Goal: Task Accomplishment & Management: Manage account settings

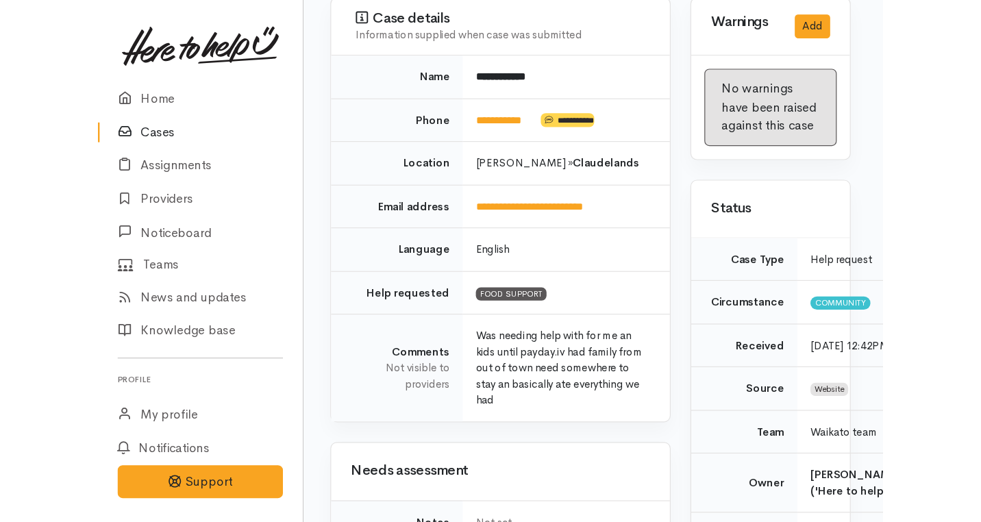
scroll to position [0, 2]
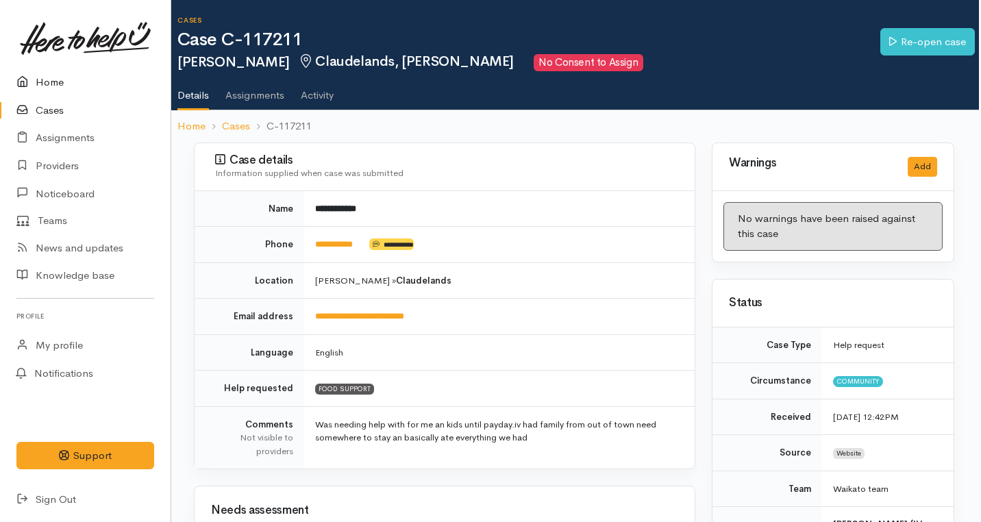
click at [49, 82] on link "Home" at bounding box center [85, 82] width 171 height 28
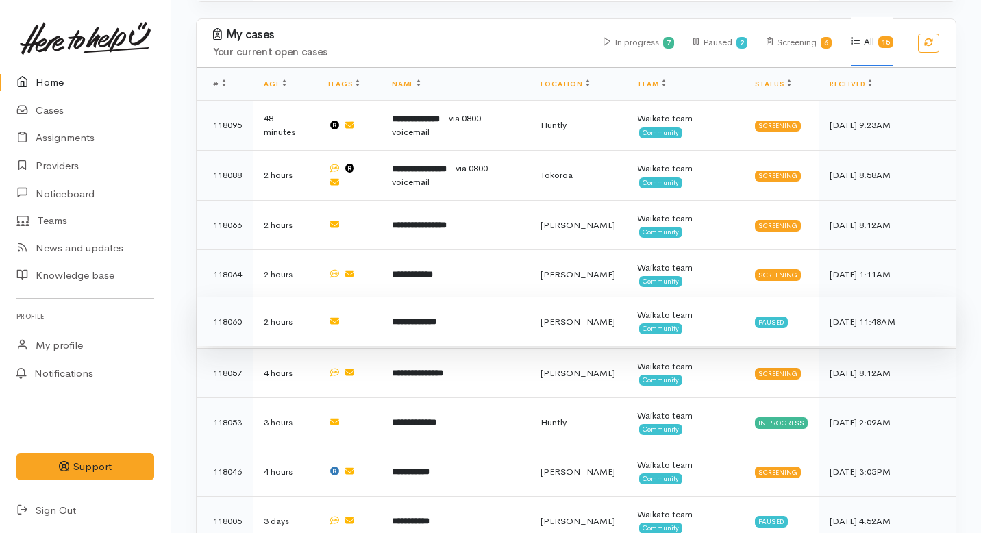
scroll to position [744, 0]
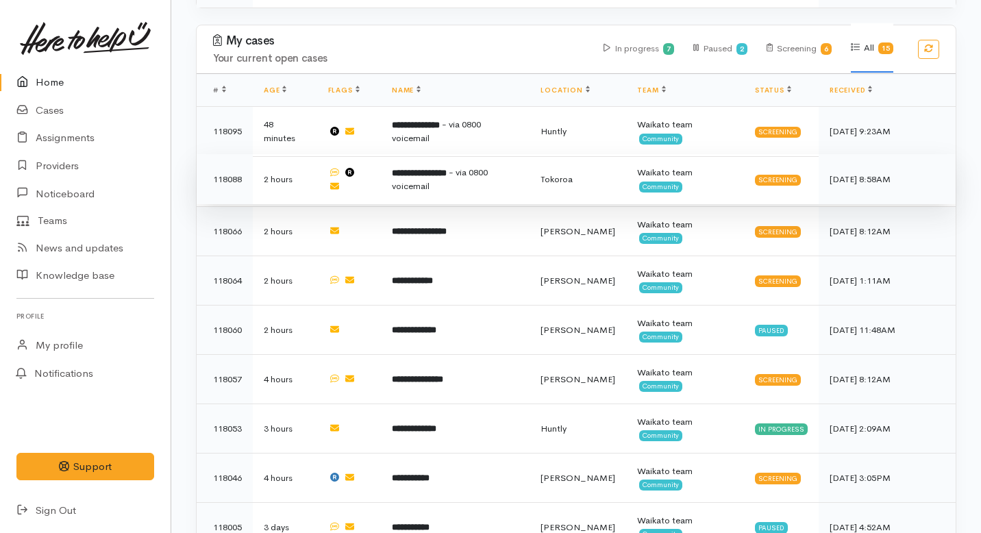
click at [435, 154] on td "**********" at bounding box center [455, 179] width 149 height 50
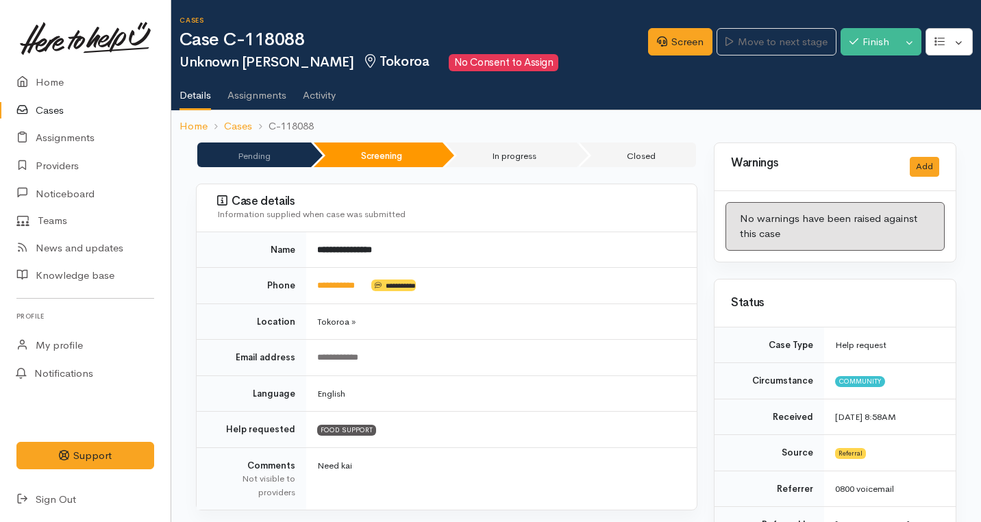
scroll to position [1082, 0]
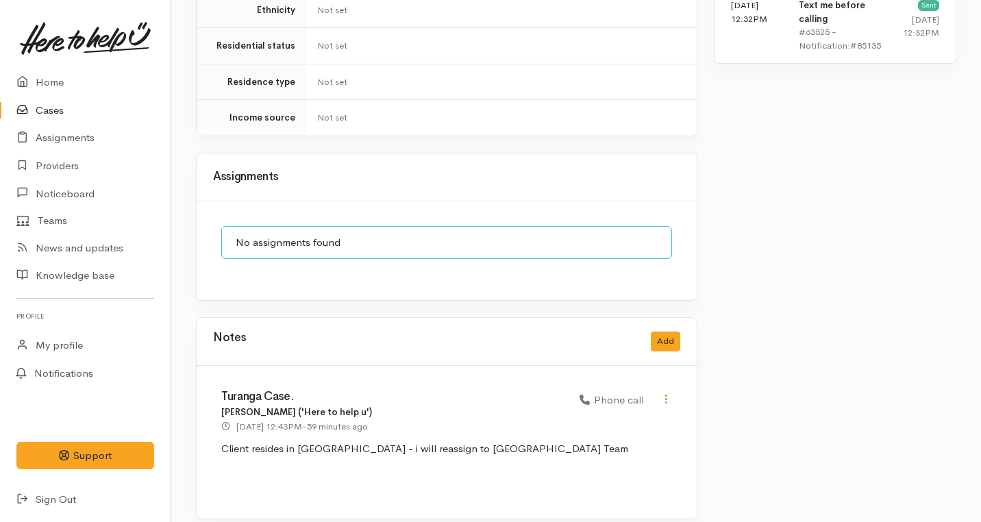
click at [666, 393] on icon at bounding box center [666, 399] width 12 height 12
click at [608, 415] on link "Edit" at bounding box center [617, 425] width 108 height 21
select select "3"
type input "Turanga Case."
select select "3"
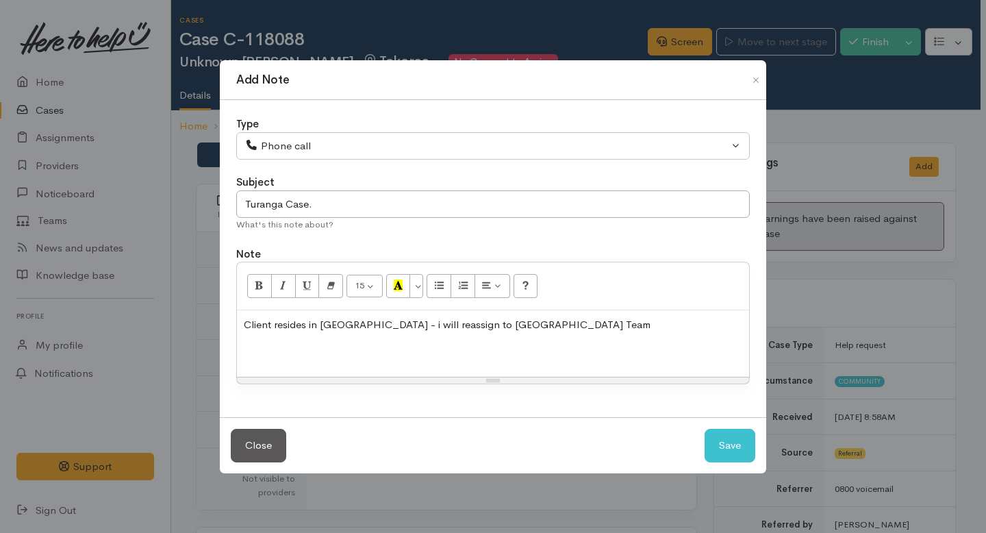
click at [570, 319] on p "Client resides in Mount Maunganui - i will reassign to Tauranga Team" at bounding box center [493, 325] width 499 height 16
click at [728, 440] on button "Save" at bounding box center [730, 446] width 51 height 34
select select "1"
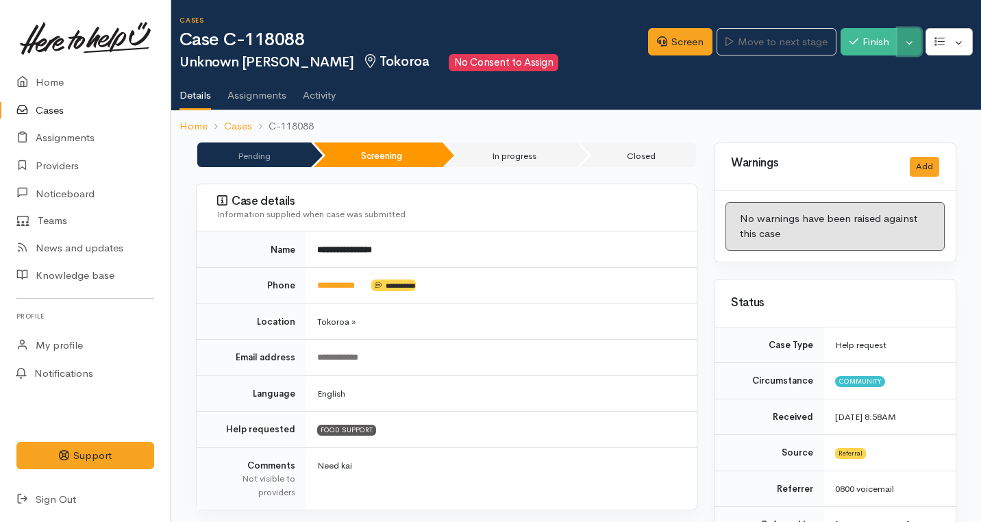
click at [912, 32] on button "Toggle Dropdown" at bounding box center [909, 42] width 24 height 28
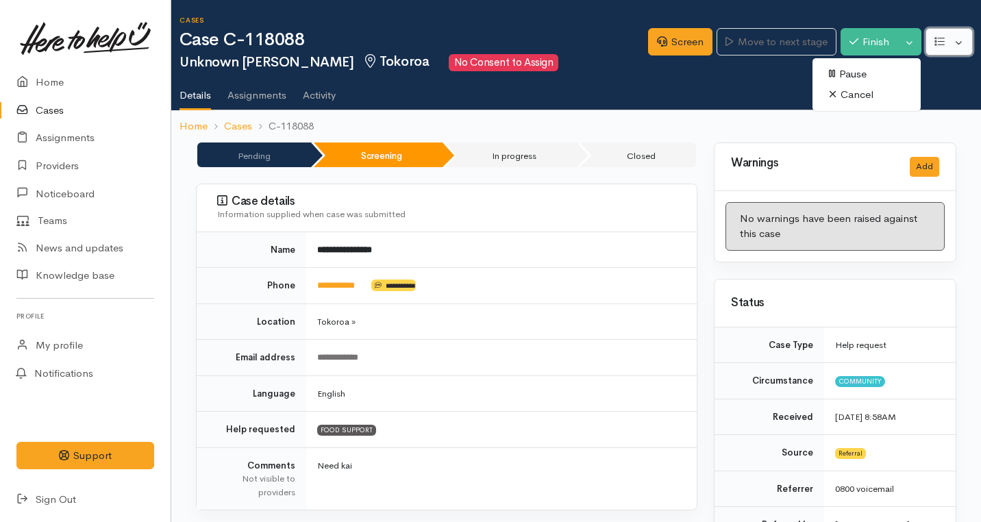
click at [958, 39] on button "button" at bounding box center [948, 42] width 47 height 28
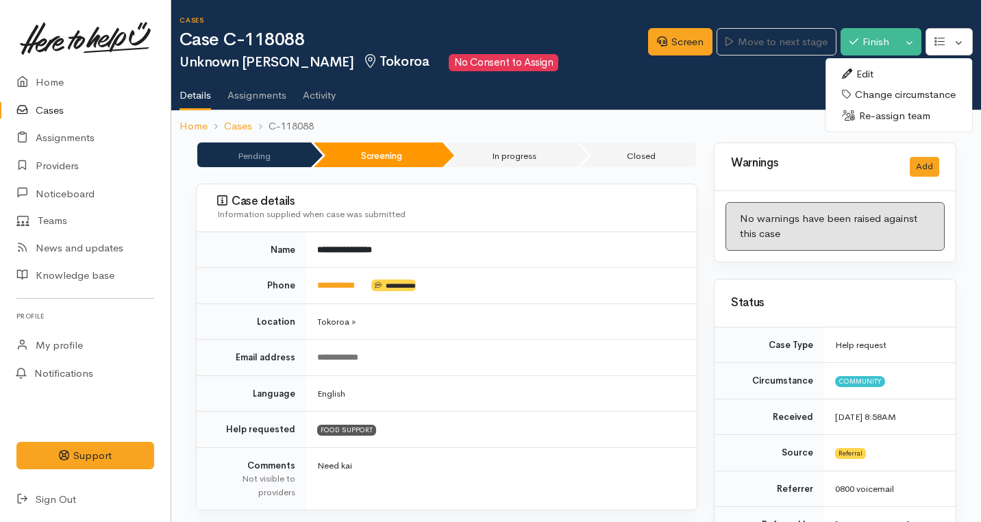
click at [877, 115] on link "Re-assign team" at bounding box center [898, 115] width 147 height 21
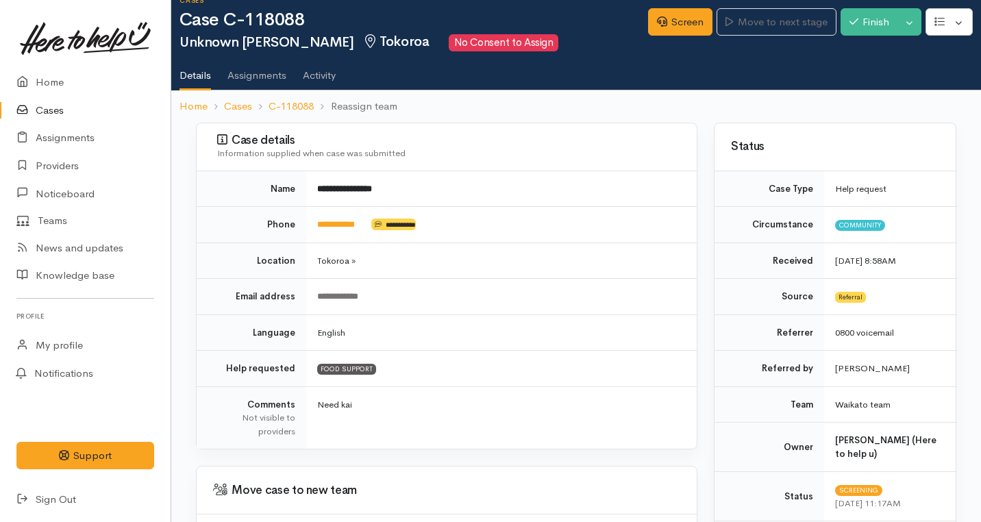
scroll to position [177, 0]
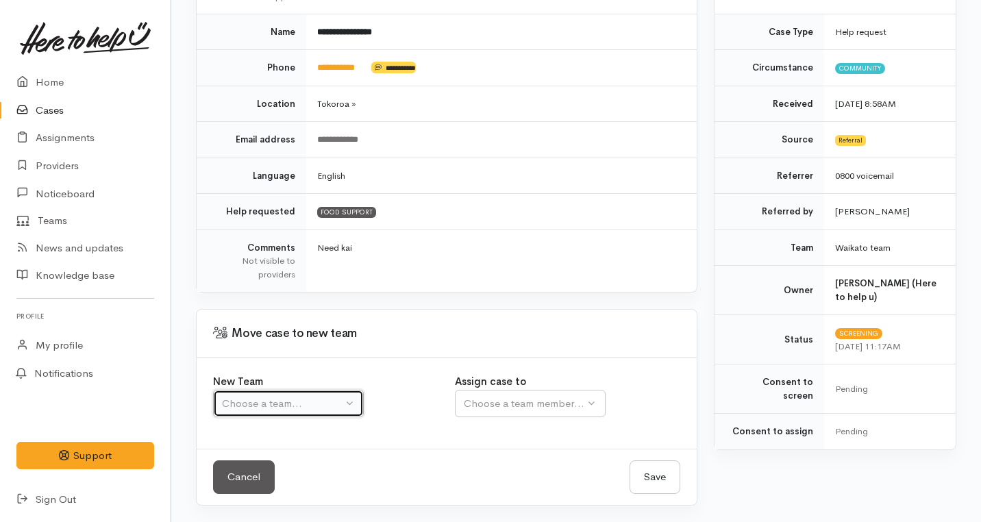
click at [307, 405] on div "Choose a team..." at bounding box center [282, 404] width 121 height 16
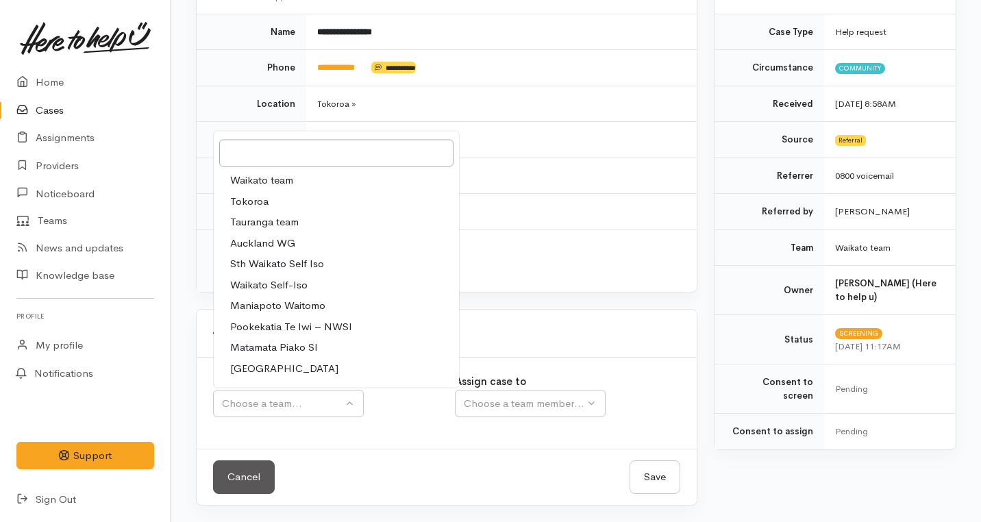
click at [263, 230] on link "Tauranga team" at bounding box center [336, 222] width 245 height 21
select select "3"
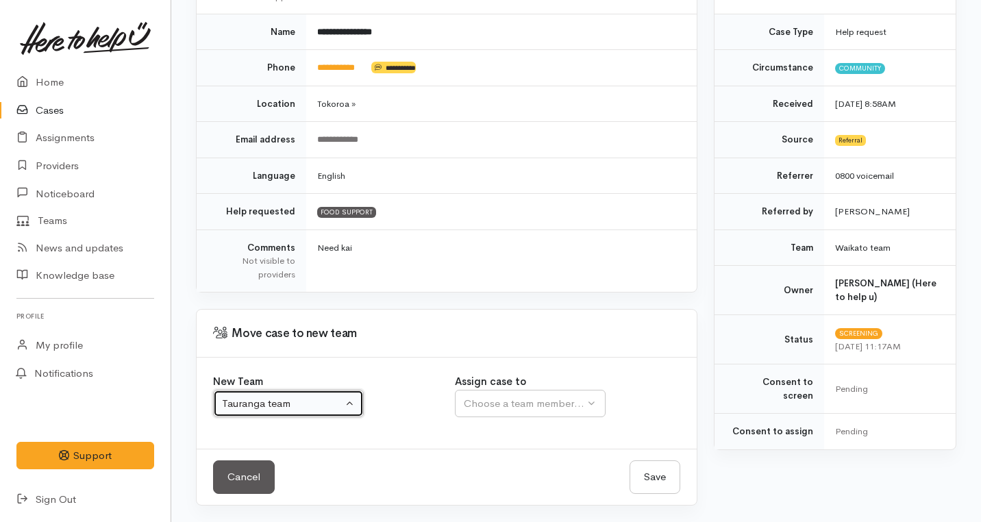
select select
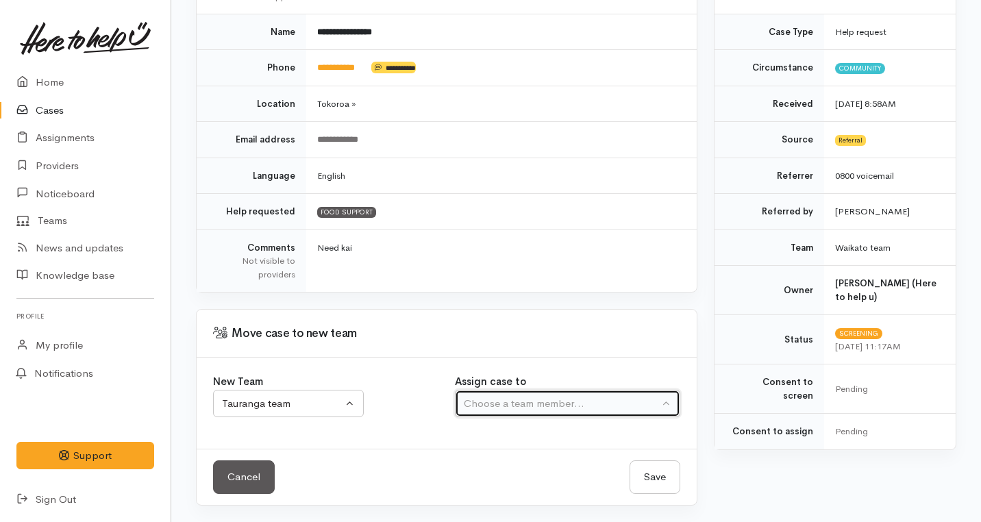
click at [542, 412] on button "Choose a team member..." at bounding box center [567, 404] width 225 height 28
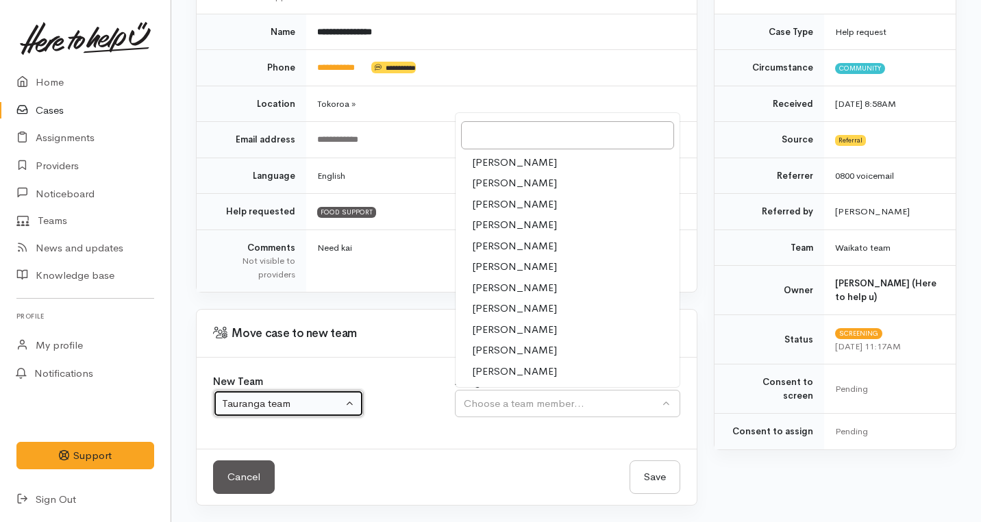
click at [297, 407] on div "Tauranga team" at bounding box center [282, 404] width 121 height 16
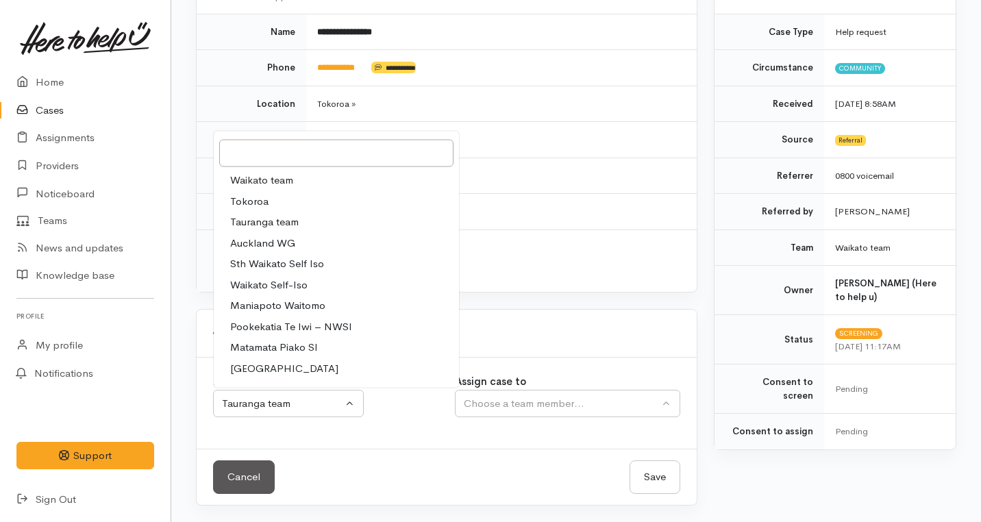
click at [242, 174] on span "Waikato team" at bounding box center [261, 181] width 63 height 16
select select "1"
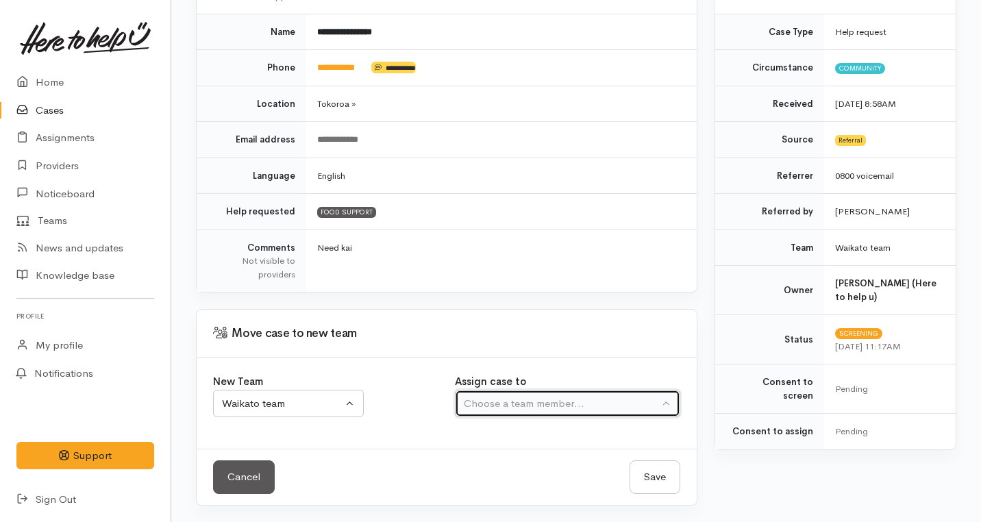
click at [525, 403] on div "Choose a team member..." at bounding box center [561, 404] width 195 height 16
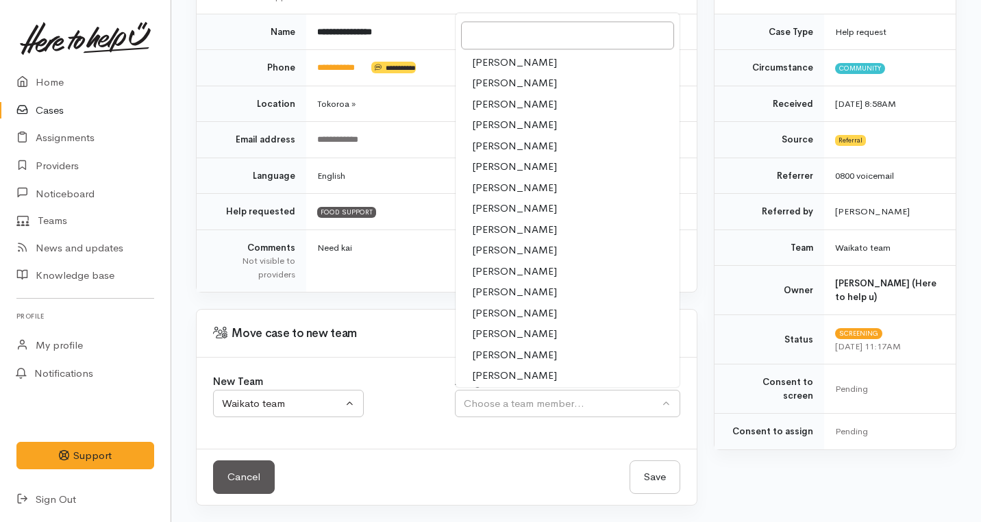
click at [496, 186] on span "Helena Kaufononga" at bounding box center [514, 188] width 85 height 16
select select "202"
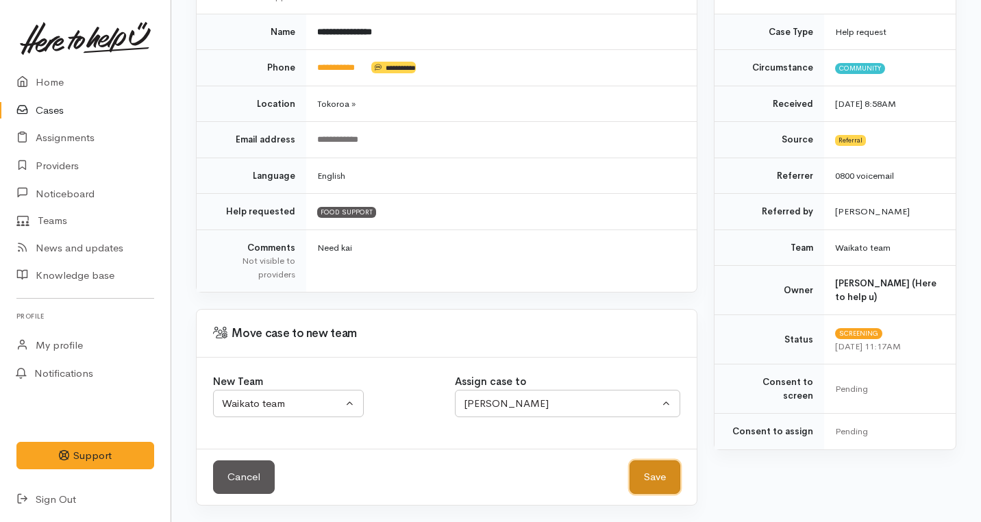
click at [653, 471] on button "Save" at bounding box center [654, 477] width 51 height 34
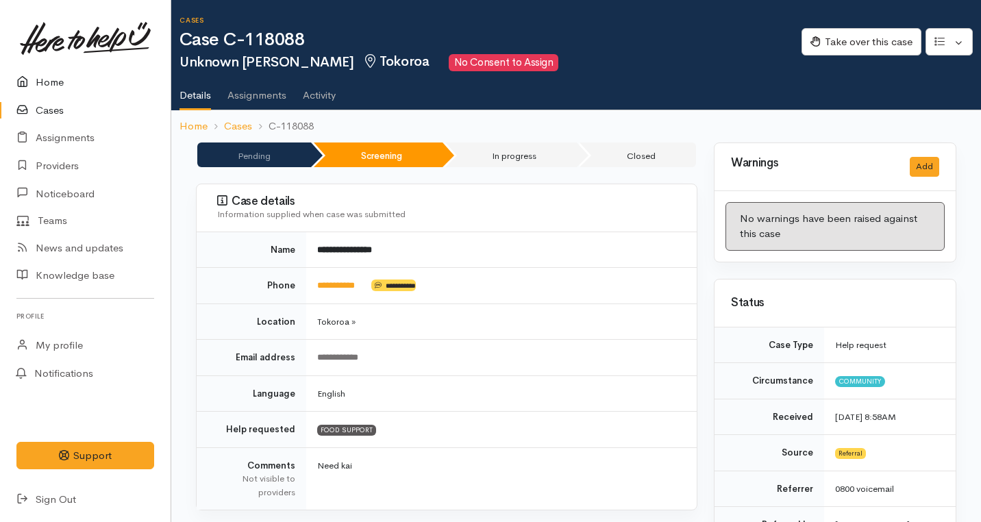
click at [44, 80] on link "Home" at bounding box center [85, 82] width 171 height 28
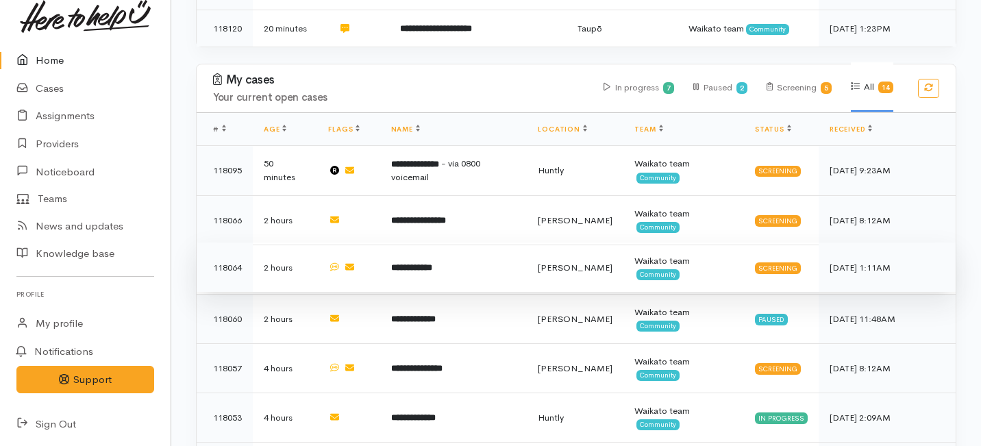
scroll to position [698, 0]
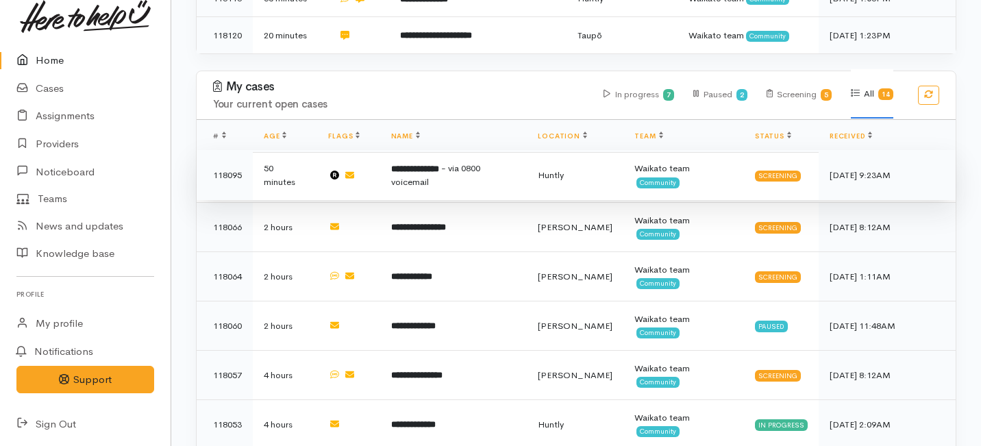
click at [423, 162] on span "- via 0800 voicemail" at bounding box center [435, 175] width 89 height 26
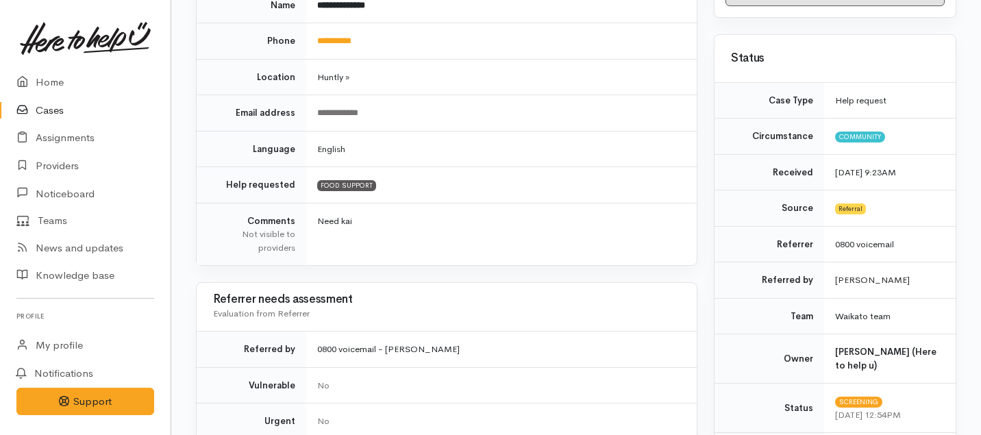
scroll to position [151, 0]
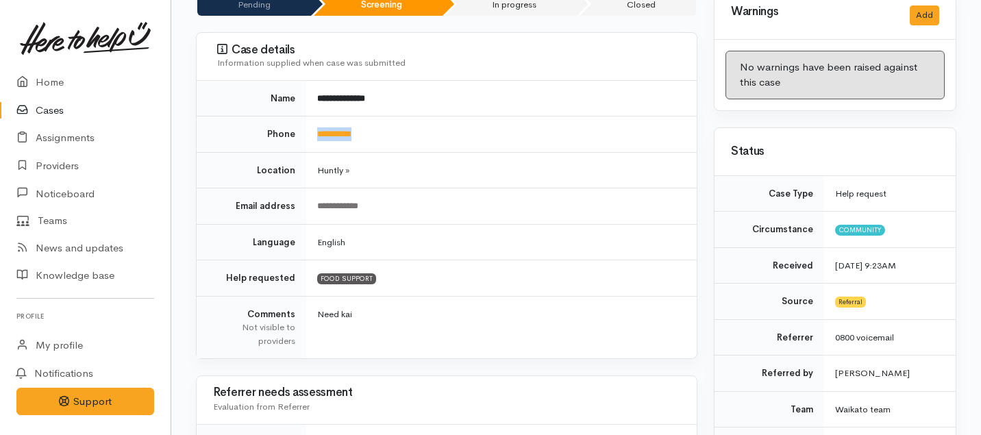
drag, startPoint x: 379, startPoint y: 142, endPoint x: 306, endPoint y: 132, distance: 73.9
click at [306, 132] on td "**********" at bounding box center [501, 134] width 390 height 36
copy link "**********"
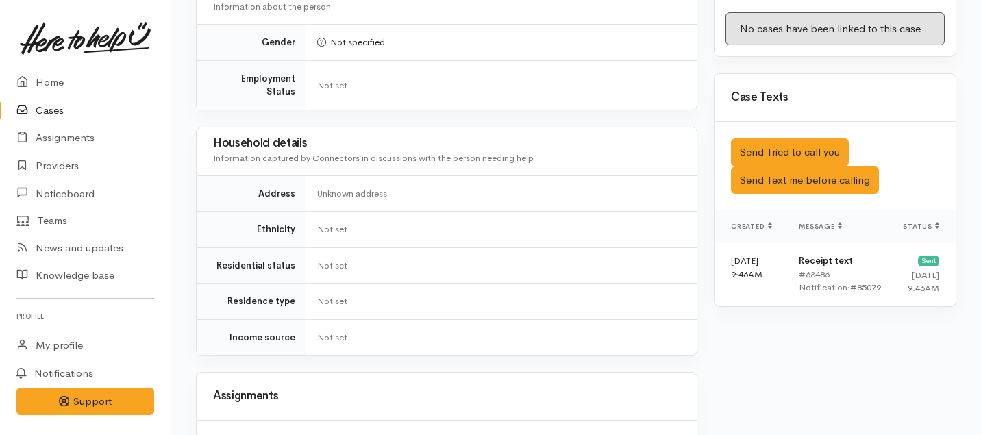
scroll to position [776, 0]
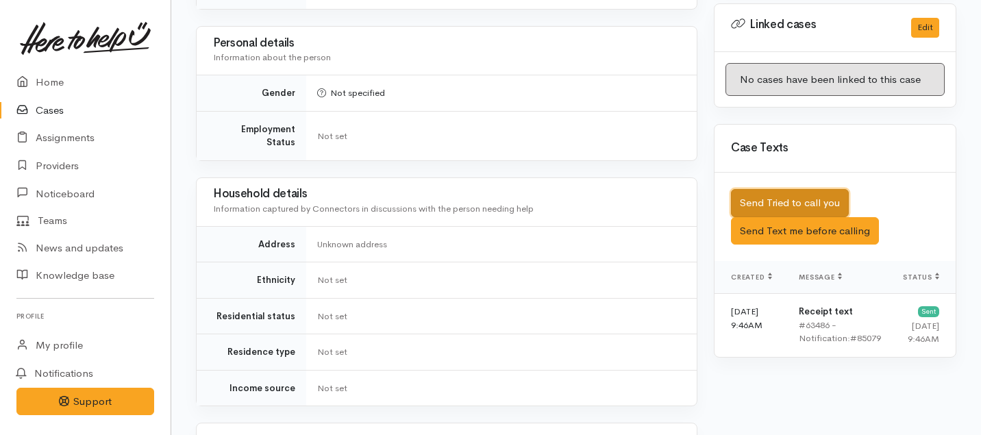
click at [774, 189] on button "Send Tried to call you" at bounding box center [790, 203] width 118 height 28
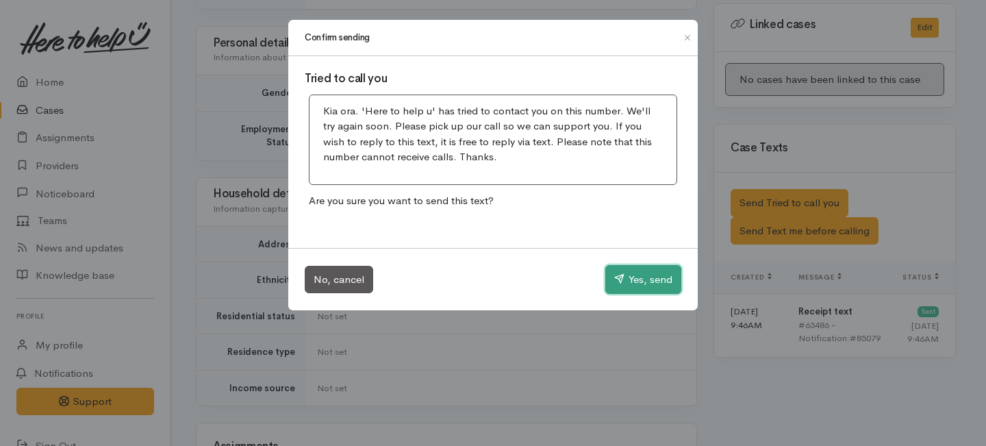
click at [649, 278] on button "Yes, send" at bounding box center [644, 279] width 76 height 29
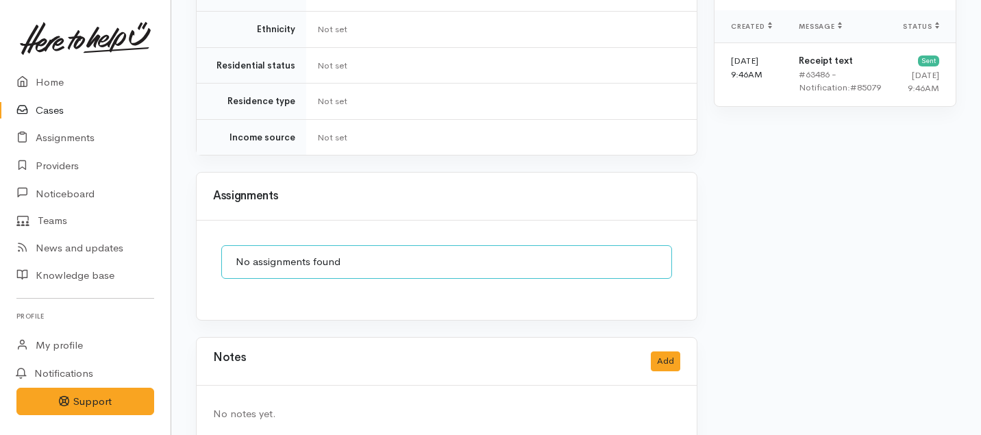
scroll to position [1038, 0]
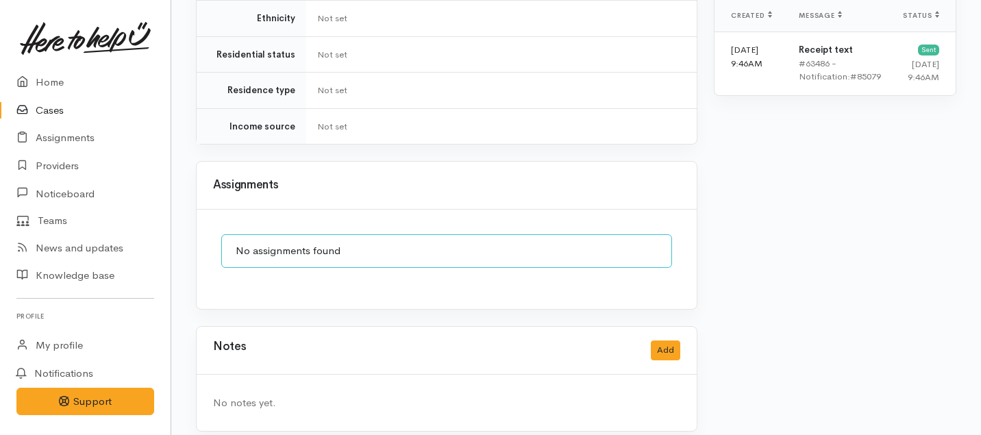
click at [663, 327] on div "Notes Add" at bounding box center [447, 351] width 500 height 48
click at [661, 340] on button "Add" at bounding box center [665, 350] width 29 height 20
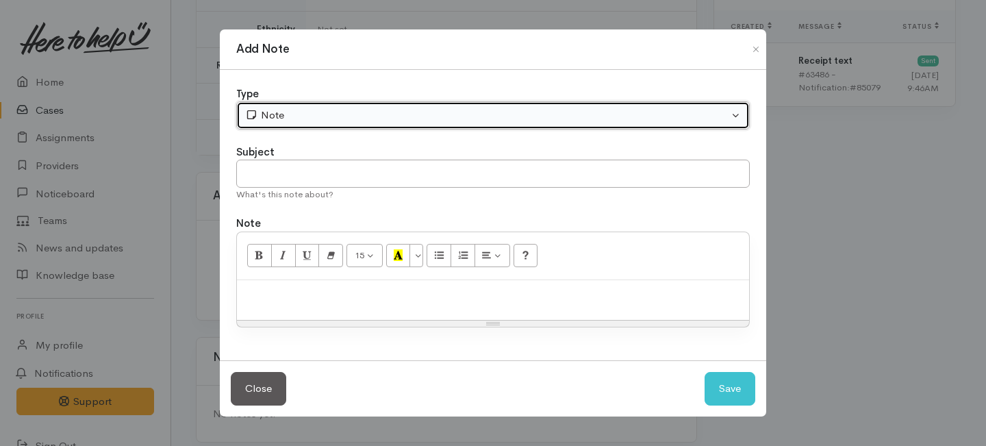
click at [434, 108] on div "Note" at bounding box center [487, 116] width 484 height 16
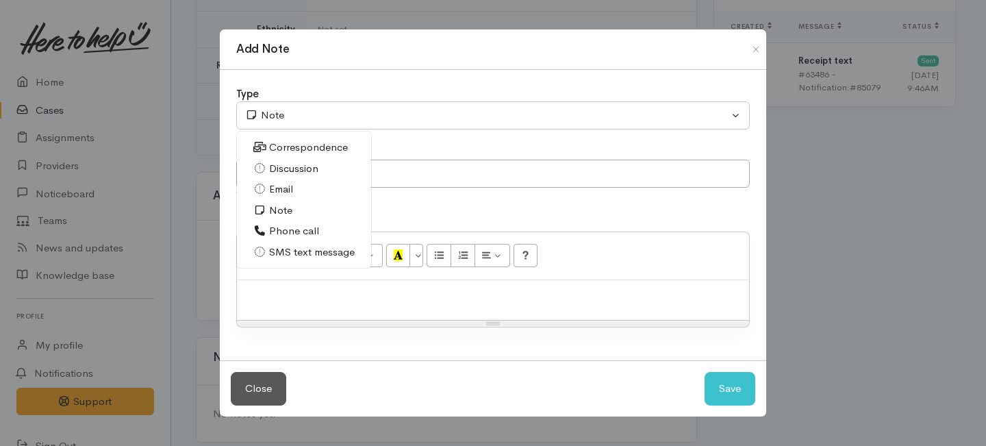
click at [283, 232] on span "Phone call" at bounding box center [294, 231] width 50 height 16
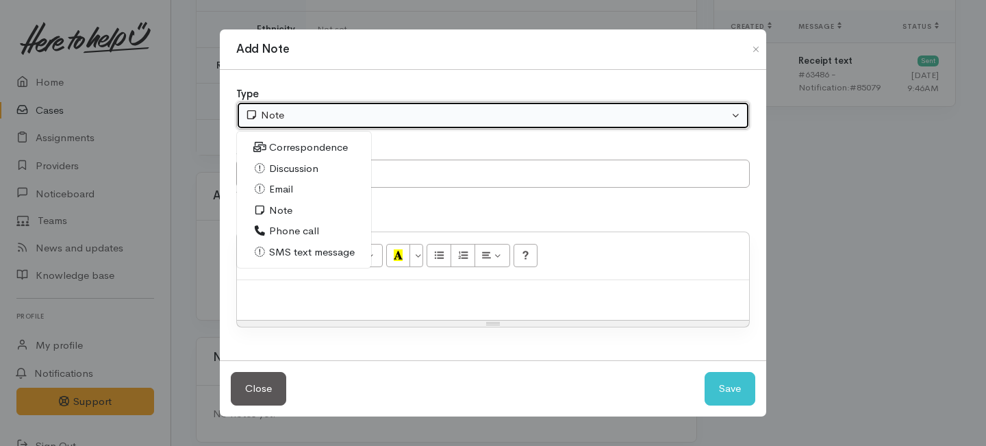
select select "3"
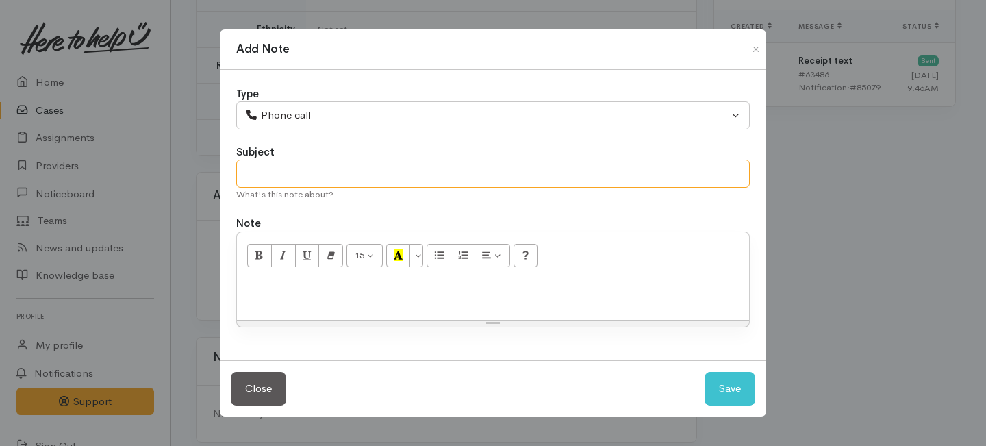
click at [283, 186] on input "text" at bounding box center [493, 174] width 514 height 28
type input "1st Attempt to contact"
click at [295, 282] on div at bounding box center [493, 300] width 512 height 40
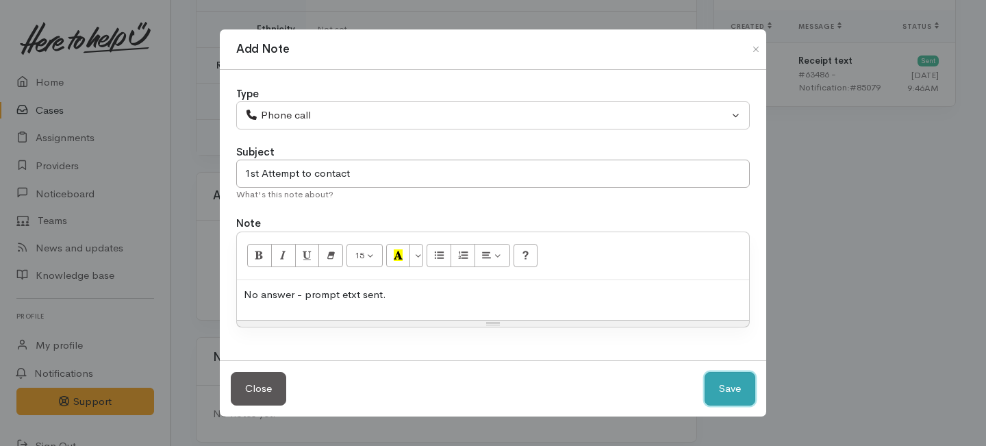
click at [724, 383] on button "Save" at bounding box center [730, 389] width 51 height 34
select select "1"
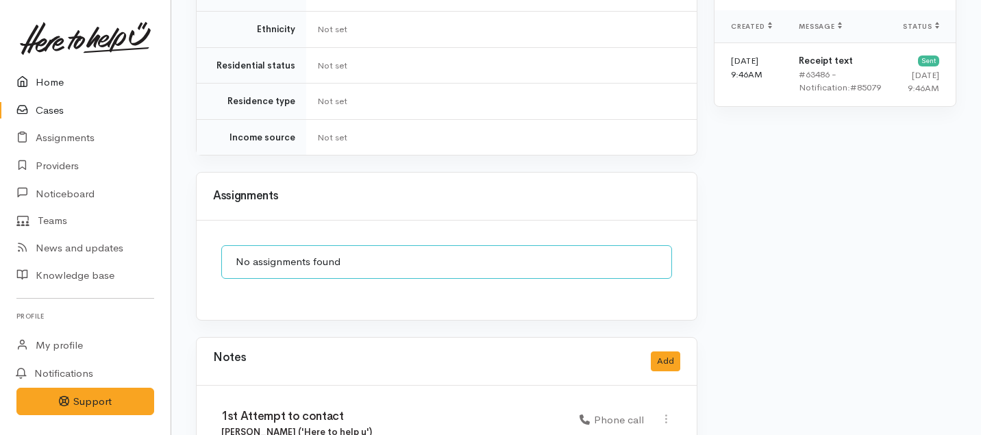
click at [32, 81] on icon at bounding box center [25, 82] width 19 height 17
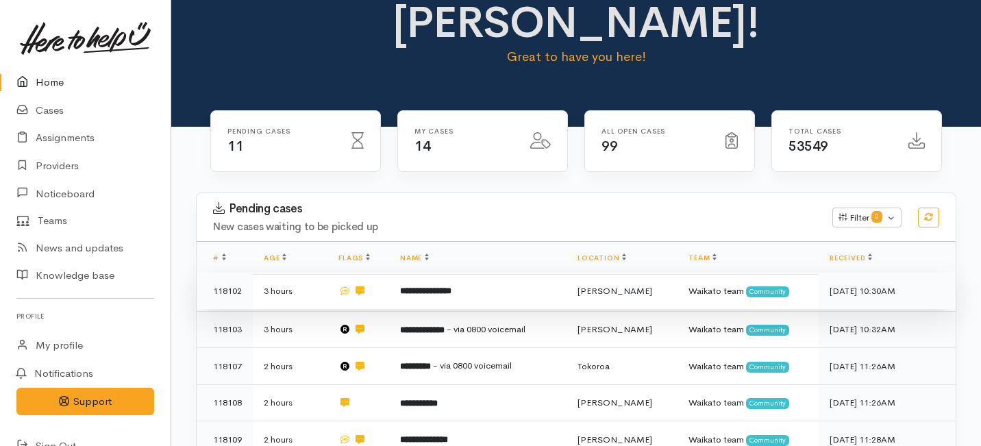
scroll to position [75, 0]
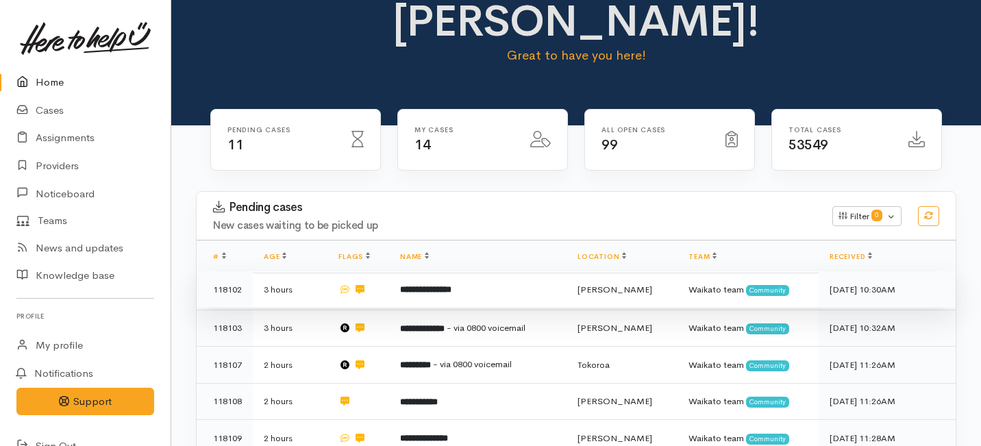
click at [412, 271] on td "**********" at bounding box center [477, 289] width 177 height 37
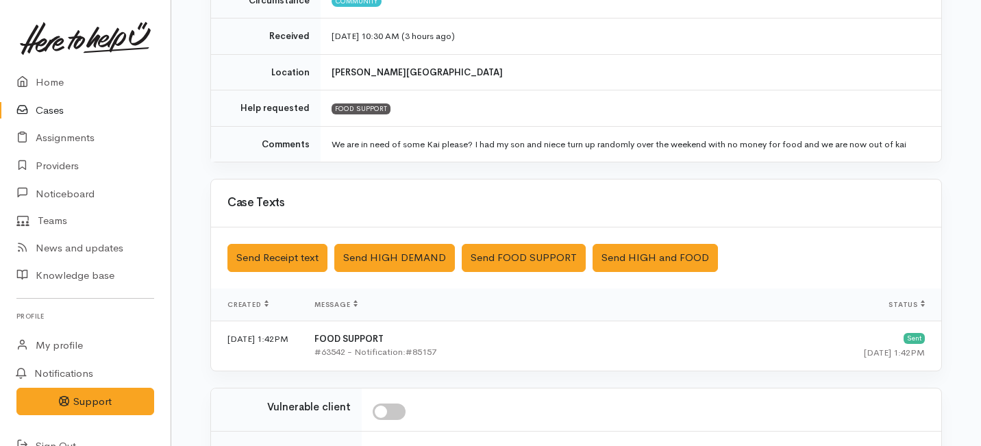
scroll to position [414, 0]
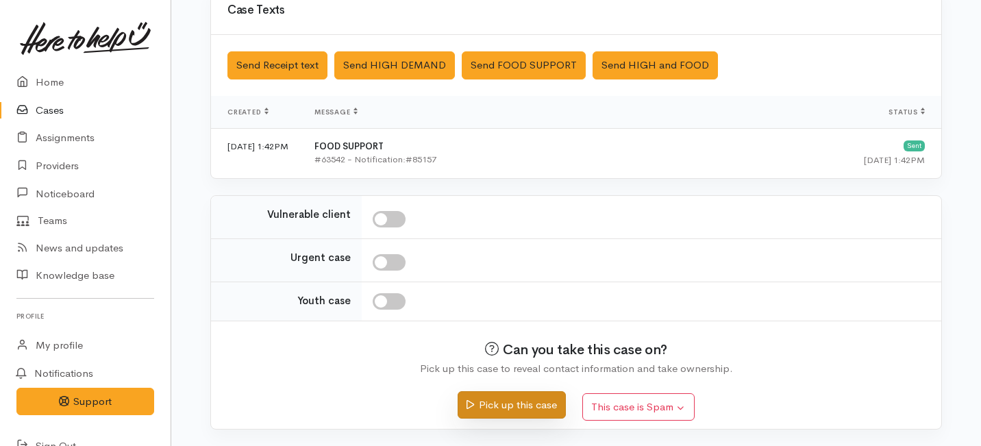
click at [493, 405] on button "Pick up this case" at bounding box center [512, 405] width 108 height 28
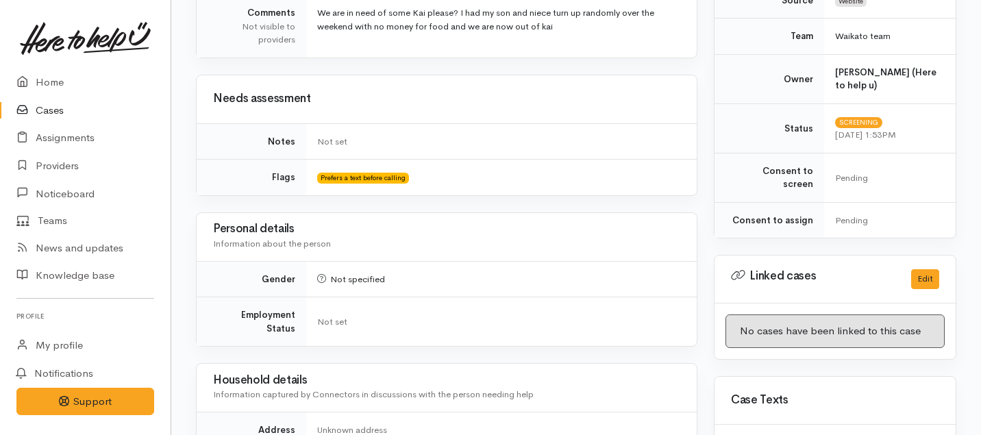
scroll to position [900, 0]
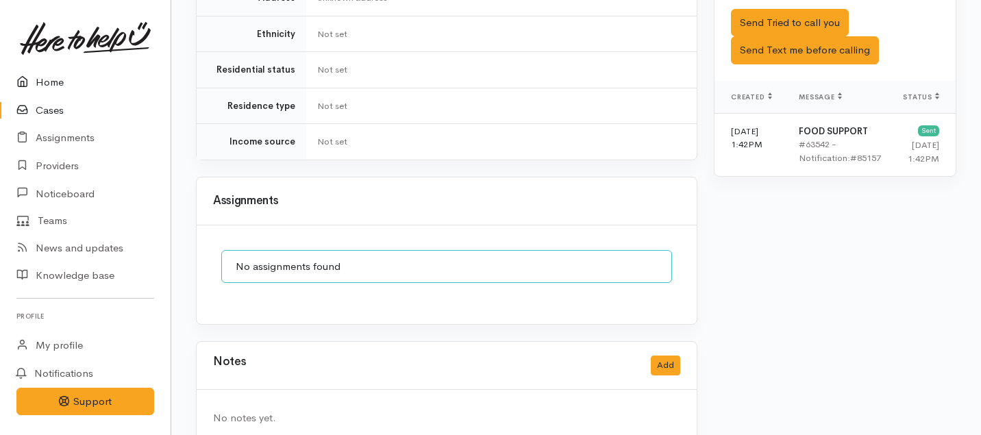
click at [42, 82] on link "Home" at bounding box center [85, 82] width 171 height 28
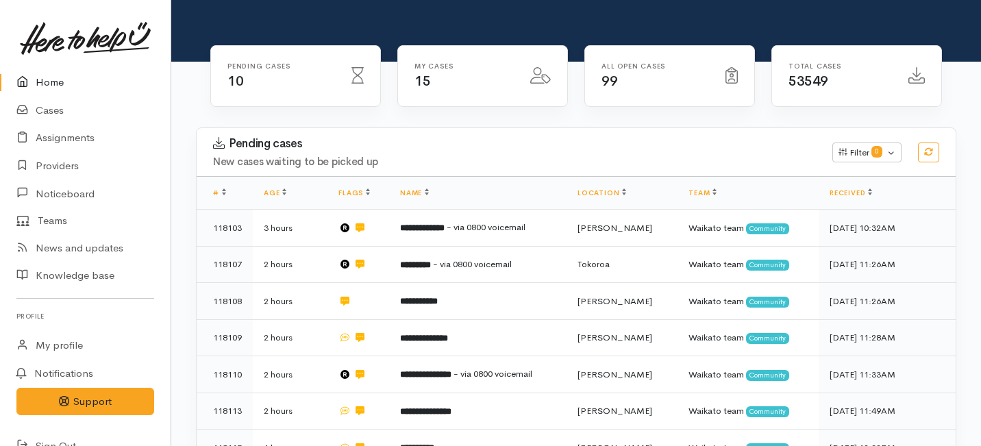
scroll to position [154, 0]
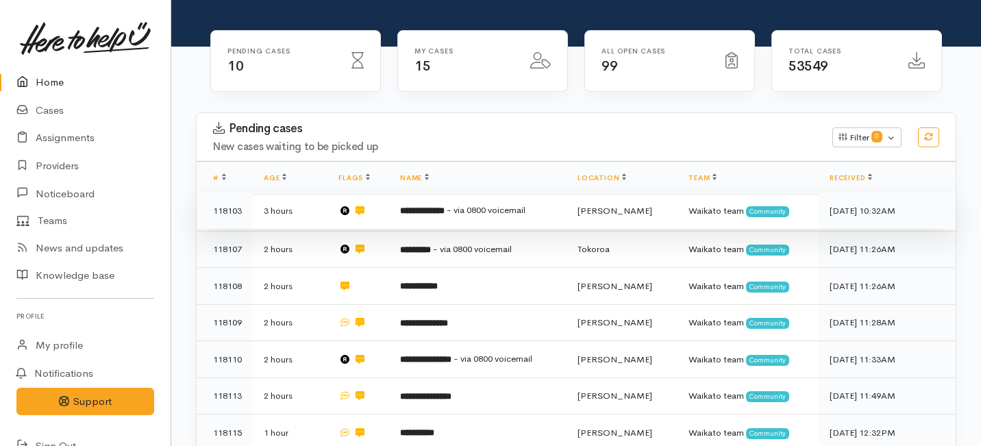
click at [408, 206] on b "**********" at bounding box center [422, 210] width 45 height 9
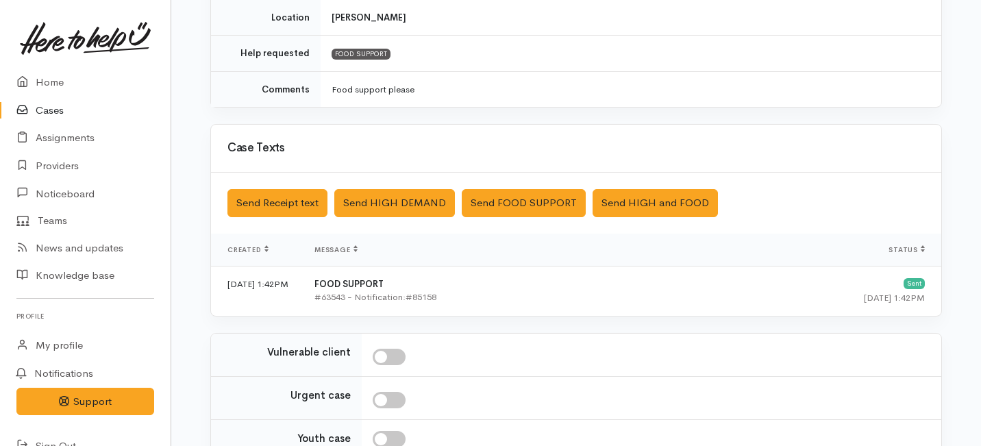
scroll to position [486, 0]
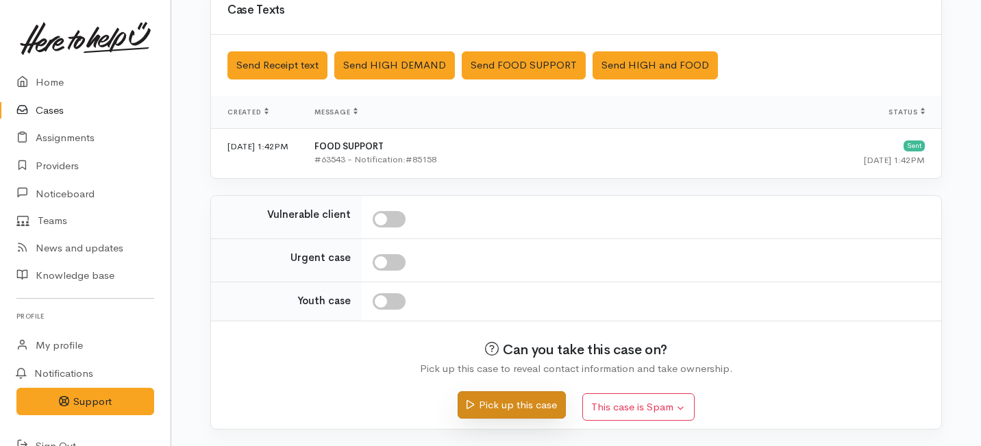
click at [485, 405] on button "Pick up this case" at bounding box center [512, 405] width 108 height 28
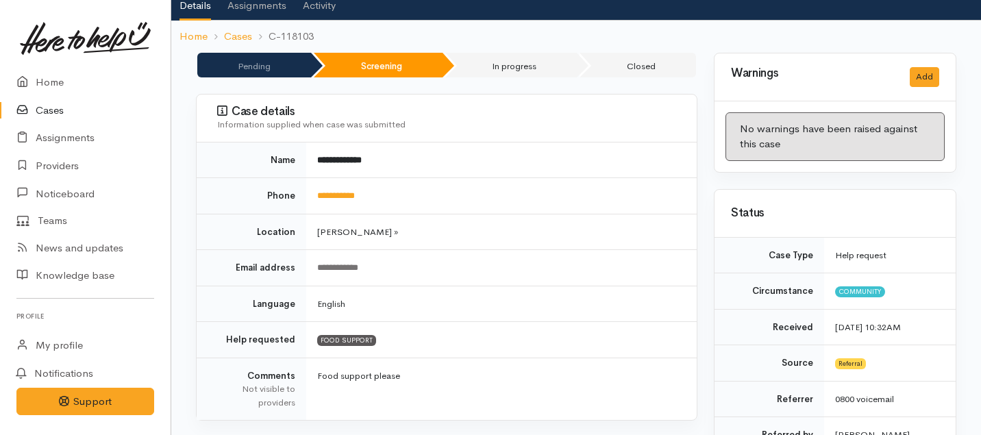
scroll to position [609, 0]
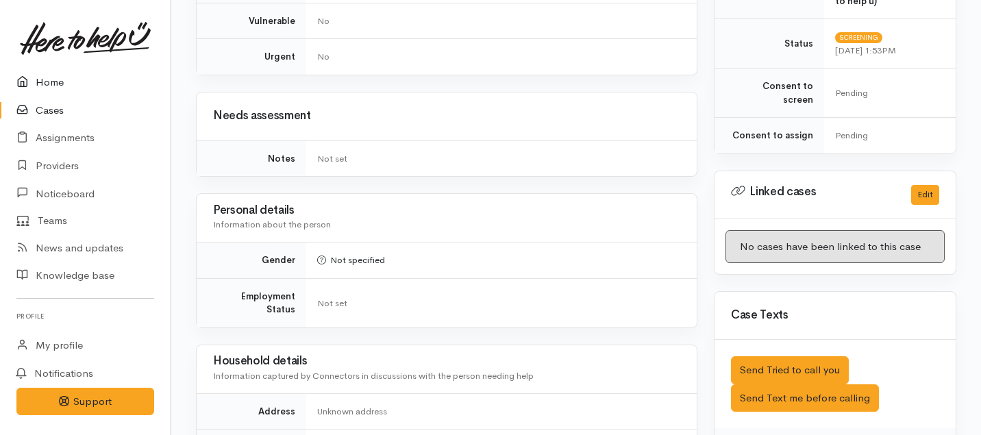
click at [45, 73] on link "Home" at bounding box center [85, 82] width 171 height 28
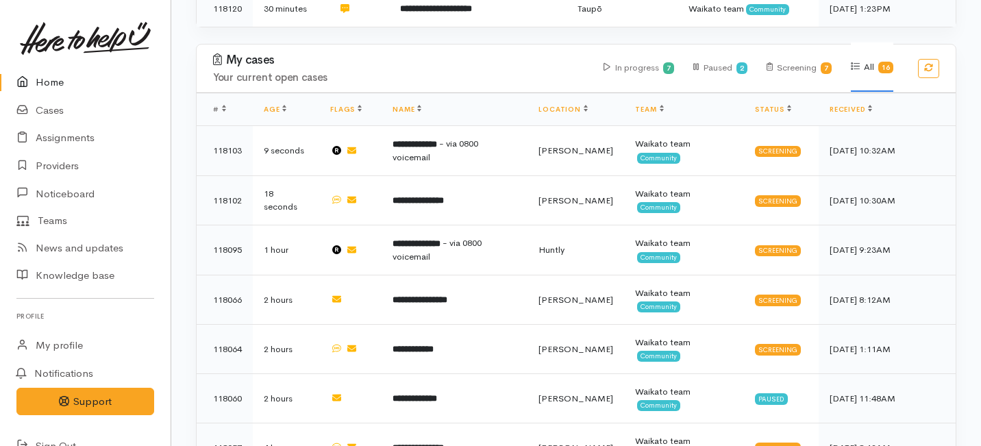
scroll to position [651, 0]
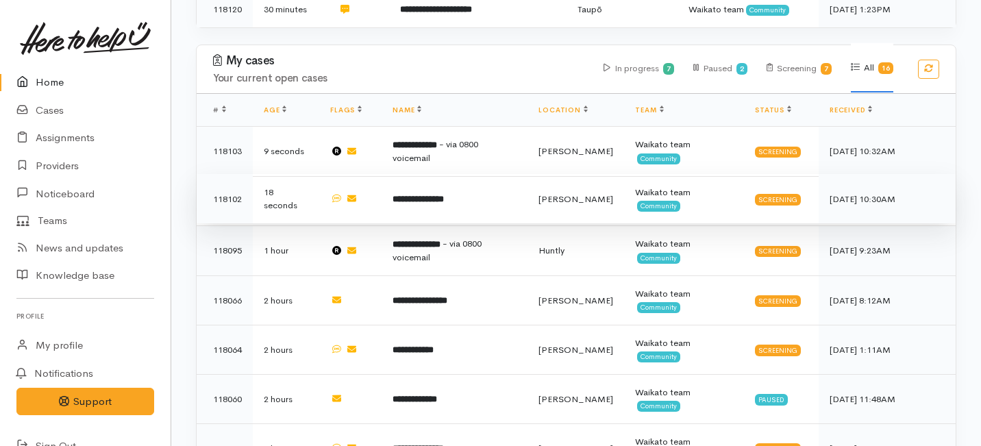
click at [419, 174] on td "**********" at bounding box center [455, 198] width 146 height 49
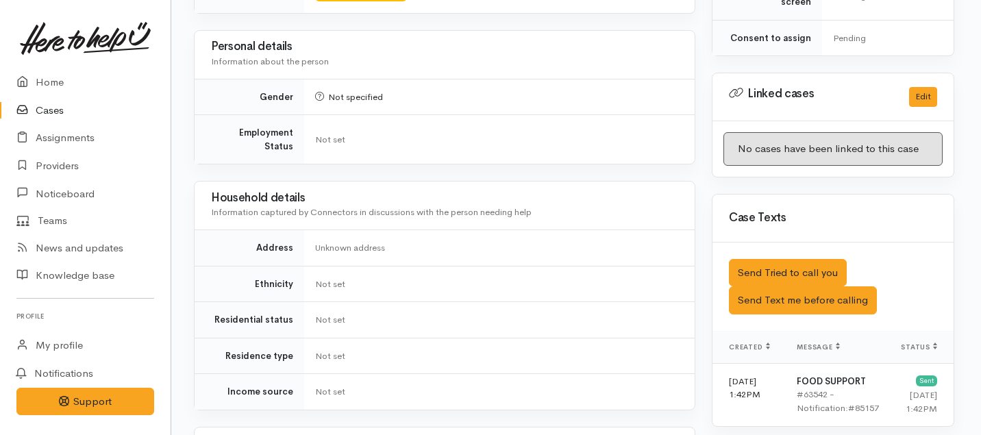
scroll to position [665, 2]
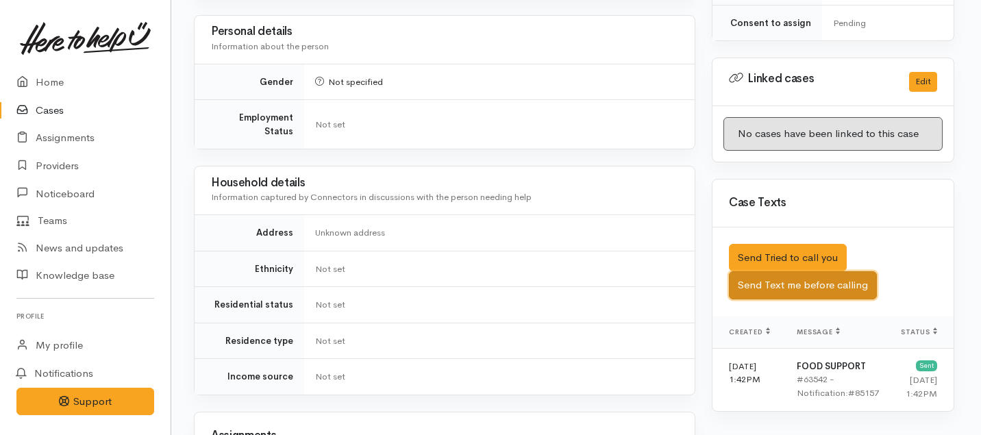
click at [762, 271] on button "Send Text me before calling" at bounding box center [803, 285] width 148 height 28
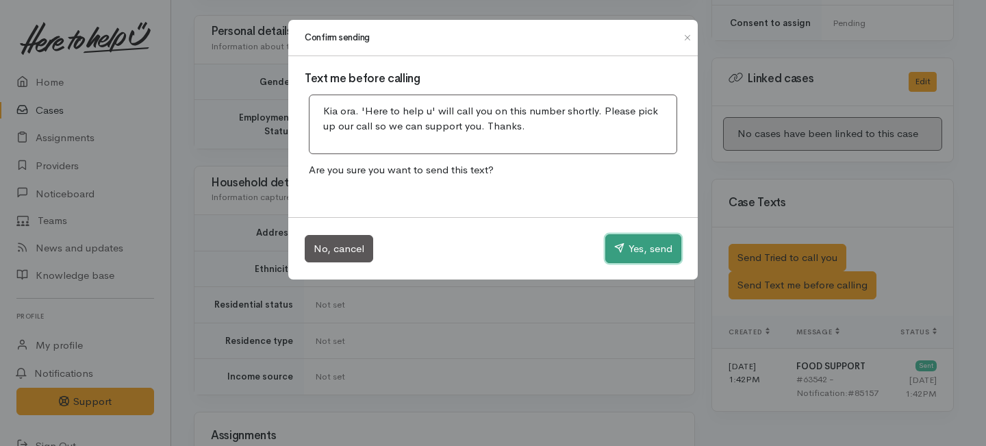
click at [646, 249] on button "Yes, send" at bounding box center [644, 248] width 76 height 29
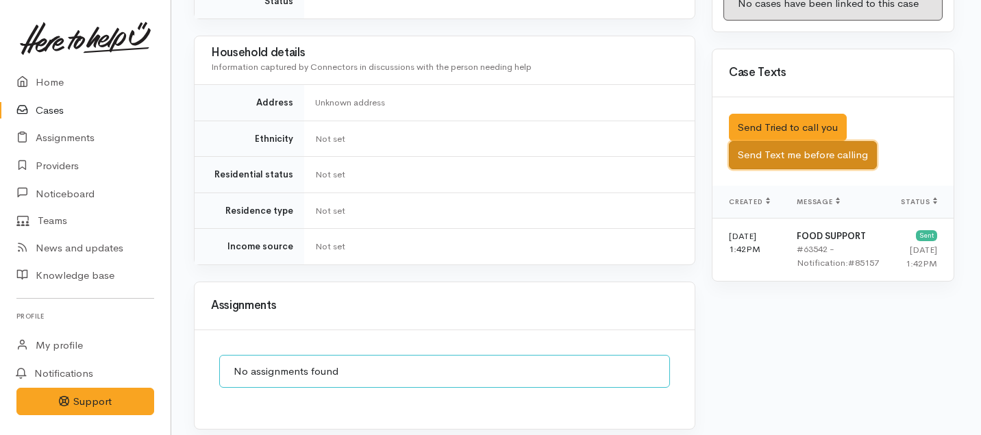
scroll to position [793, 2]
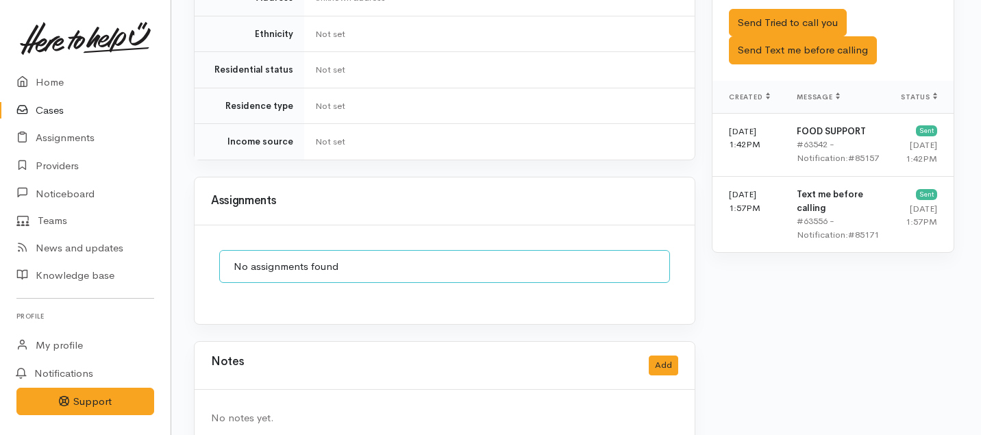
scroll to position [0, 2]
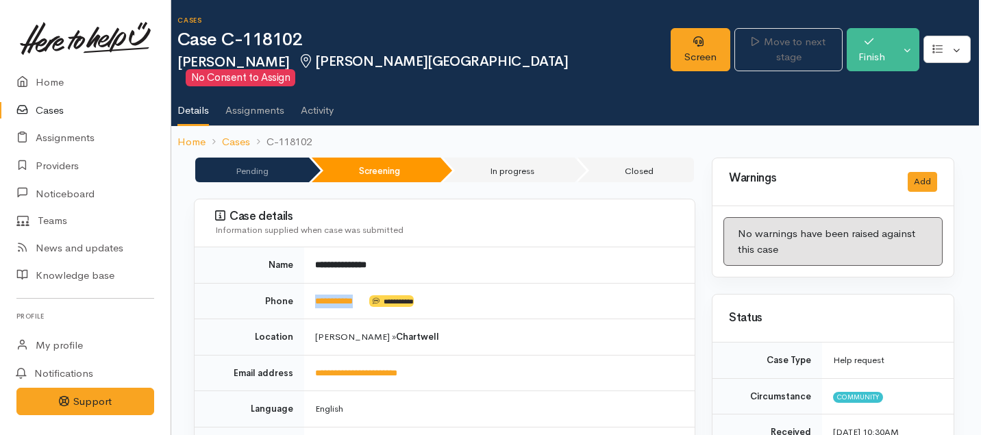
drag, startPoint x: 375, startPoint y: 290, endPoint x: 303, endPoint y: 286, distance: 72.0
click at [303, 286] on tr "**********" at bounding box center [445, 301] width 500 height 36
copy tr "**********"
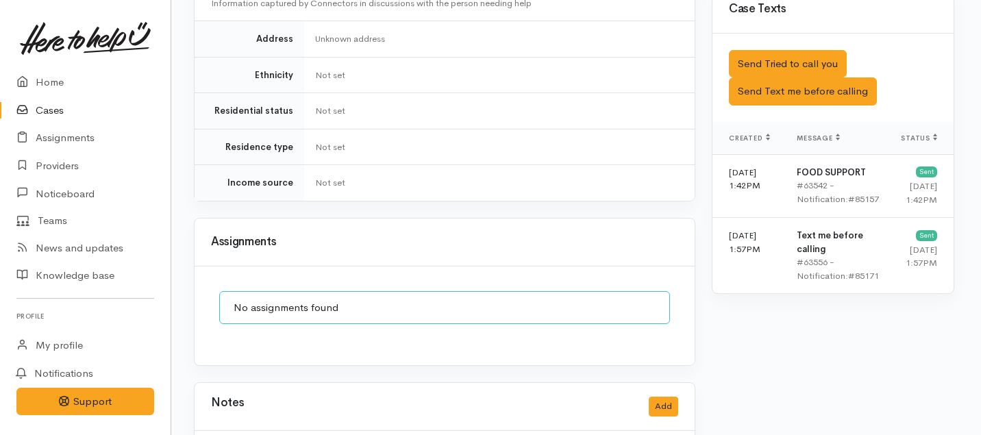
scroll to position [791, 2]
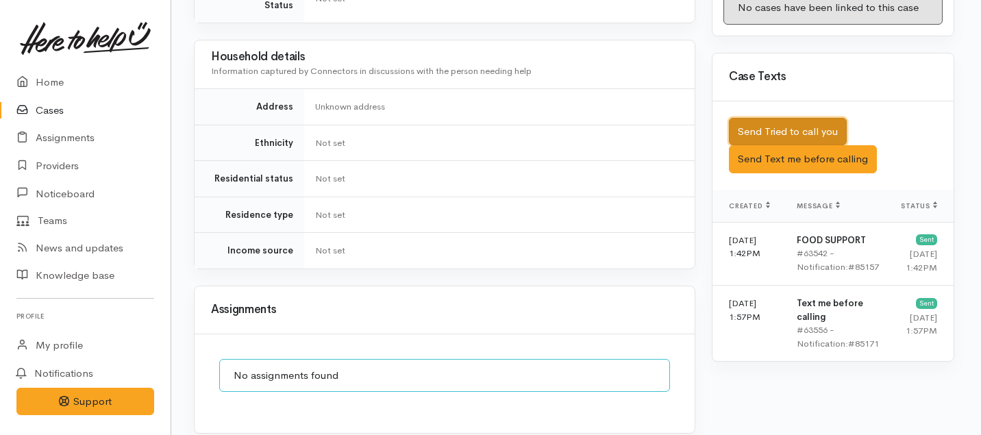
click at [748, 118] on button "Send Tried to call you" at bounding box center [788, 132] width 118 height 28
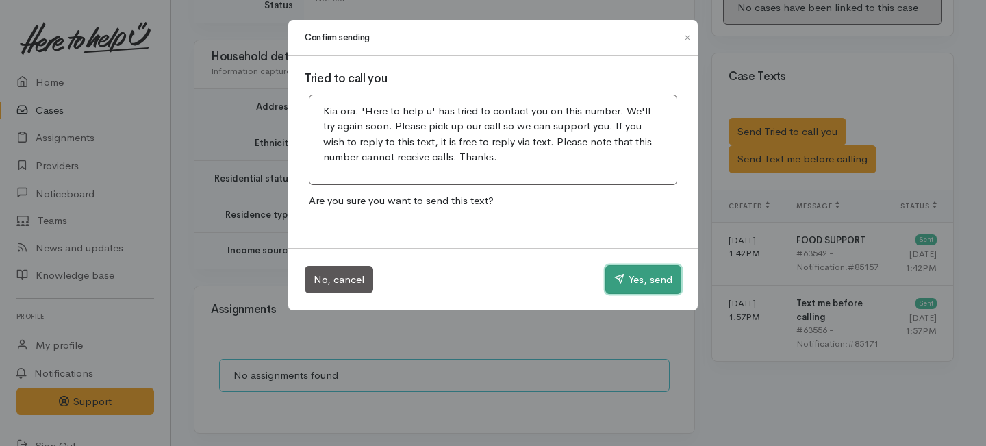
click at [638, 277] on button "Yes, send" at bounding box center [644, 279] width 76 height 29
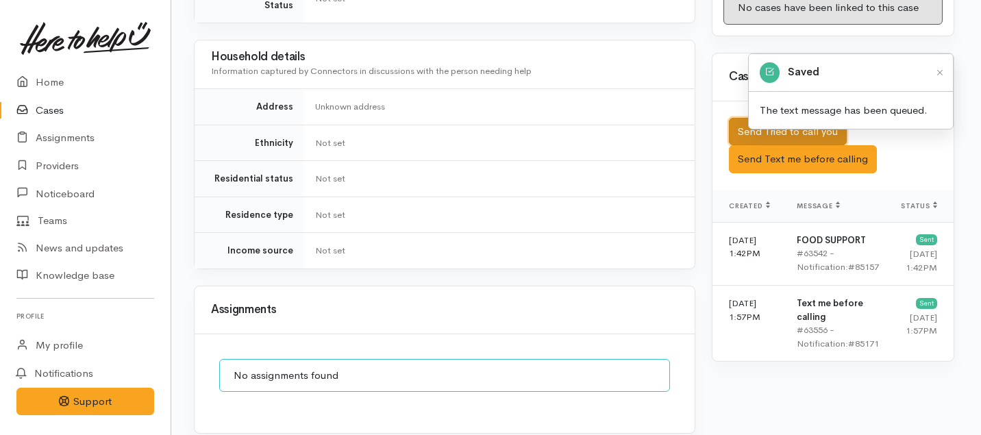
scroll to position [900, 2]
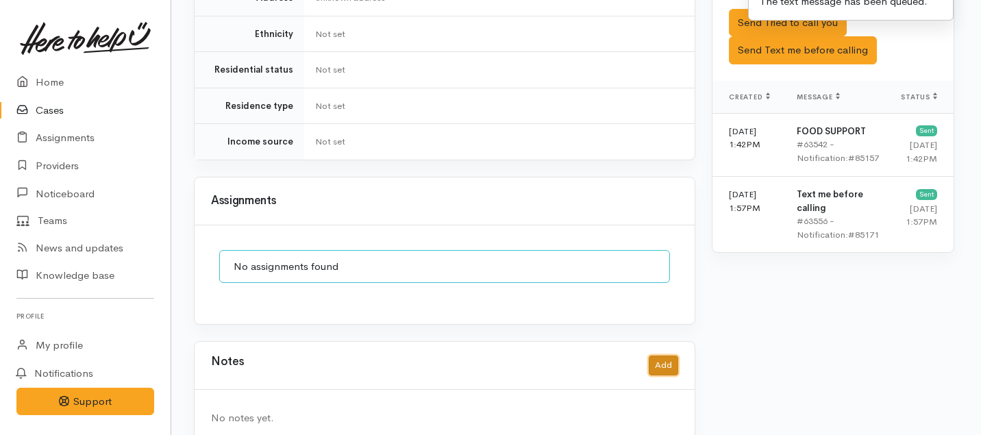
click at [664, 355] on button "Add" at bounding box center [663, 365] width 29 height 20
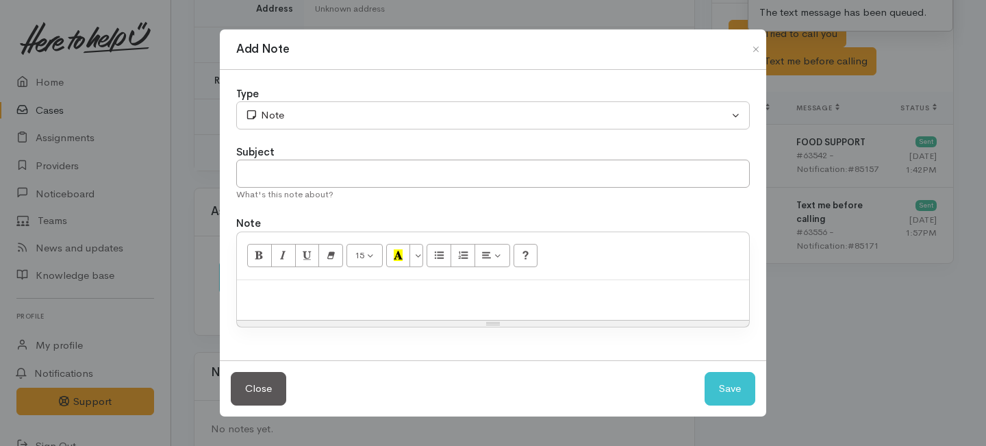
click at [424, 90] on div "Type" at bounding box center [493, 94] width 514 height 16
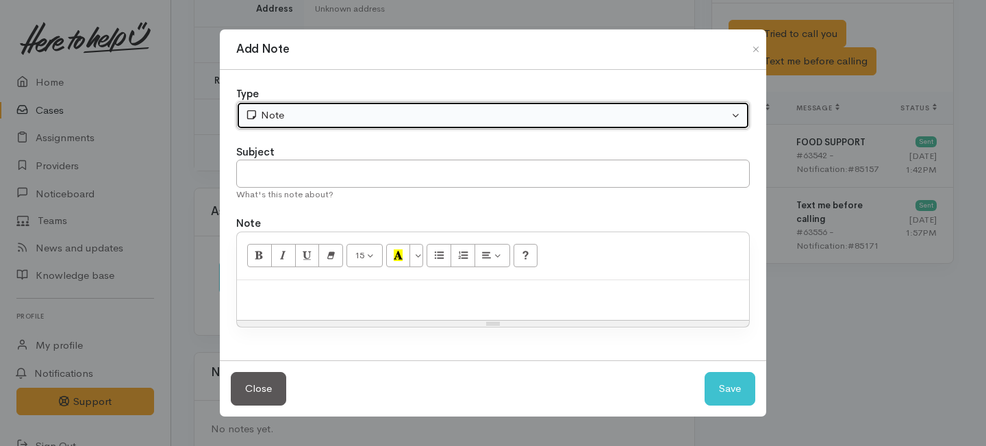
click at [409, 121] on div "Note" at bounding box center [487, 116] width 484 height 16
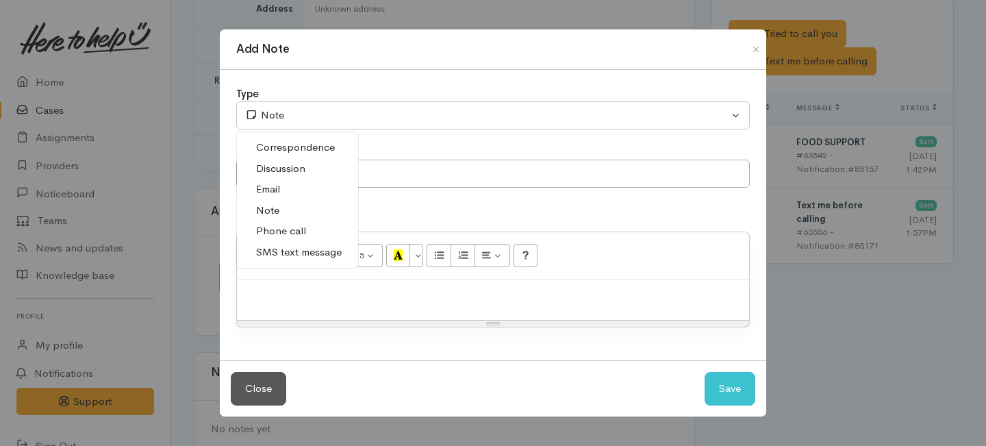
click at [273, 234] on span "Phone call" at bounding box center [281, 231] width 50 height 16
select select "3"
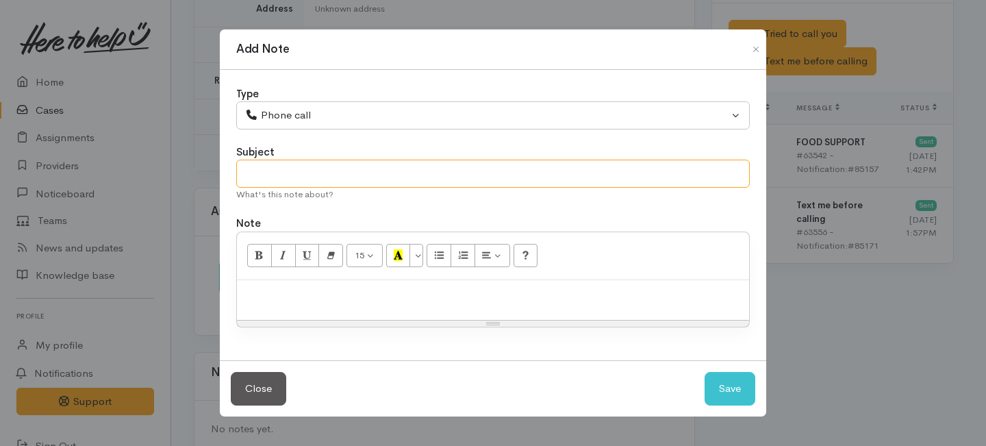
click at [268, 171] on input "text" at bounding box center [493, 174] width 514 height 28
type input "1st Attempt to contact"
click at [271, 302] on div at bounding box center [493, 300] width 512 height 40
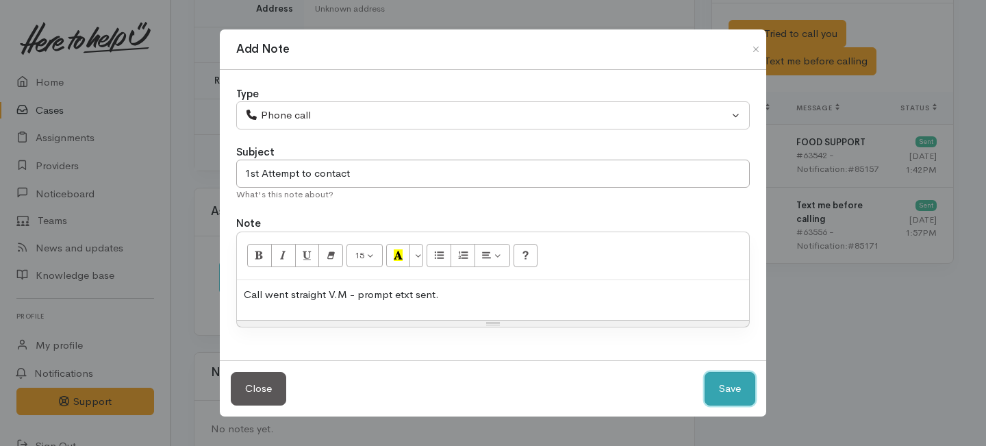
click at [720, 384] on button "Save" at bounding box center [730, 389] width 51 height 34
select select "1"
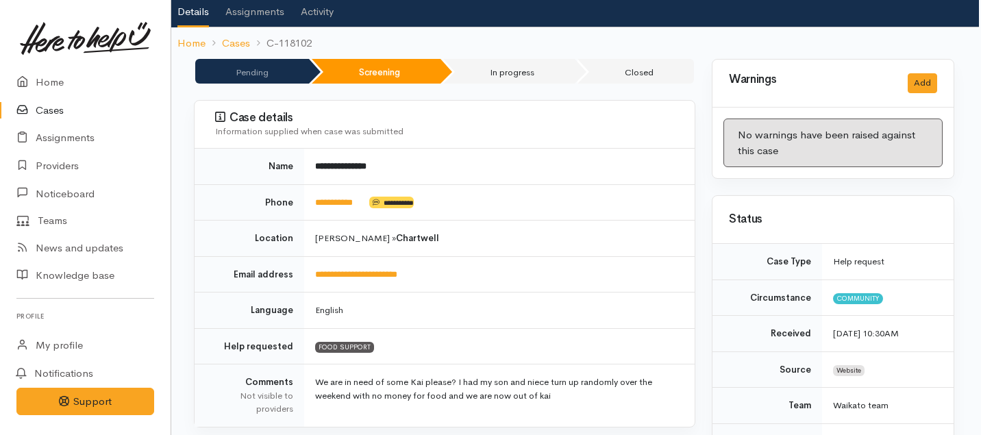
scroll to position [0, 2]
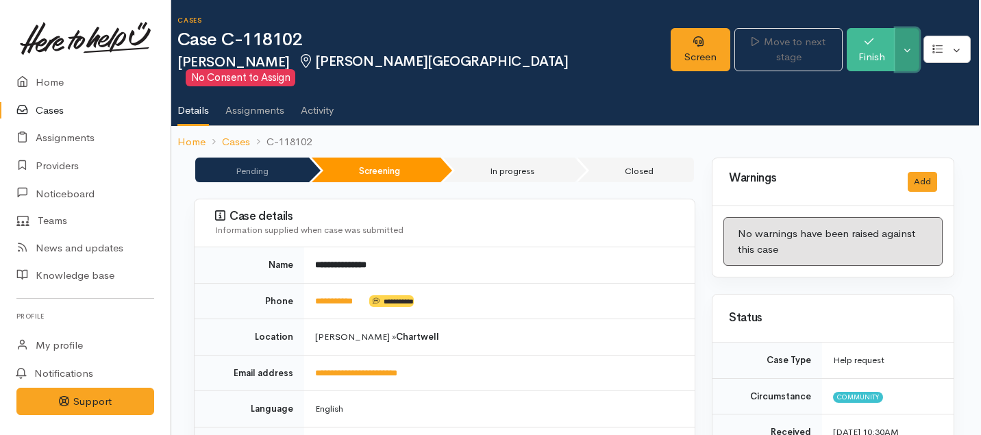
click at [912, 40] on button "Toggle Dropdown" at bounding box center [907, 49] width 24 height 43
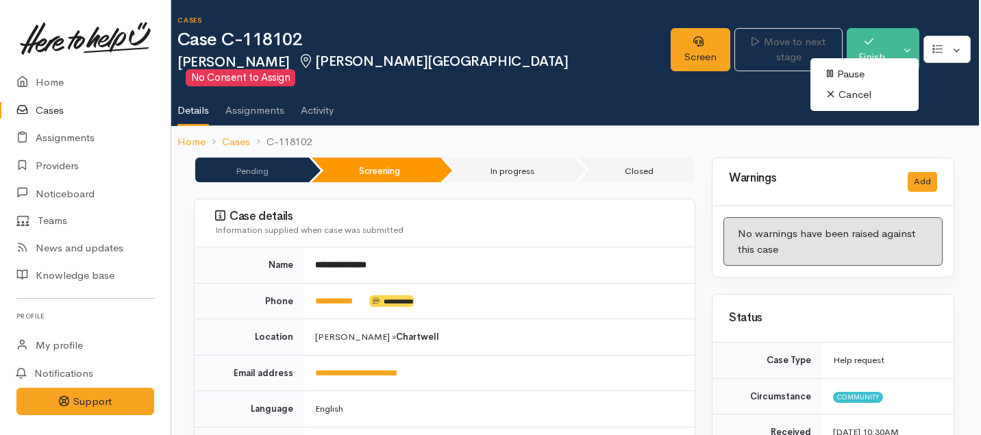
click at [733, 126] on ol "Home Cases C-118102" at bounding box center [573, 142] width 793 height 32
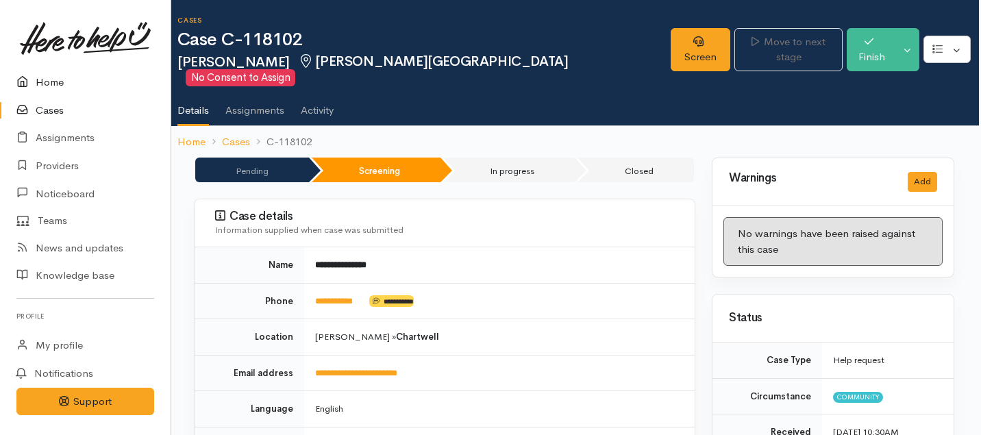
click at [46, 84] on link "Home" at bounding box center [85, 82] width 171 height 28
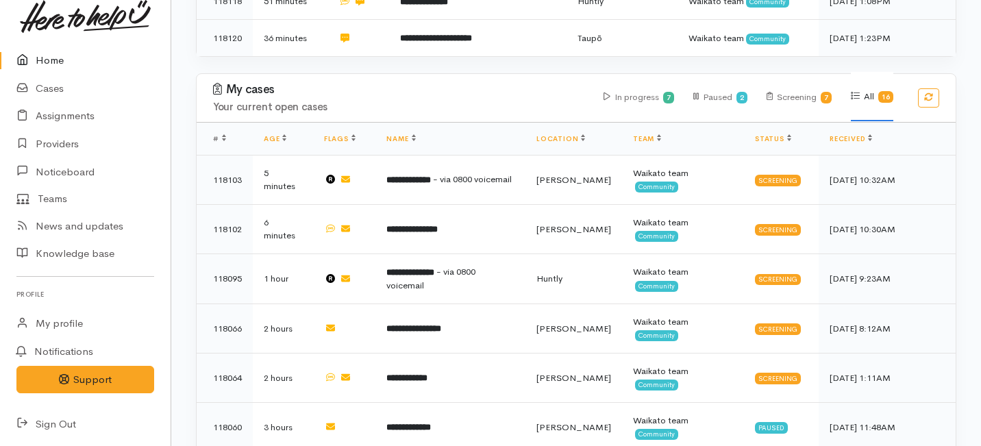
scroll to position [621, 0]
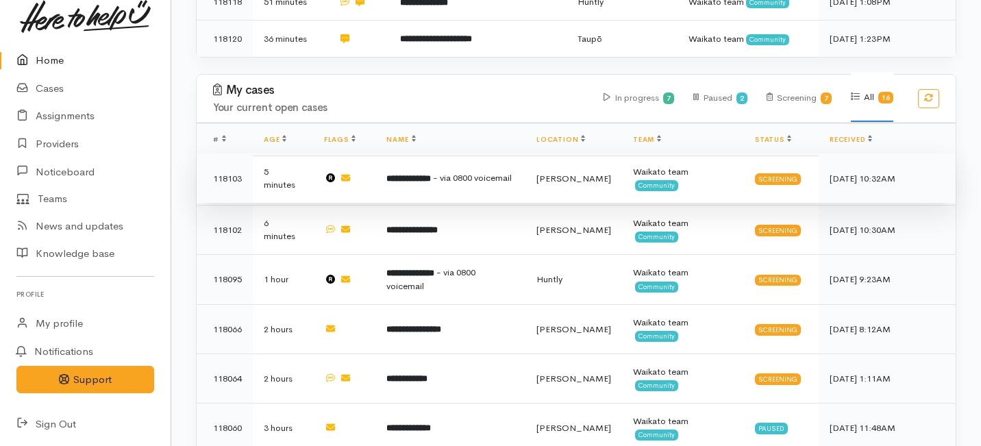
click at [405, 153] on td "**********" at bounding box center [450, 177] width 150 height 49
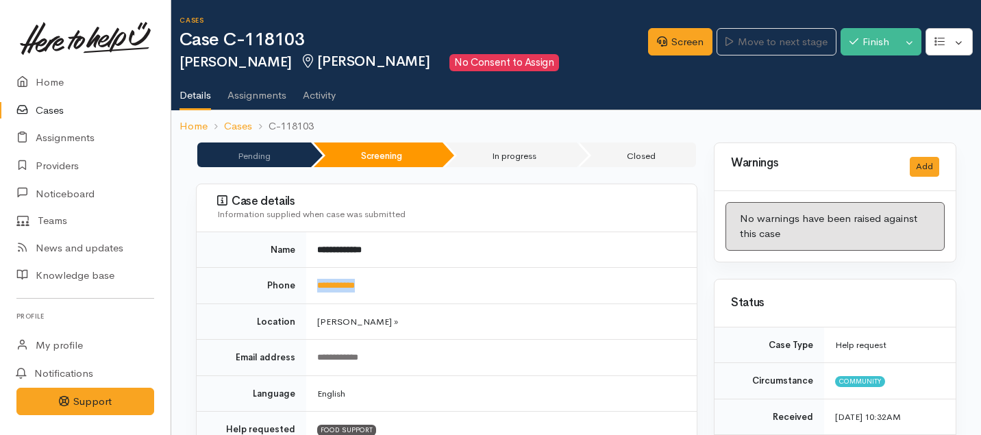
drag, startPoint x: 388, startPoint y: 286, endPoint x: 311, endPoint y: 285, distance: 76.7
click at [311, 285] on td "**********" at bounding box center [501, 286] width 390 height 36
copy link "**********"
click at [659, 47] on link "Screen" at bounding box center [680, 42] width 64 height 28
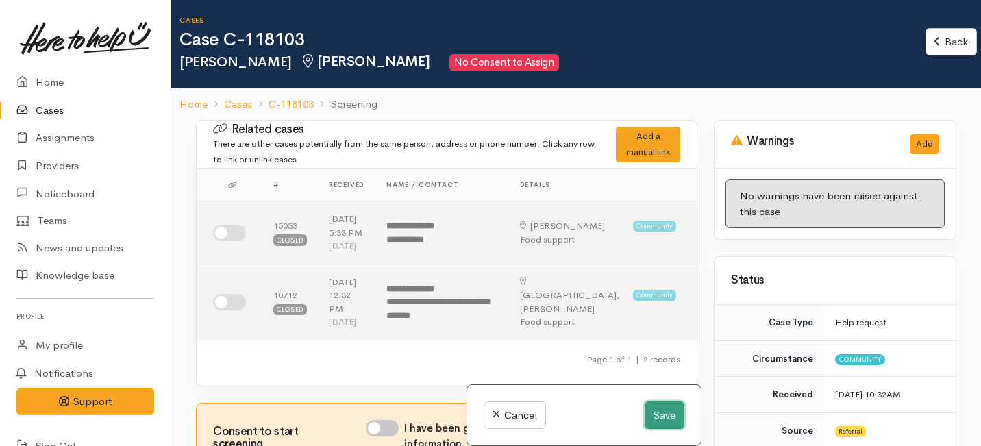
click at [659, 408] on button "Save" at bounding box center [665, 415] width 40 height 28
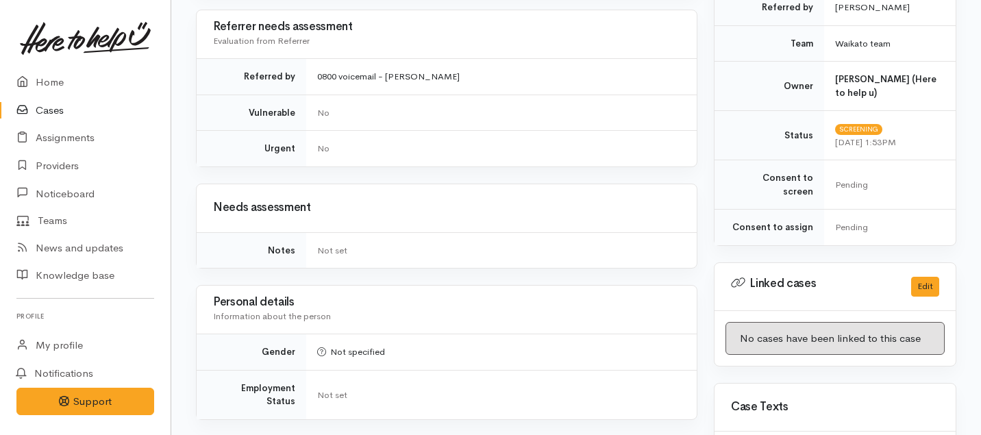
scroll to position [1038, 0]
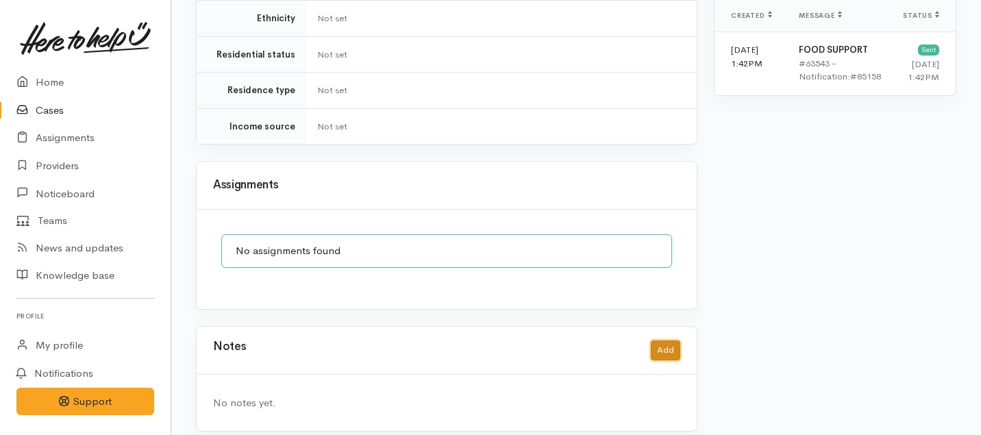
click at [669, 340] on button "Add" at bounding box center [665, 350] width 29 height 20
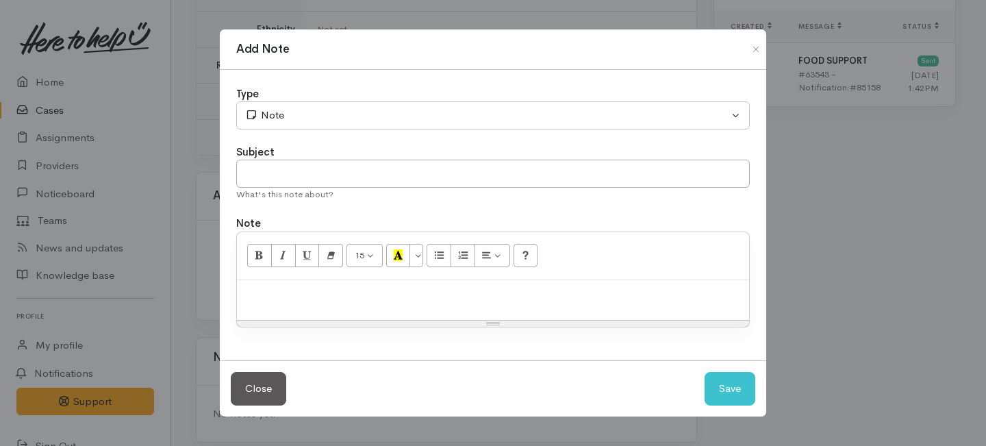
click at [364, 99] on div "Type" at bounding box center [493, 94] width 514 height 16
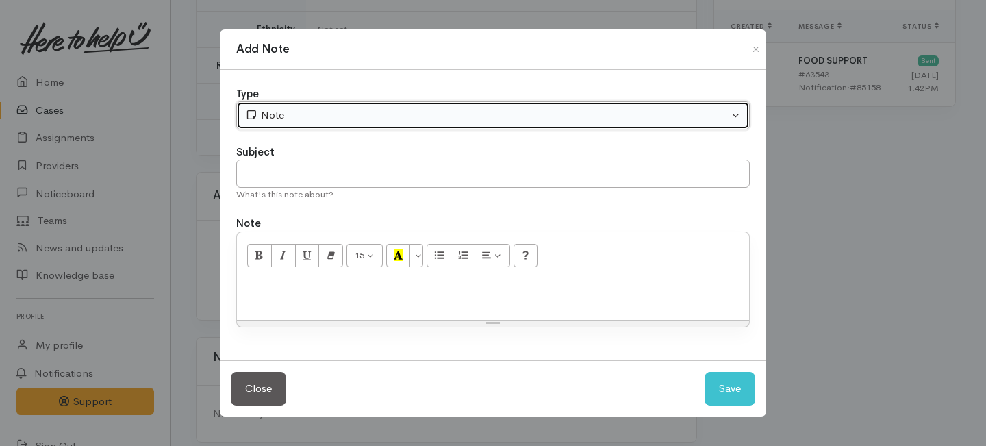
click at [356, 114] on div "Note" at bounding box center [487, 116] width 484 height 16
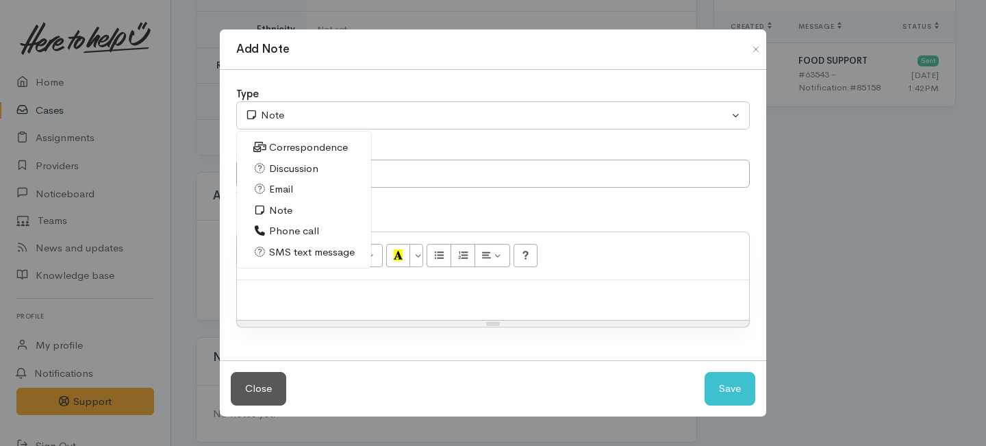
click at [284, 236] on span "Phone call" at bounding box center [294, 231] width 50 height 16
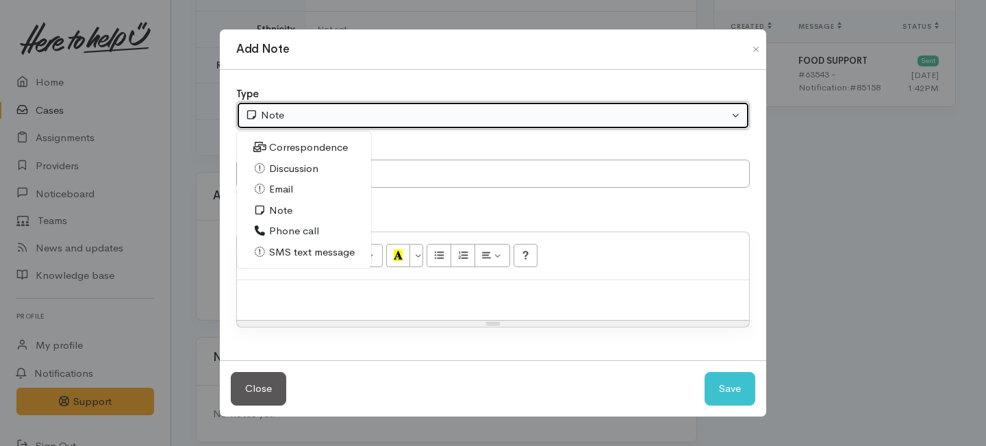
select select "3"
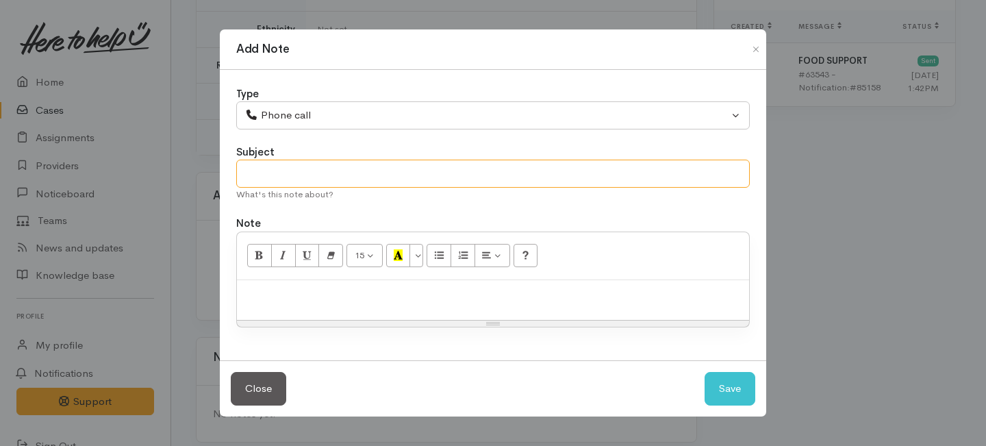
click at [267, 173] on input "text" at bounding box center [493, 174] width 514 height 28
type input "Decline letter needed."
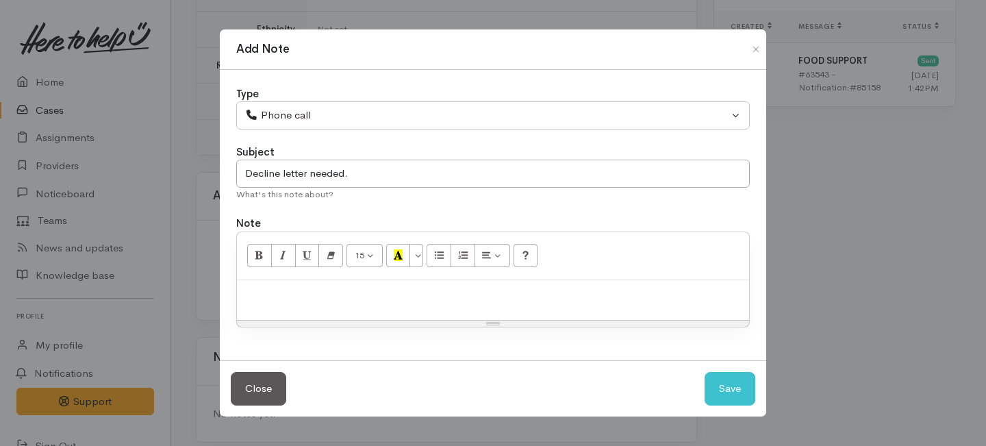
click at [290, 291] on p at bounding box center [493, 295] width 499 height 16
click at [567, 292] on p "Spoke with client and he has informed me that he will go into his locakl MSD" at bounding box center [493, 295] width 499 height 16
click at [611, 298] on p "Spoke with client and he has informed me that he will go into his local MSD" at bounding box center [493, 295] width 499 height 16
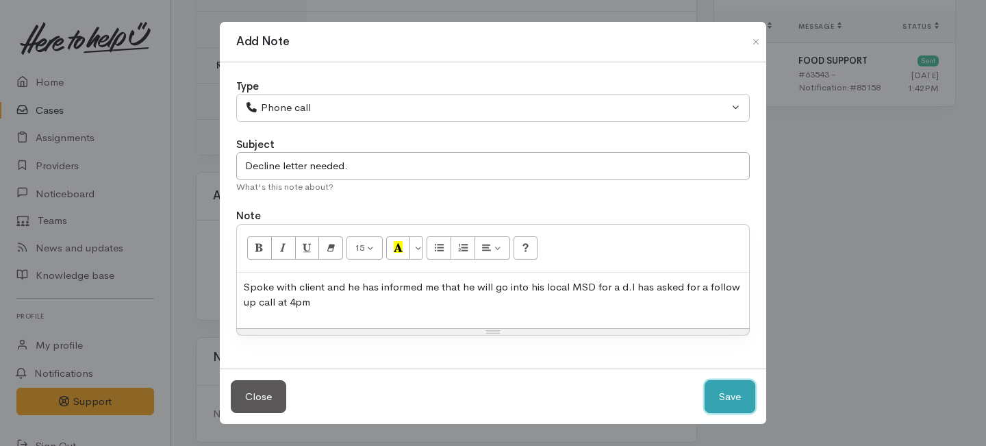
click at [729, 388] on button "Save" at bounding box center [730, 397] width 51 height 34
select select "1"
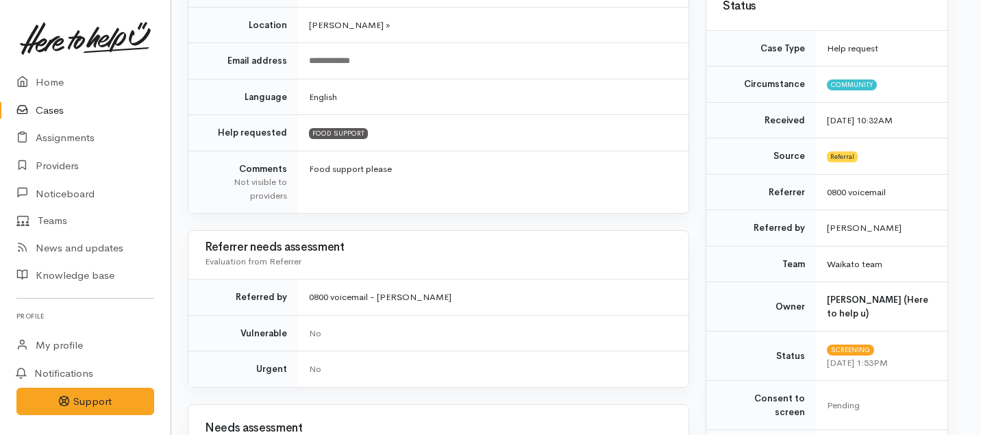
scroll to position [0, 8]
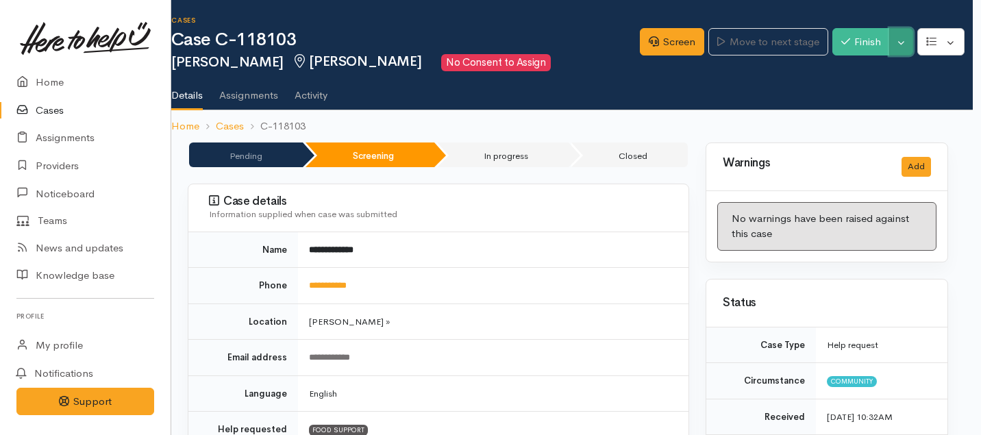
click at [900, 38] on button "Toggle Dropdown" at bounding box center [901, 42] width 24 height 28
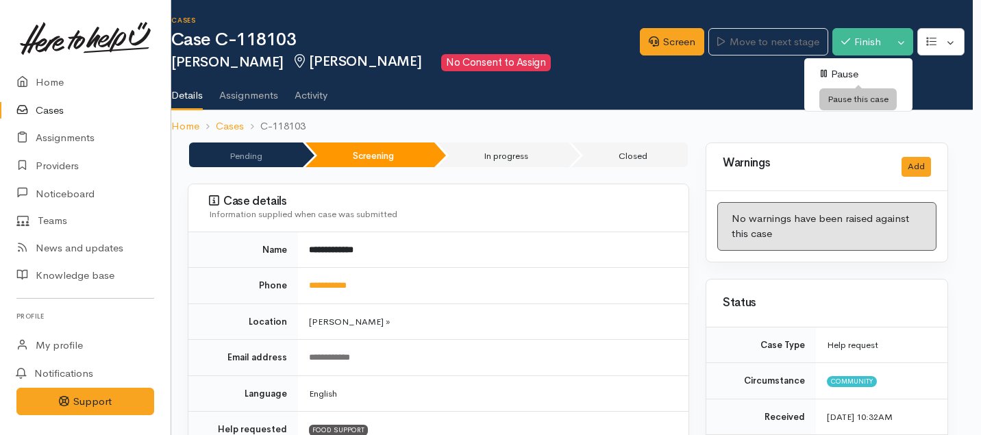
click at [841, 73] on link "Pause" at bounding box center [858, 74] width 108 height 21
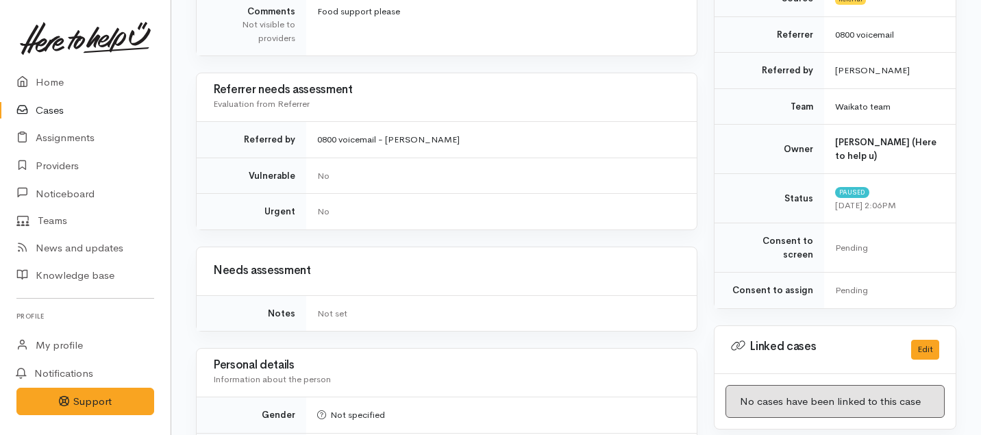
scroll to position [1123, 0]
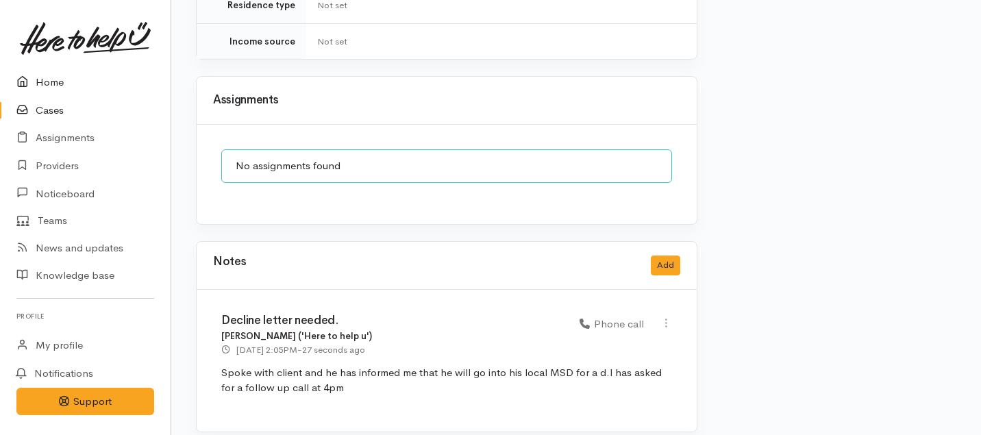
click at [51, 78] on link "Home" at bounding box center [85, 82] width 171 height 28
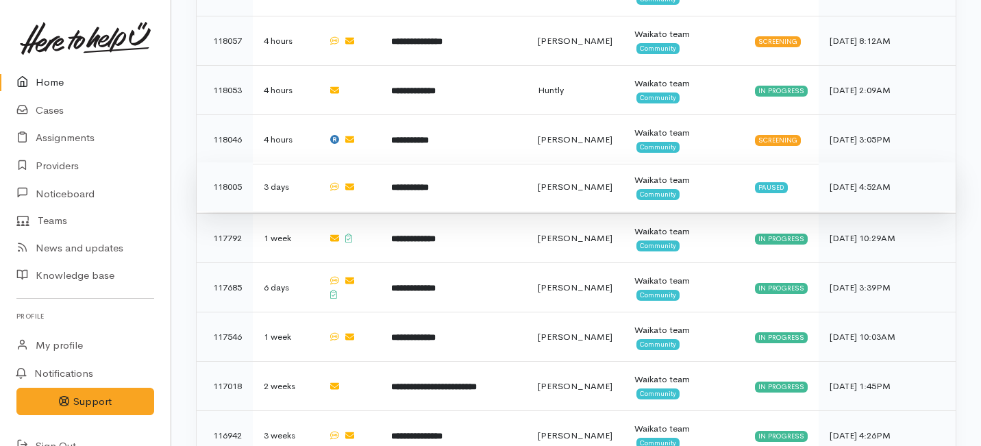
scroll to position [1016, 0]
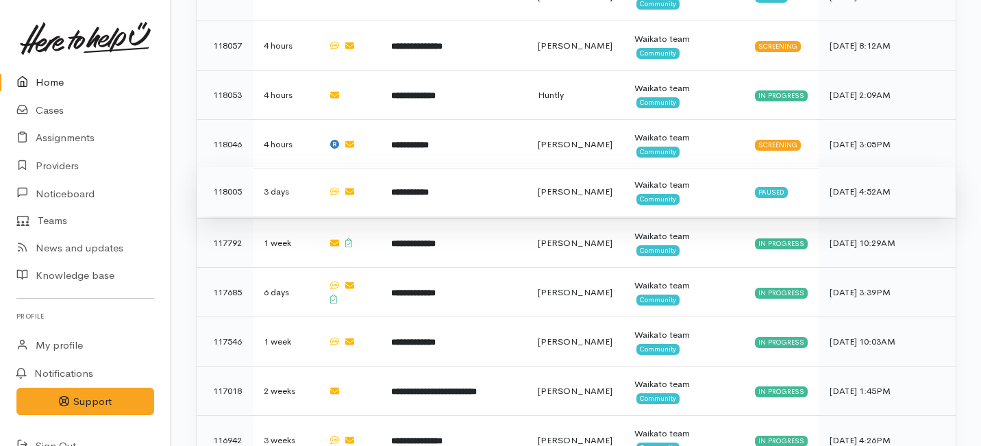
click at [444, 167] on td "**********" at bounding box center [453, 191] width 147 height 49
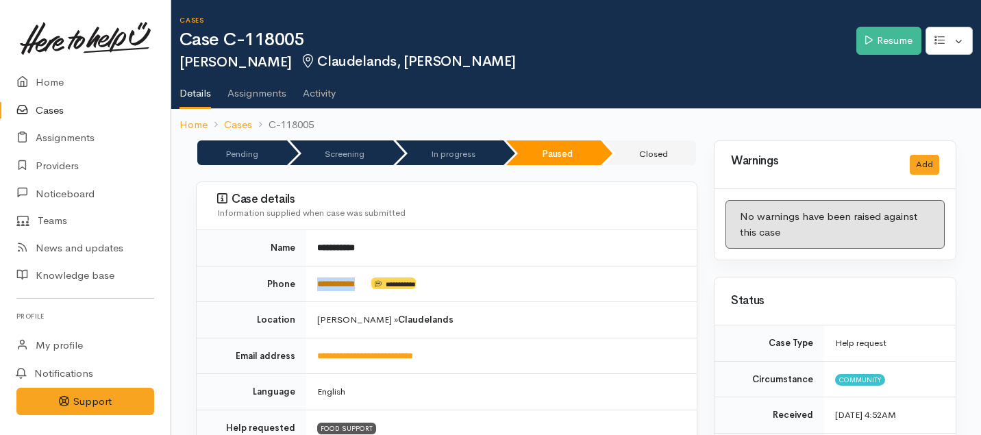
drag, startPoint x: 373, startPoint y: 275, endPoint x: 362, endPoint y: 286, distance: 15.5
click at [363, 287] on td "**********" at bounding box center [501, 284] width 390 height 36
copy link "*********"
click at [369, 284] on td "**********" at bounding box center [501, 284] width 390 height 36
drag, startPoint x: 369, startPoint y: 284, endPoint x: 316, endPoint y: 284, distance: 52.7
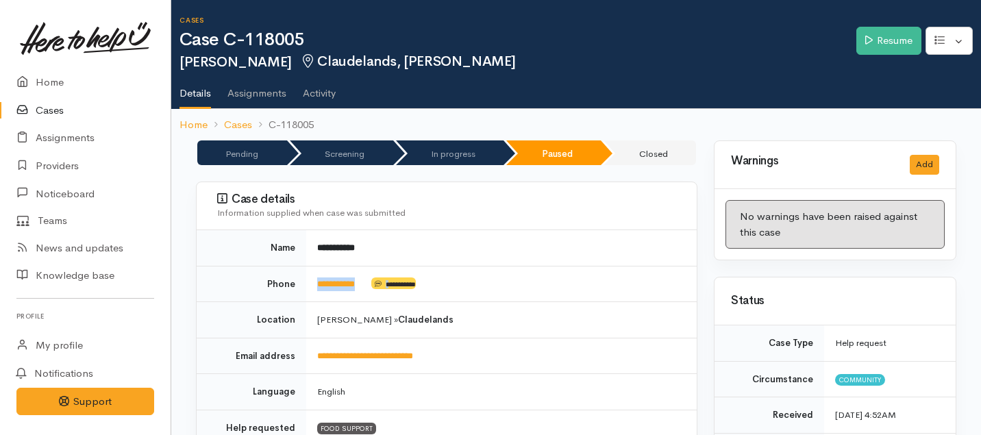
click at [316, 284] on td "**********" at bounding box center [501, 284] width 390 height 36
copy td "**********"
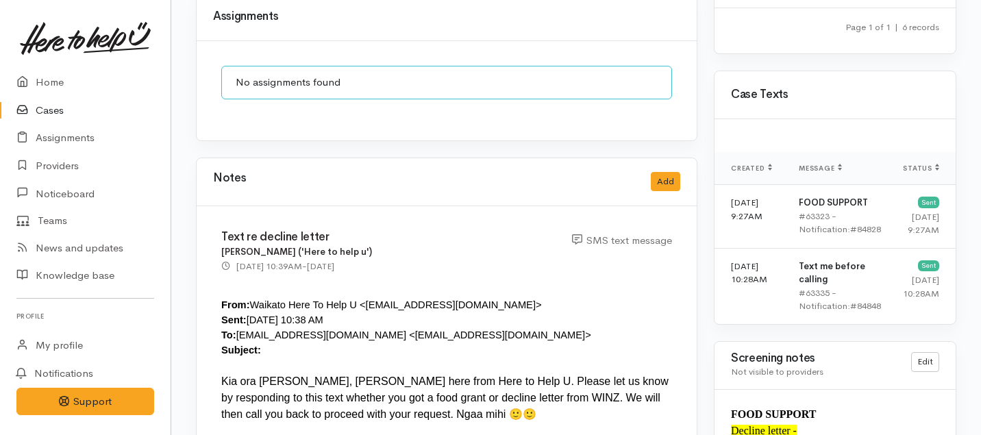
scroll to position [1200, 0]
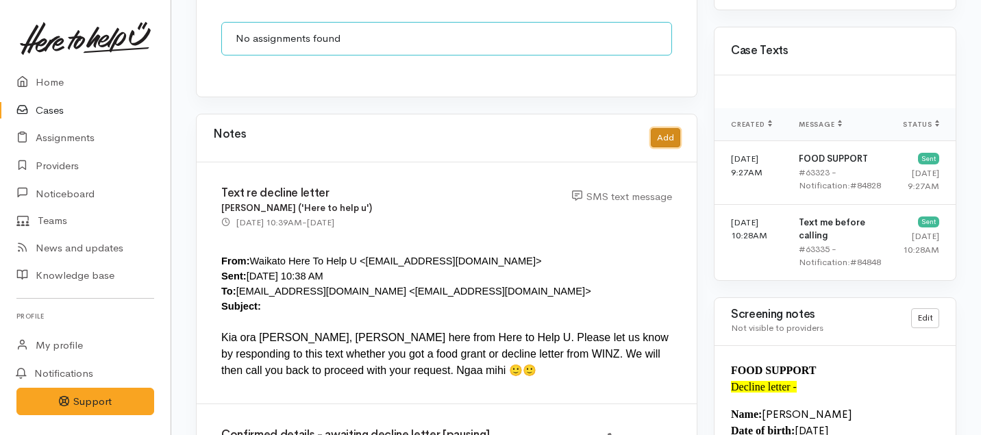
click at [677, 128] on button "Add" at bounding box center [665, 138] width 29 height 20
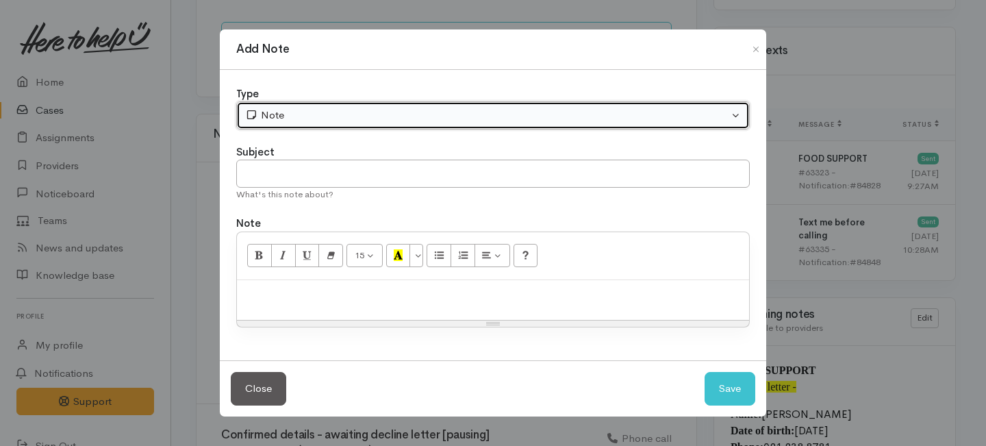
click at [471, 114] on div "Note" at bounding box center [487, 116] width 484 height 16
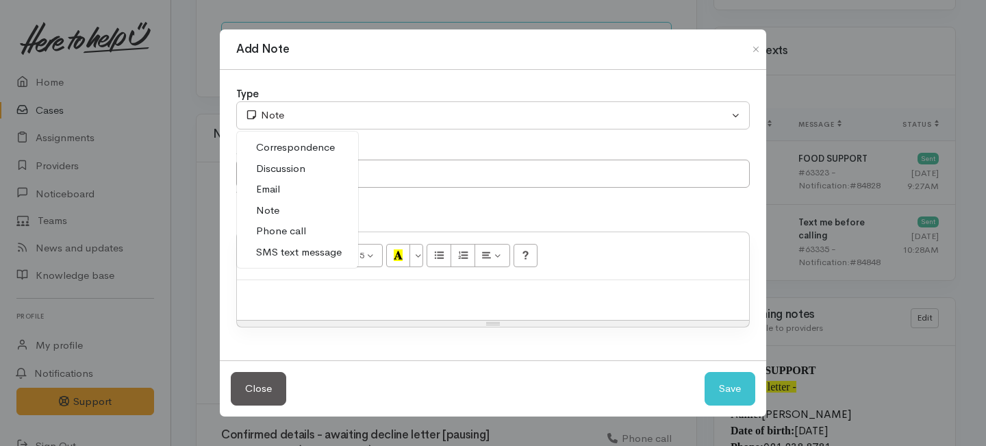
click at [280, 247] on span "SMS text message" at bounding box center [299, 253] width 86 height 16
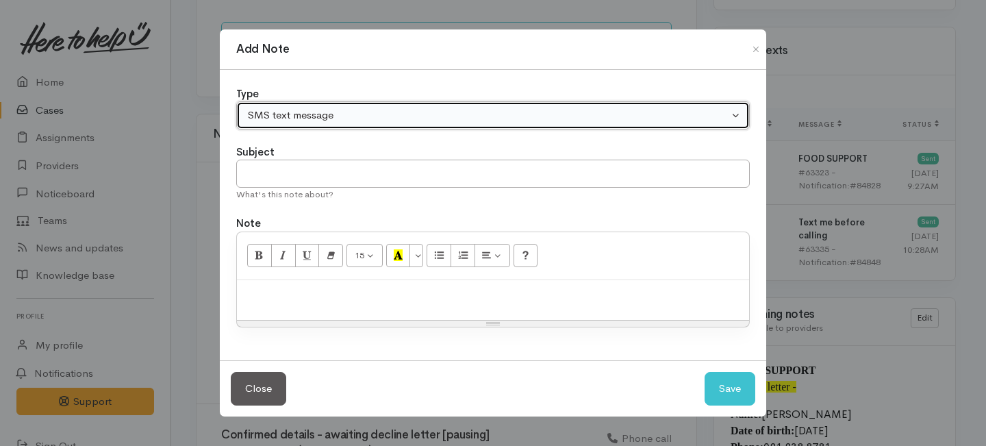
click at [299, 117] on div "SMS text message" at bounding box center [487, 116] width 484 height 16
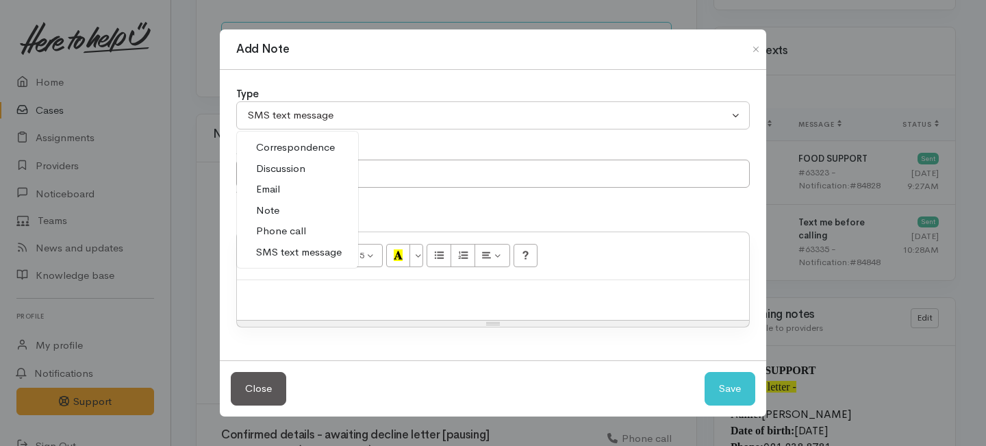
click at [277, 234] on span "Phone call" at bounding box center [281, 231] width 50 height 16
select select "3"
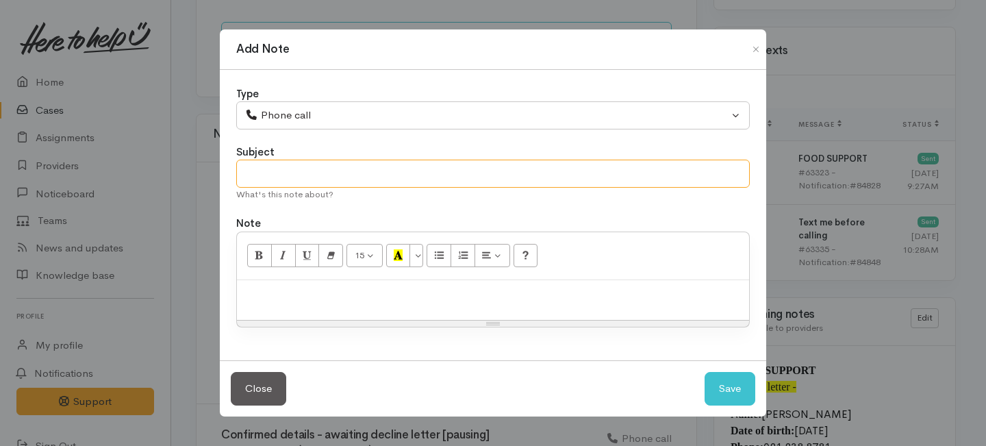
click at [277, 183] on input "text" at bounding box center [493, 174] width 514 height 28
click at [277, 182] on input "text" at bounding box center [493, 174] width 514 height 28
type input "Attempt to follow up"
click at [345, 302] on div at bounding box center [493, 300] width 512 height 40
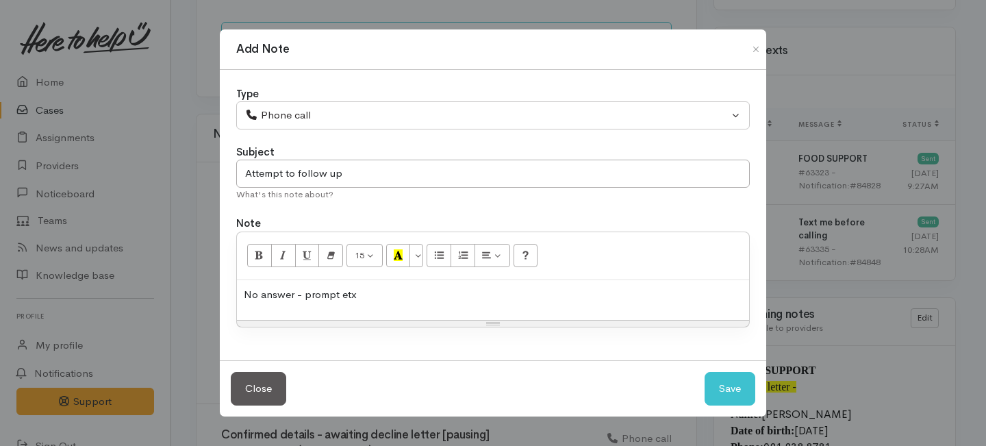
click at [345, 301] on p "No answer - prompt etx" at bounding box center [493, 295] width 499 height 16
click at [367, 292] on p "No answer - prompt etxt" at bounding box center [493, 295] width 499 height 16
click at [725, 395] on button "Save" at bounding box center [730, 389] width 51 height 34
select select "1"
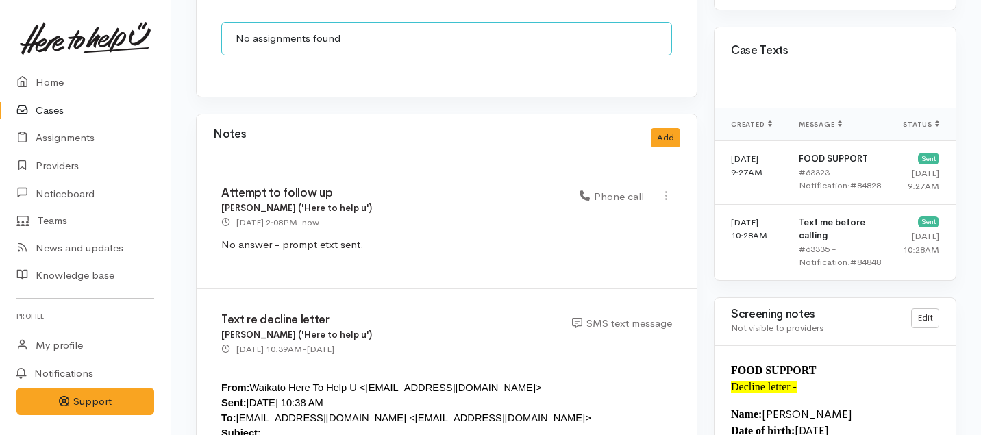
scroll to position [1492, 0]
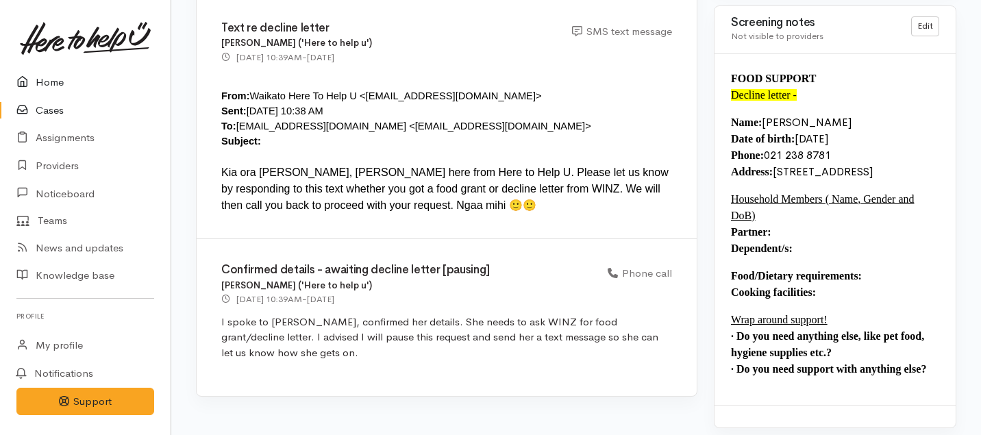
click at [58, 77] on link "Home" at bounding box center [85, 82] width 171 height 28
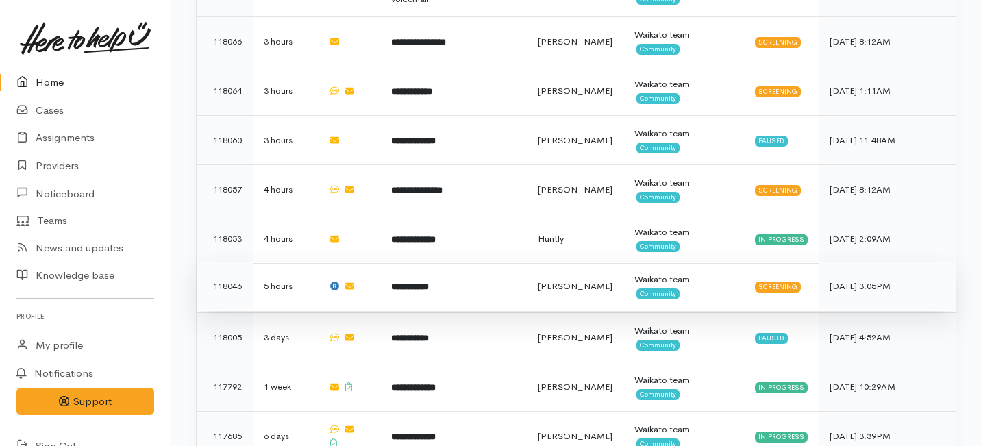
scroll to position [891, 0]
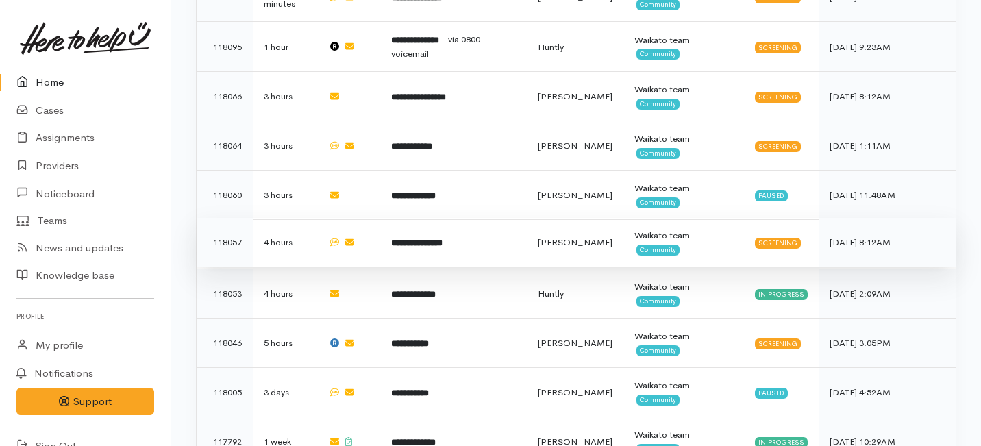
click at [442, 238] on b "**********" at bounding box center [416, 242] width 51 height 9
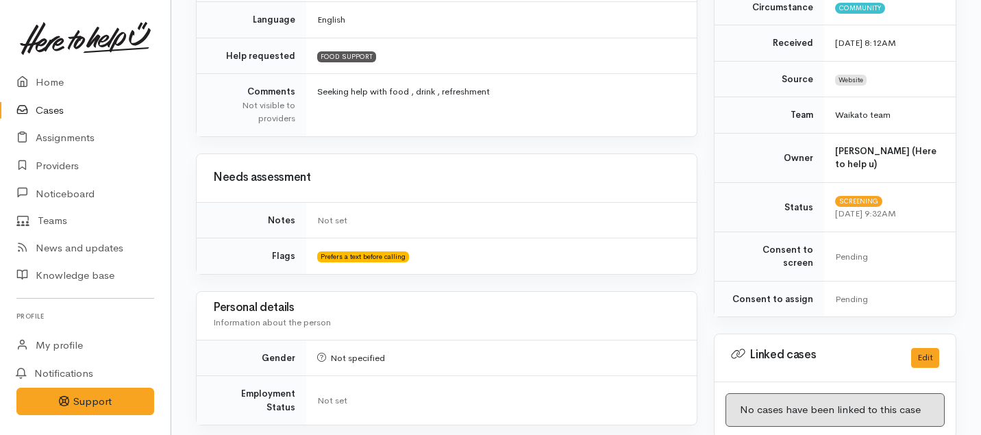
scroll to position [969, 0]
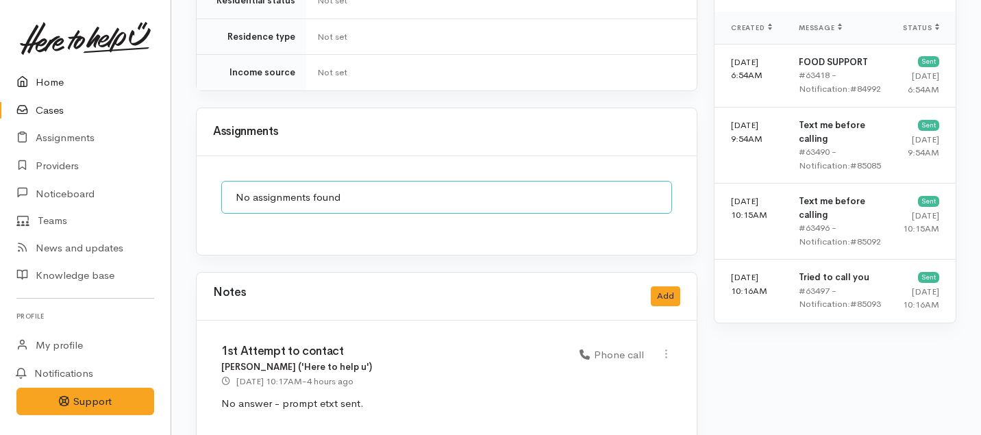
click at [53, 81] on link "Home" at bounding box center [85, 82] width 171 height 28
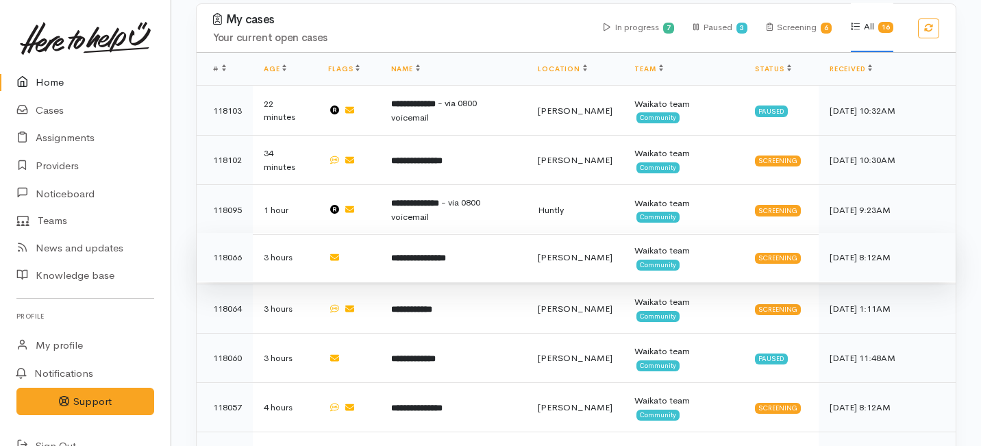
scroll to position [760, 0]
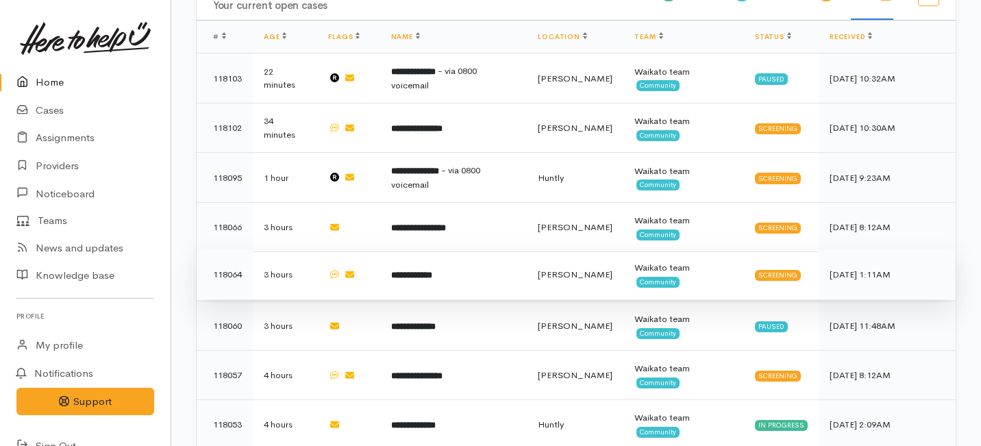
click at [407, 250] on td "**********" at bounding box center [453, 274] width 147 height 49
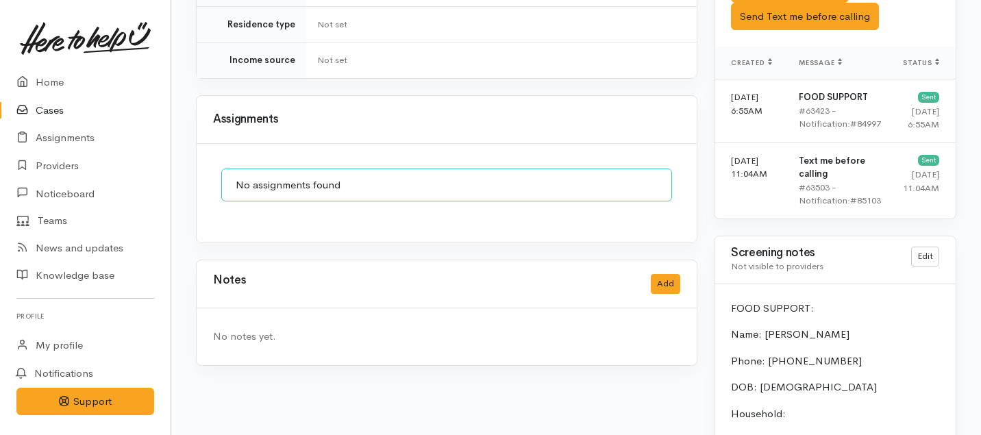
scroll to position [982, 0]
click at [664, 273] on button "Add" at bounding box center [665, 283] width 29 height 20
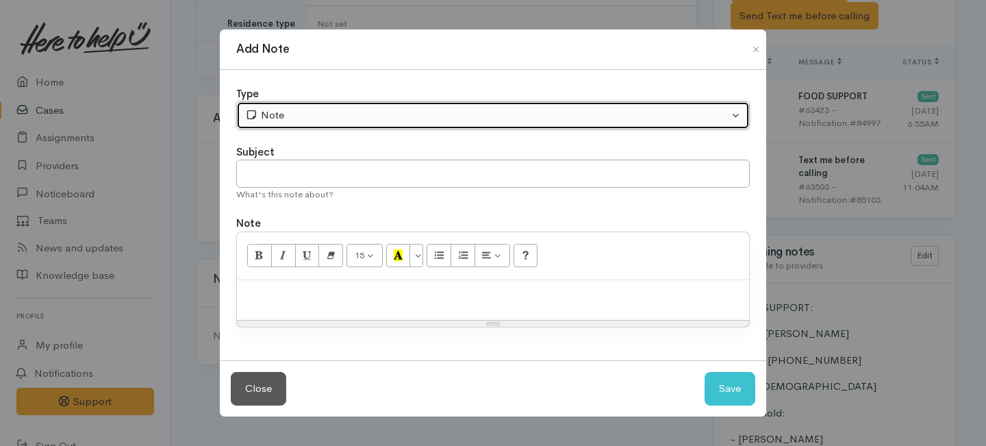
click at [369, 114] on div "Note" at bounding box center [487, 116] width 484 height 16
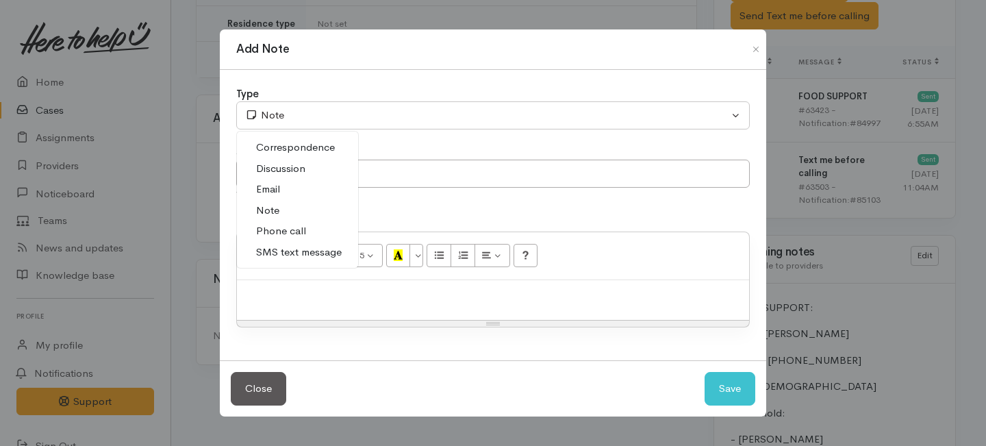
click at [305, 235] on link "Phone call" at bounding box center [297, 231] width 121 height 21
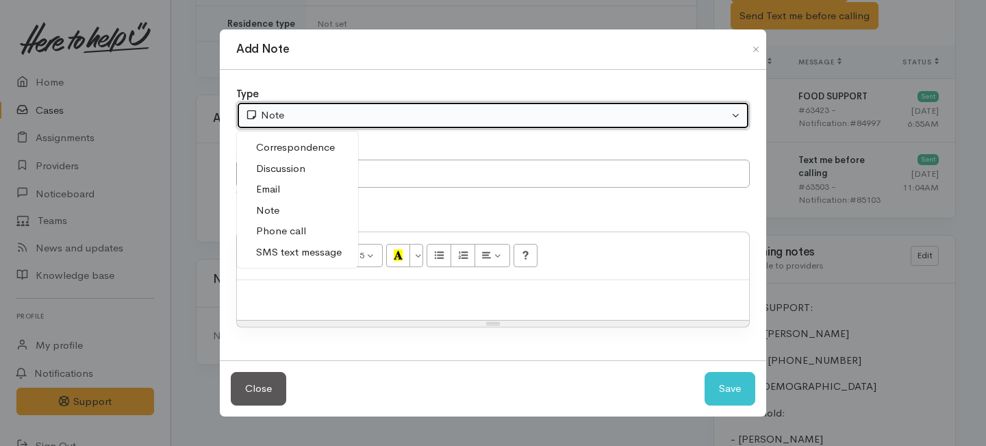
select select "3"
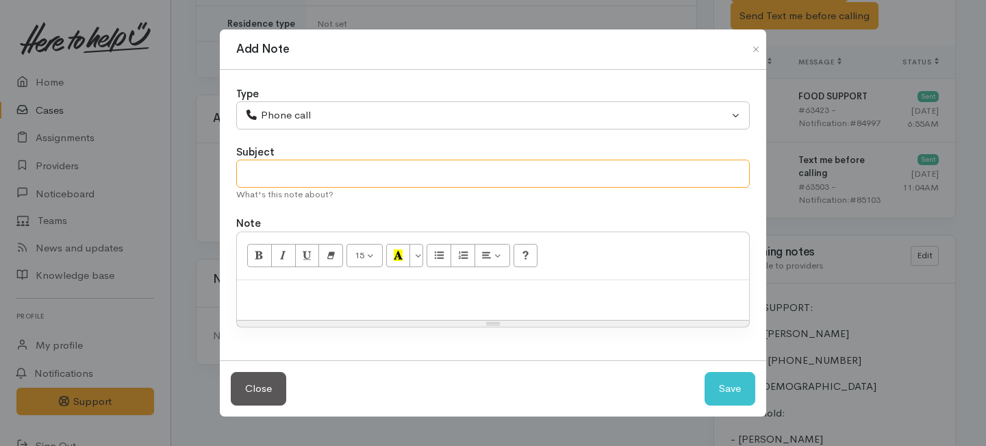
click at [314, 184] on input "text" at bounding box center [493, 174] width 514 height 28
type input "Decline letter needed."
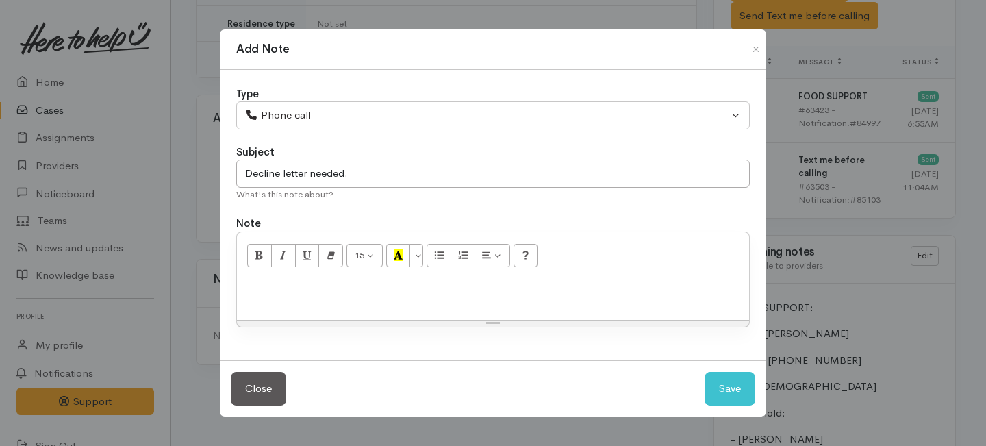
click at [301, 288] on p at bounding box center [493, 295] width 499 height 16
click at [743, 388] on button "Save" at bounding box center [730, 389] width 51 height 34
select select "1"
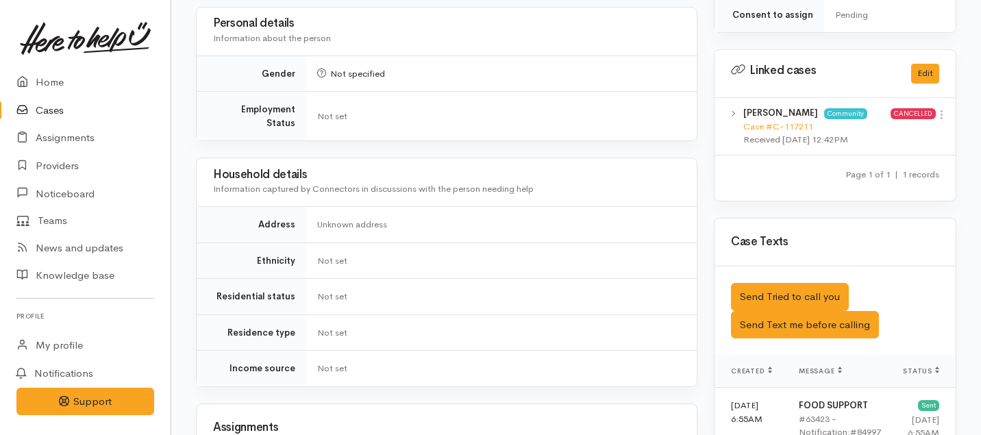
scroll to position [0, 0]
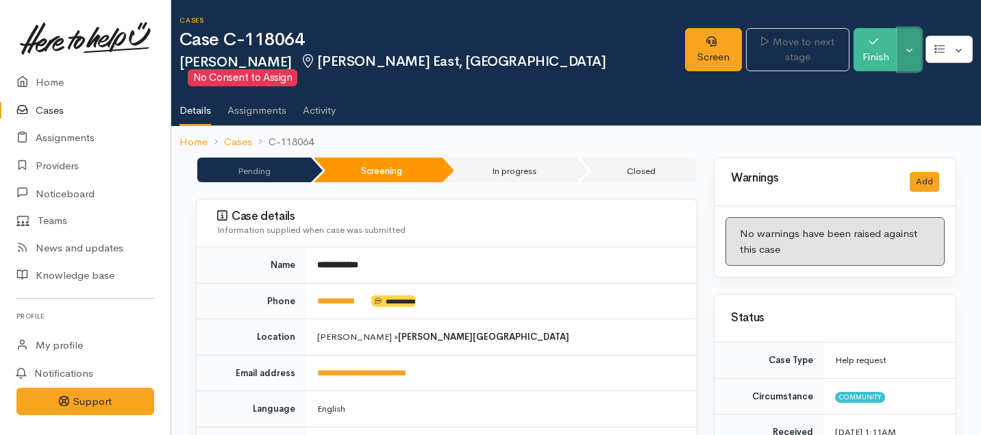
click at [907, 39] on button "Toggle Dropdown" at bounding box center [909, 49] width 24 height 43
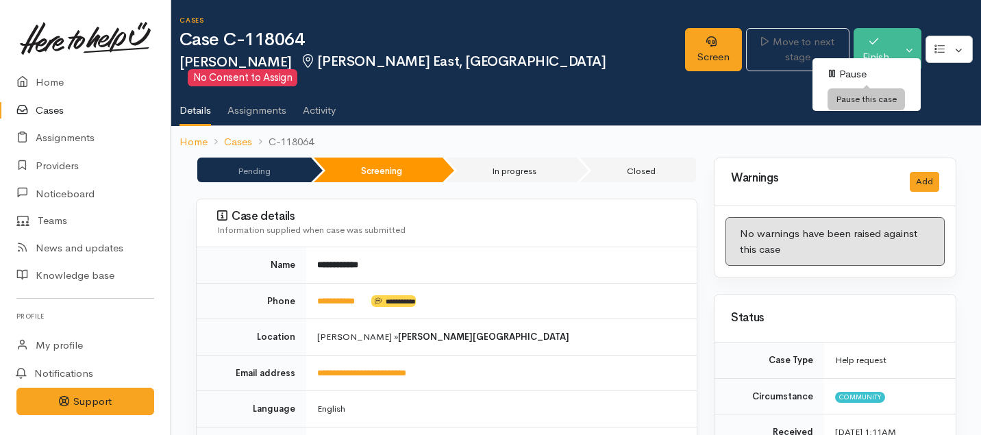
click at [854, 77] on link "Pause" at bounding box center [866, 74] width 108 height 21
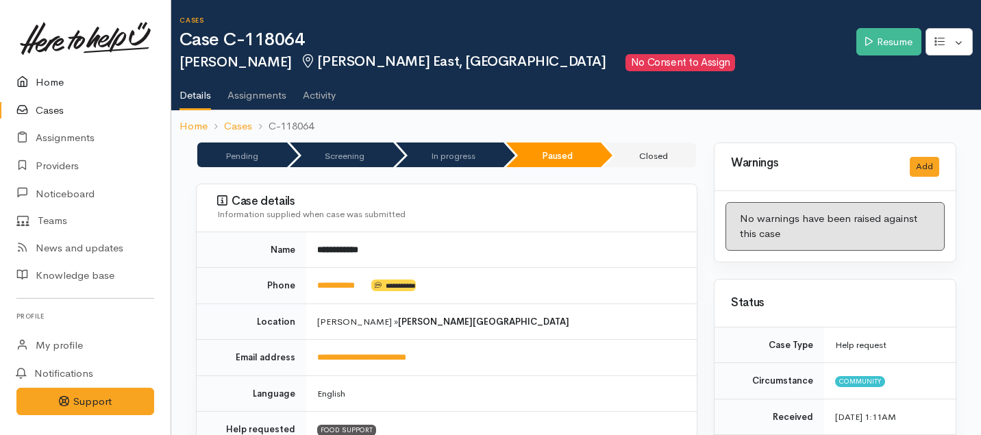
click at [51, 82] on link "Home" at bounding box center [85, 82] width 171 height 28
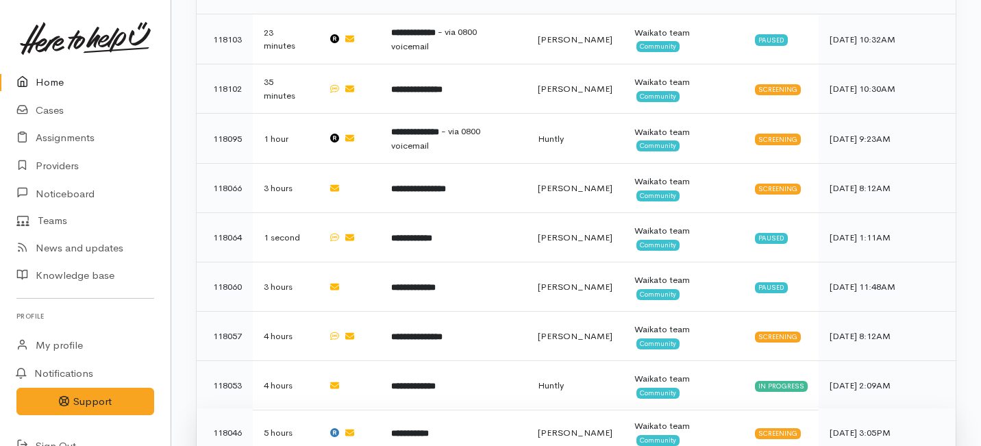
scroll to position [790, 0]
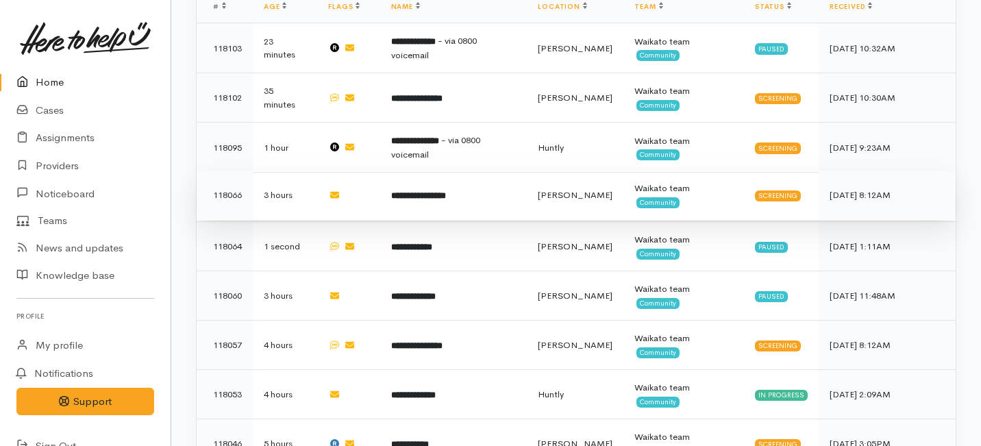
click at [436, 171] on td "**********" at bounding box center [453, 195] width 147 height 49
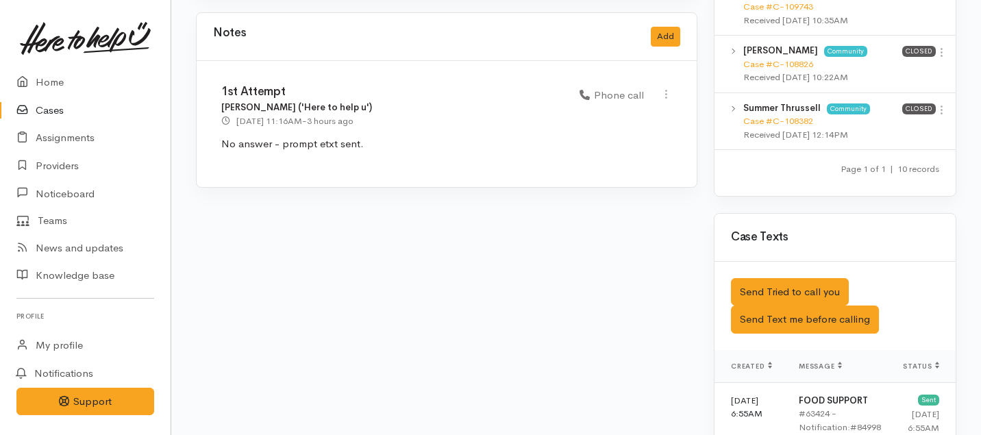
scroll to position [1180, 0]
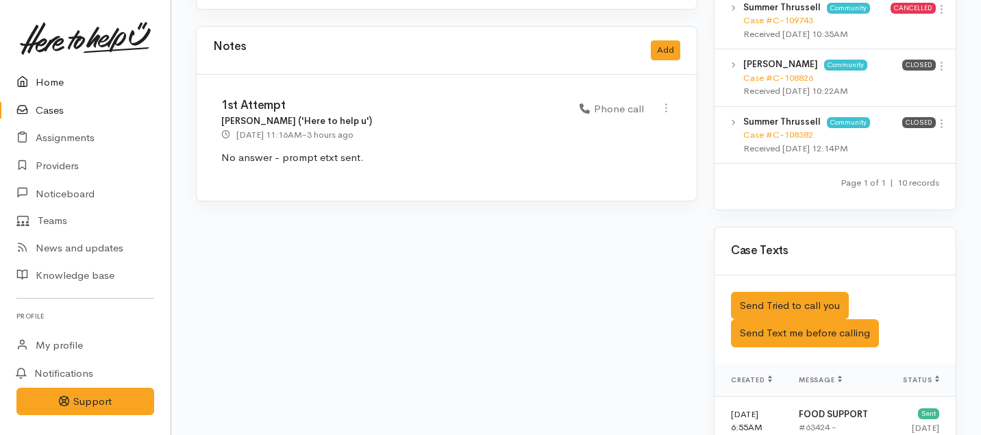
click at [62, 85] on link "Home" at bounding box center [85, 82] width 171 height 28
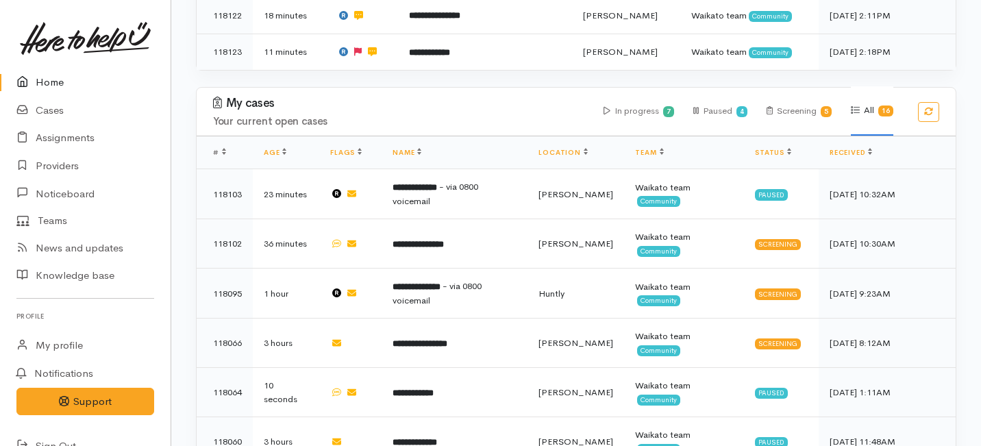
scroll to position [653, 0]
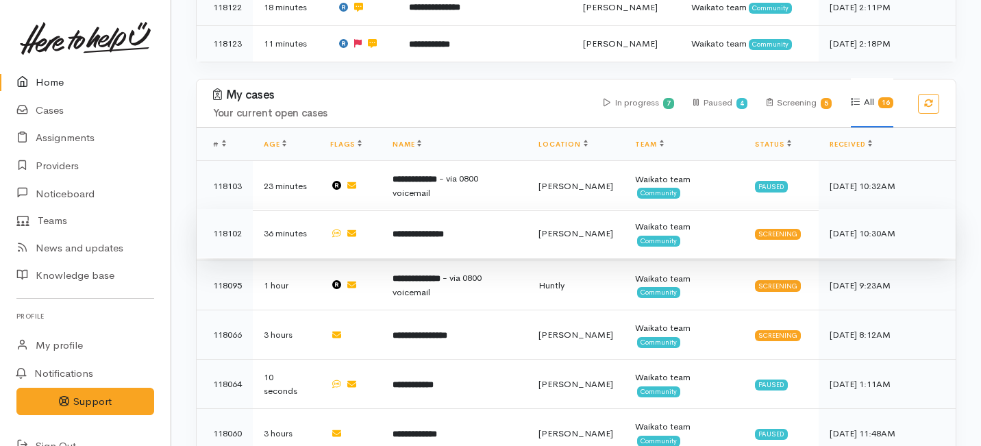
click at [470, 209] on td "**********" at bounding box center [455, 233] width 146 height 49
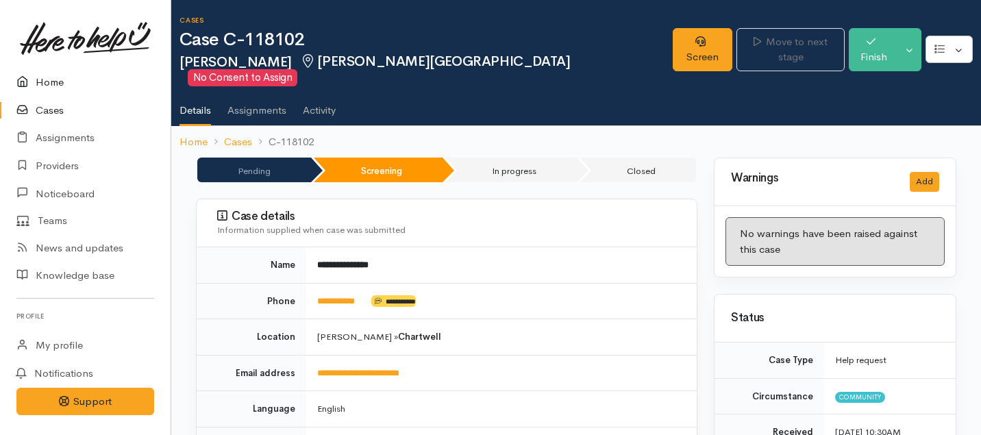
click at [49, 82] on link "Home" at bounding box center [85, 82] width 171 height 28
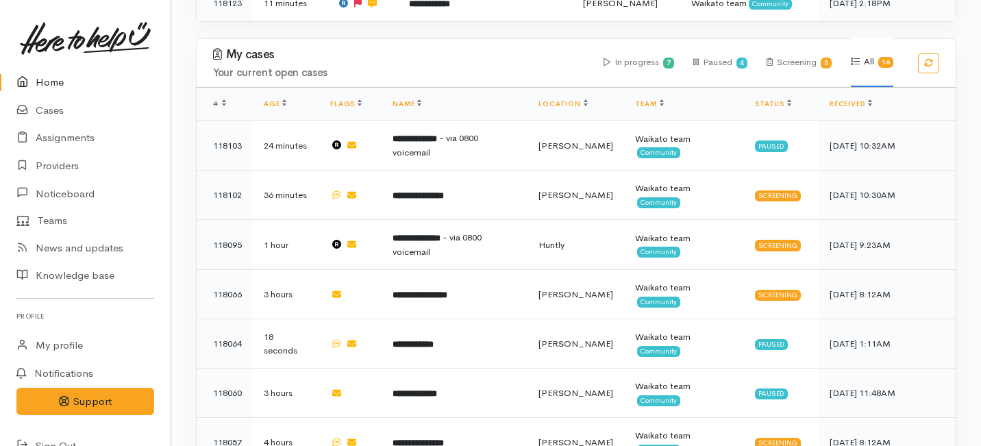
scroll to position [687, 0]
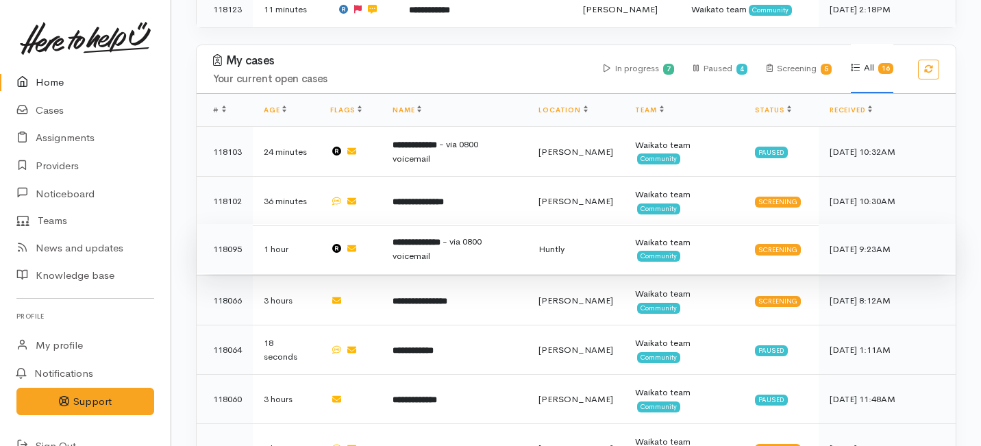
click at [486, 224] on td "**********" at bounding box center [455, 249] width 146 height 50
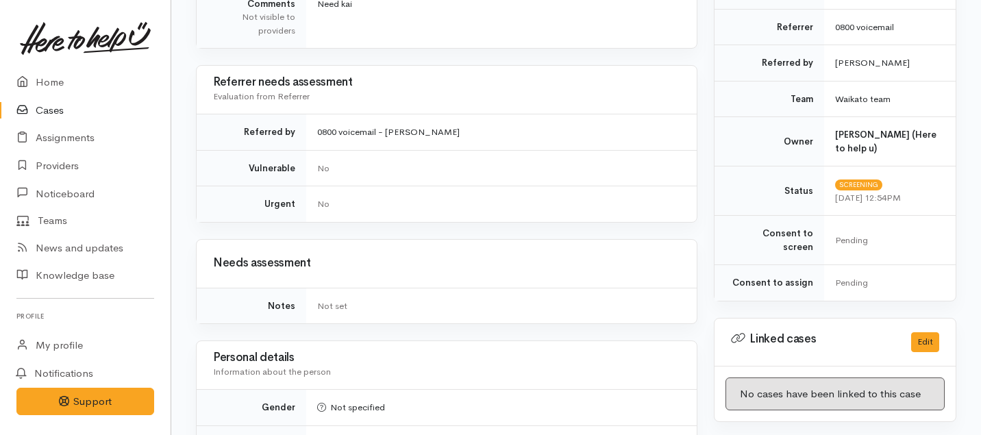
scroll to position [195, 0]
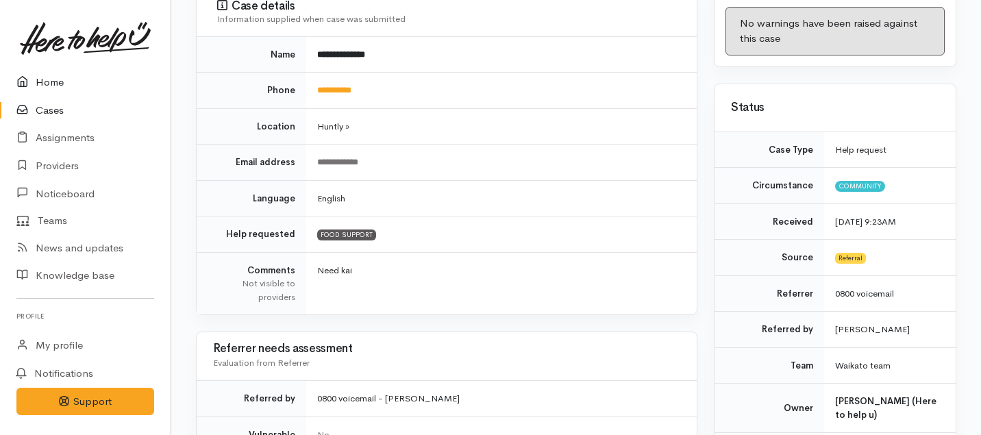
click at [53, 81] on link "Home" at bounding box center [85, 82] width 171 height 28
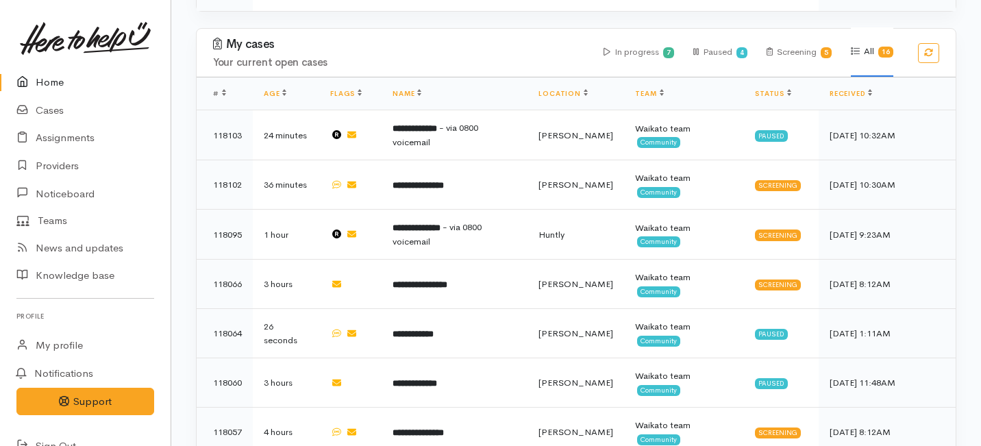
scroll to position [645, 0]
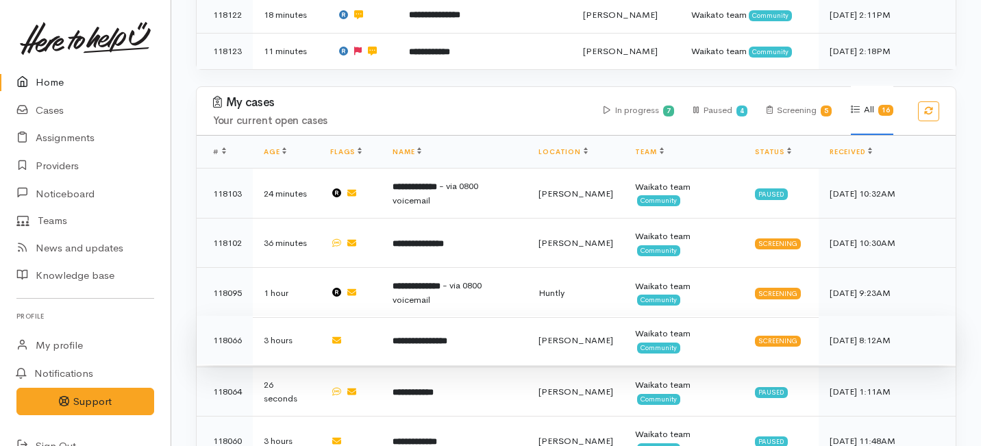
click at [487, 316] on td "**********" at bounding box center [455, 340] width 146 height 49
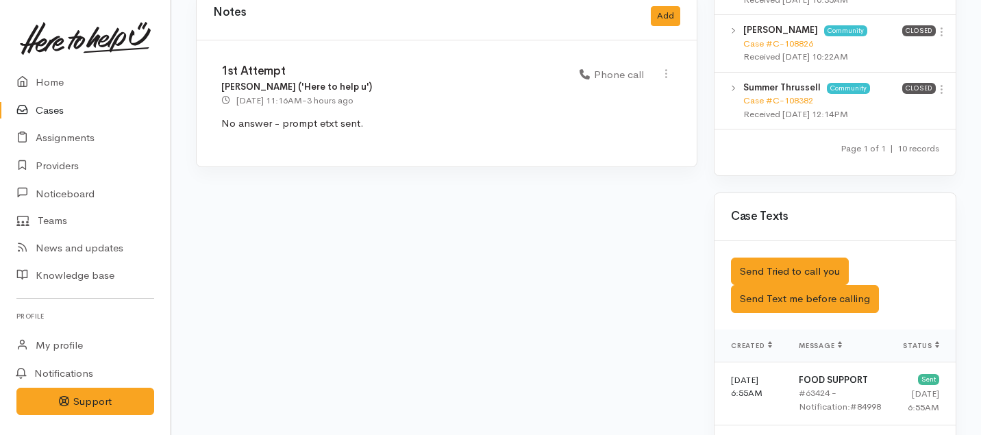
scroll to position [1256, 0]
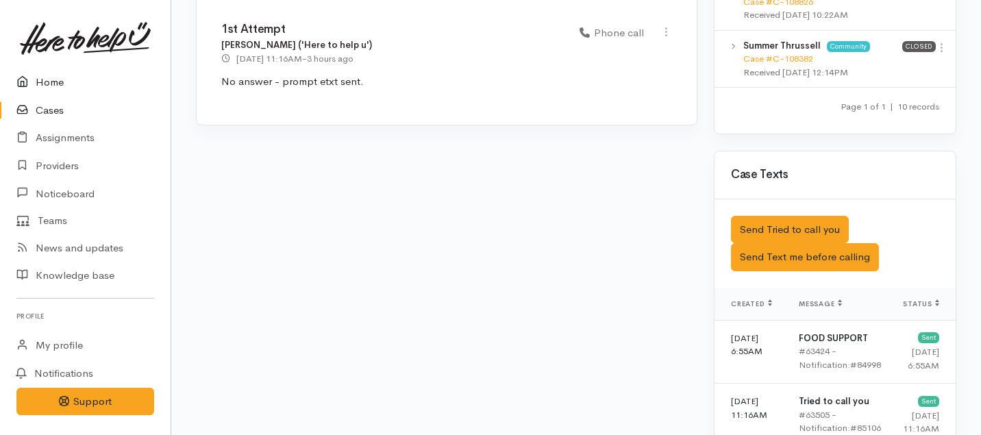
click at [45, 75] on link "Home" at bounding box center [85, 82] width 171 height 28
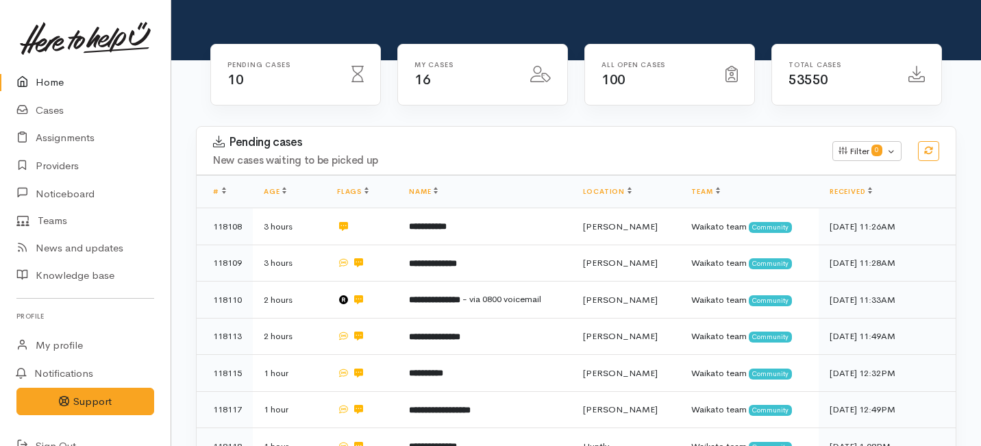
scroll to position [158, 0]
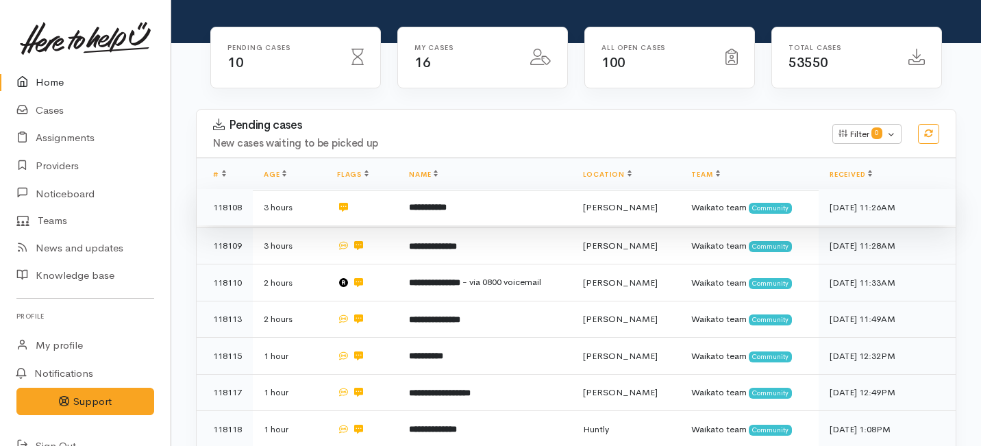
click at [440, 189] on td "**********" at bounding box center [484, 207] width 173 height 37
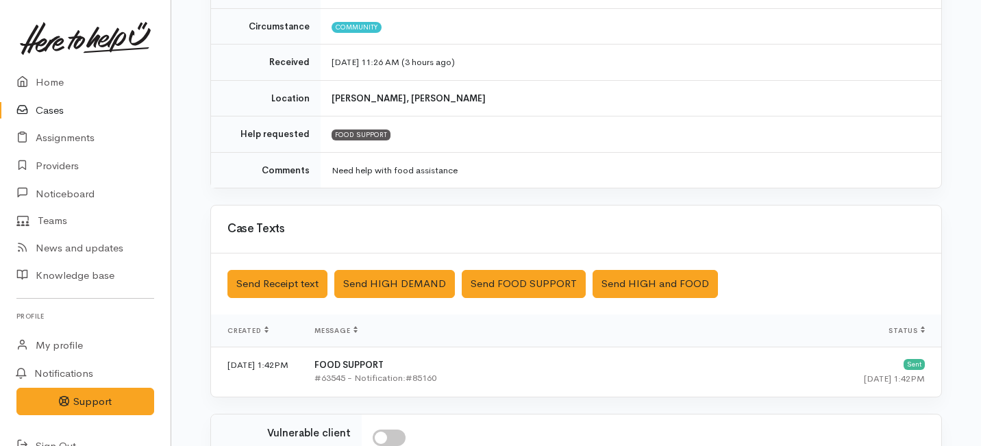
scroll to position [414, 0]
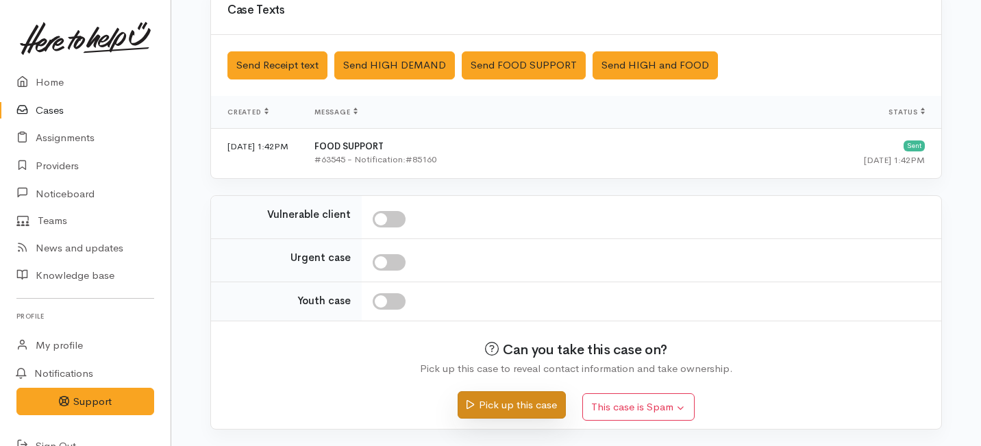
click at [495, 403] on button "Pick up this case" at bounding box center [512, 405] width 108 height 28
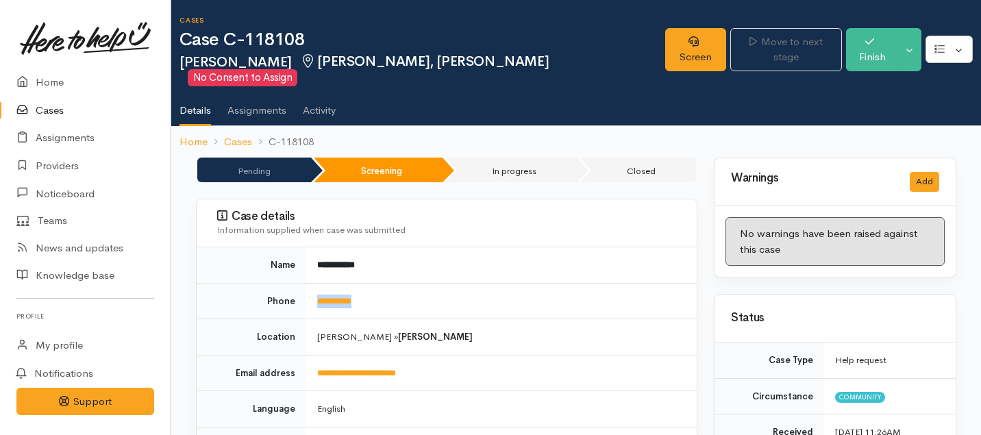
drag, startPoint x: 379, startPoint y: 288, endPoint x: 312, endPoint y: 279, distance: 66.9
click at [312, 283] on td "**********" at bounding box center [501, 301] width 390 height 36
copy link "**********"
click at [665, 51] on link "Screen" at bounding box center [695, 49] width 61 height 43
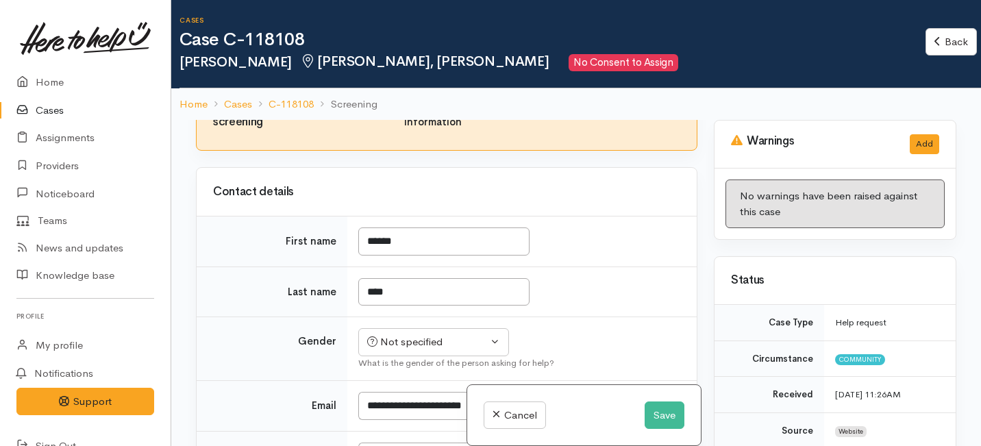
scroll to position [165, 0]
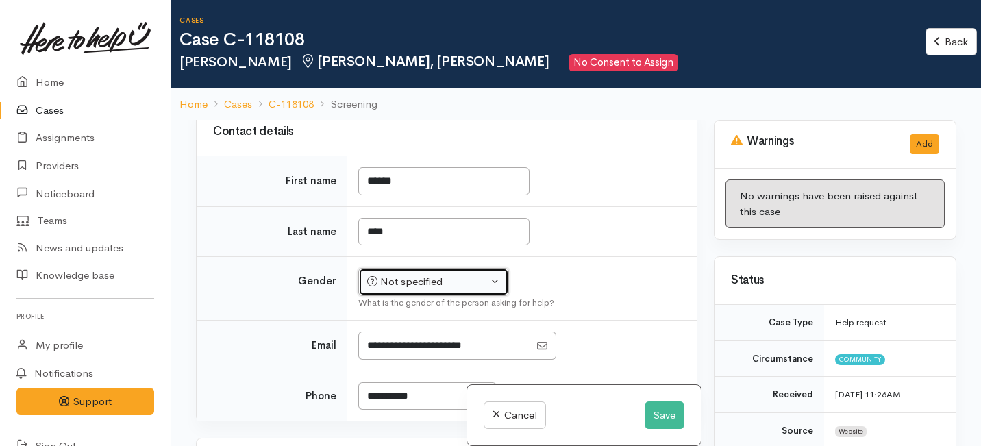
click at [496, 286] on button "Not specified" at bounding box center [433, 282] width 151 height 28
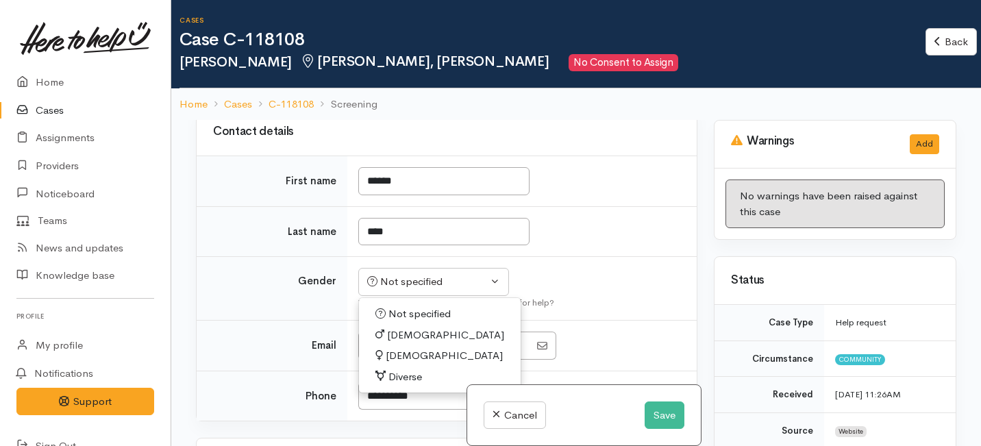
click at [395, 351] on span "Female" at bounding box center [444, 356] width 117 height 16
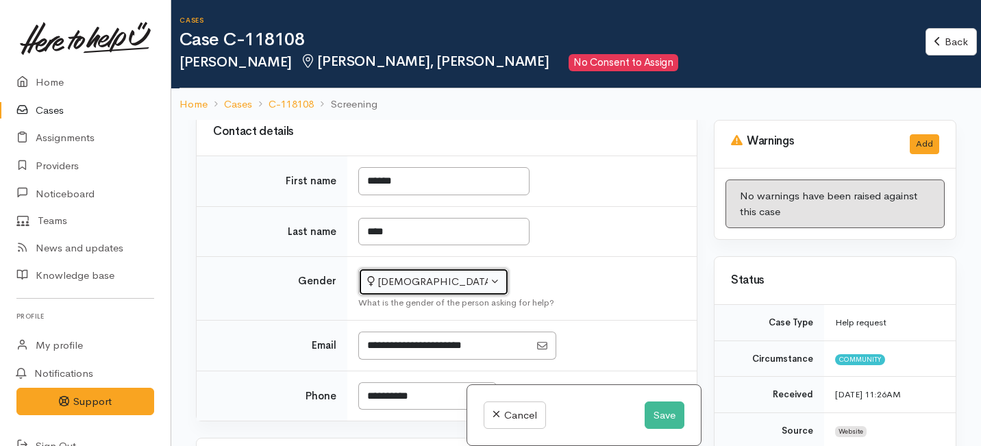
click at [445, 287] on div "Female" at bounding box center [427, 282] width 121 height 16
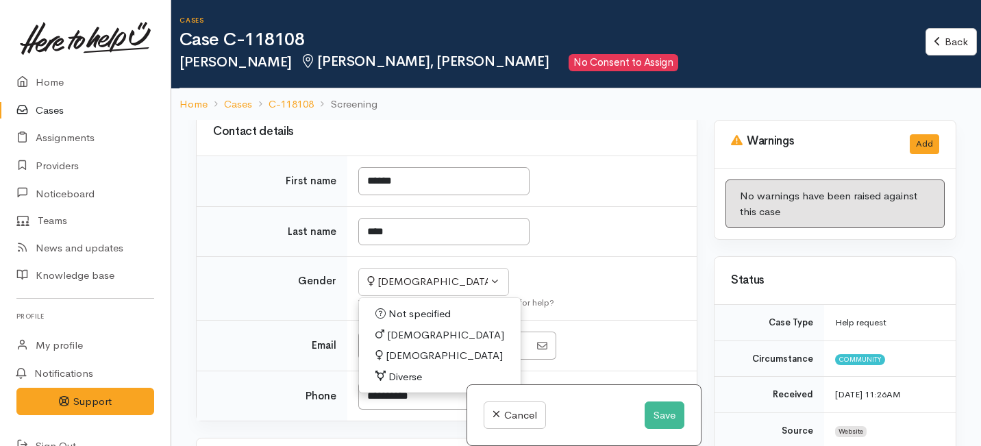
click at [397, 333] on span "Male" at bounding box center [445, 335] width 117 height 16
select select "Male"
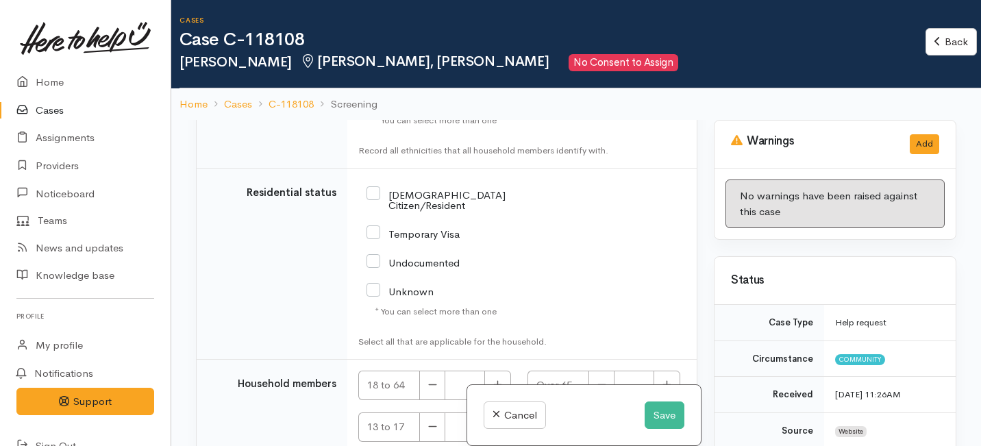
scroll to position [2351, 0]
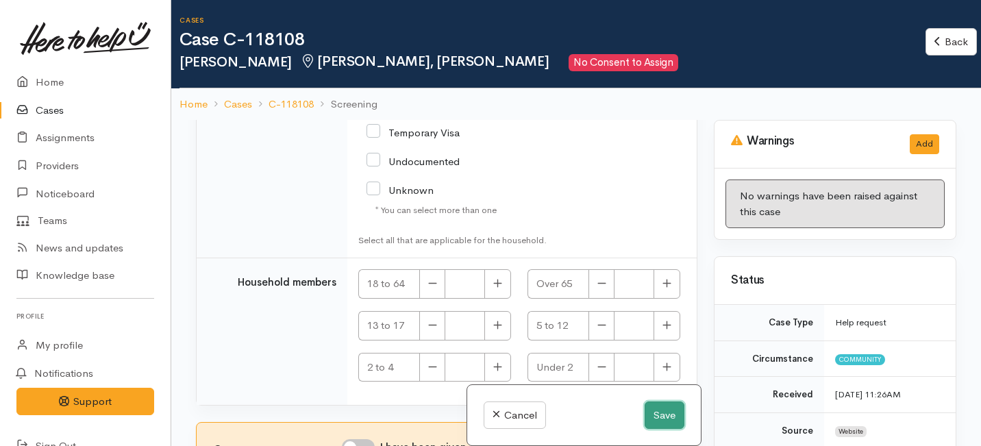
click at [659, 408] on button "Save" at bounding box center [665, 415] width 40 height 28
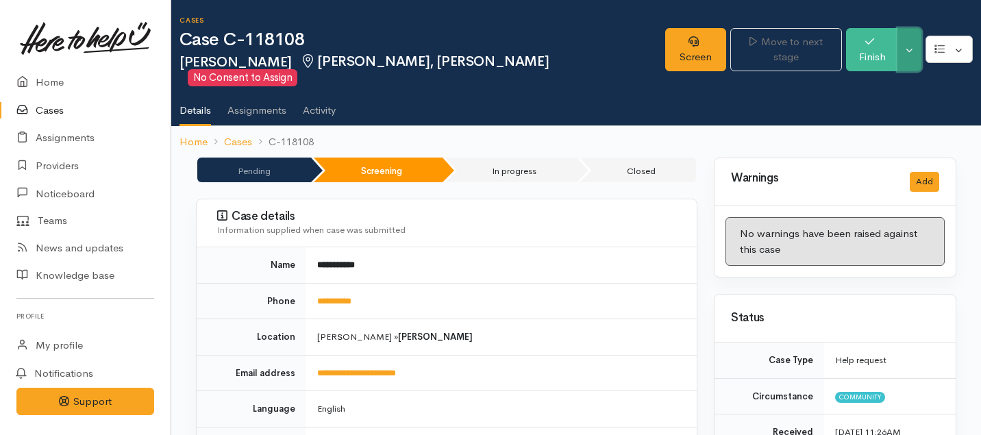
click at [908, 44] on button "Toggle Dropdown" at bounding box center [909, 49] width 24 height 43
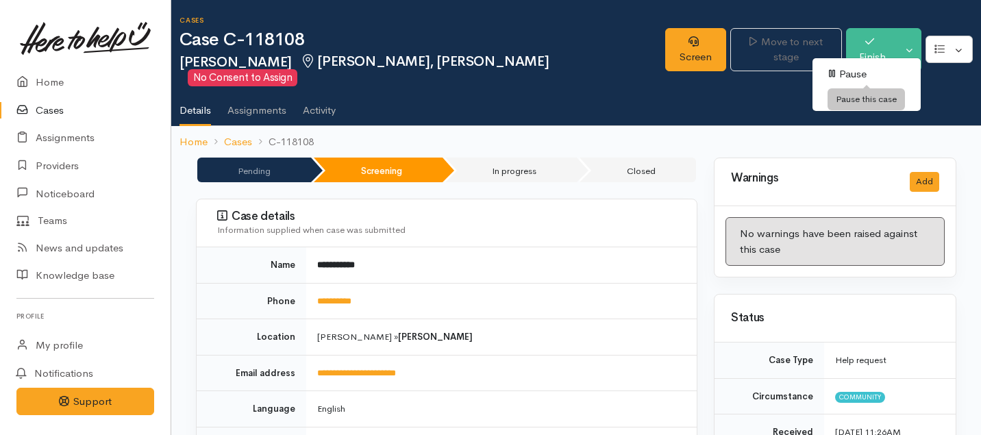
click at [855, 73] on link "Pause" at bounding box center [866, 74] width 108 height 21
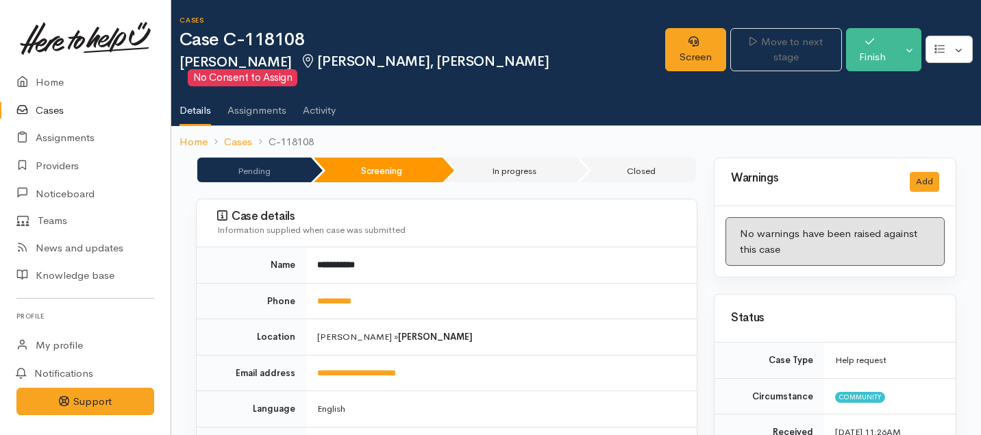
scroll to position [736, 0]
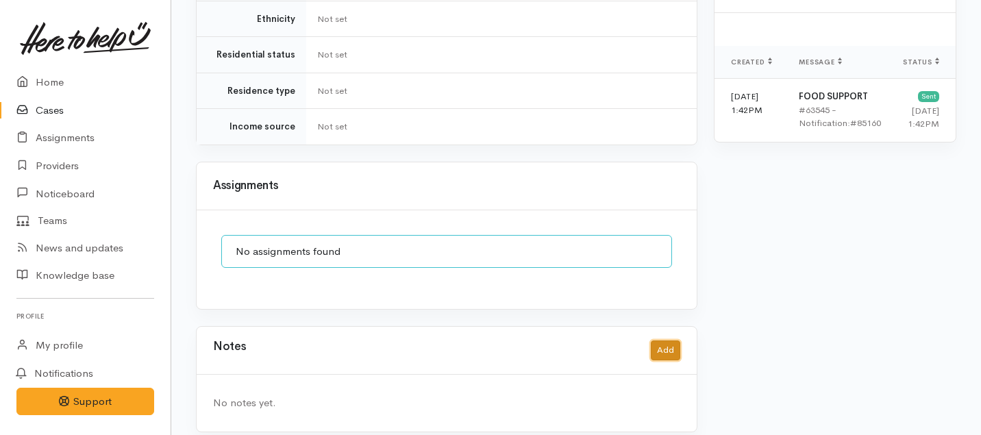
click at [663, 340] on button "Add" at bounding box center [665, 350] width 29 height 20
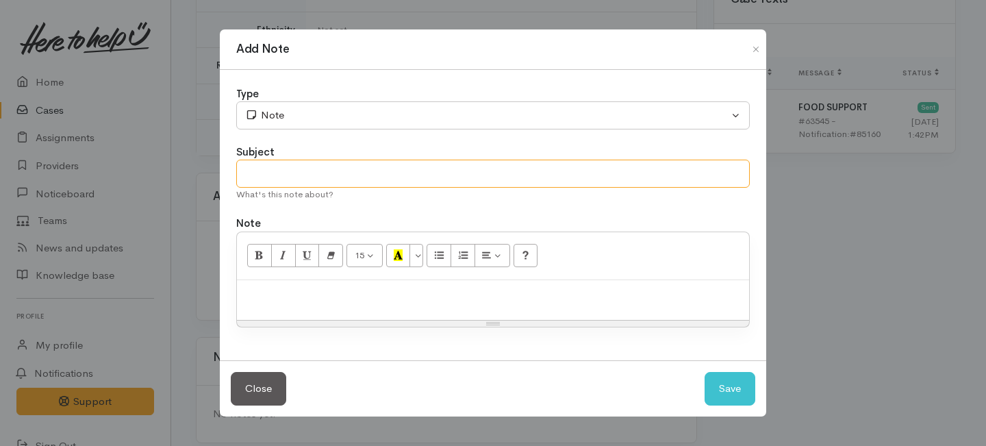
click at [260, 167] on input "text" at bounding box center [493, 174] width 514 height 28
type input "Decline letter needed."
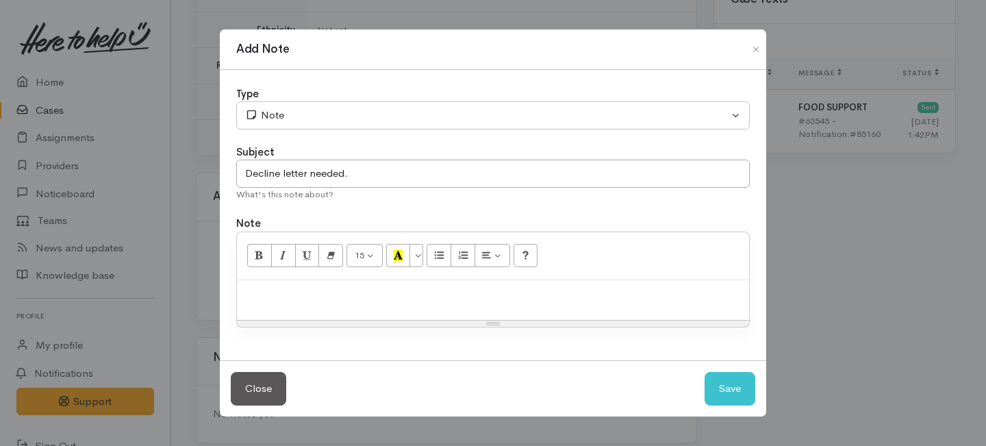
click at [305, 290] on p at bounding box center [493, 295] width 499 height 16
click at [738, 395] on button "Save" at bounding box center [730, 389] width 51 height 34
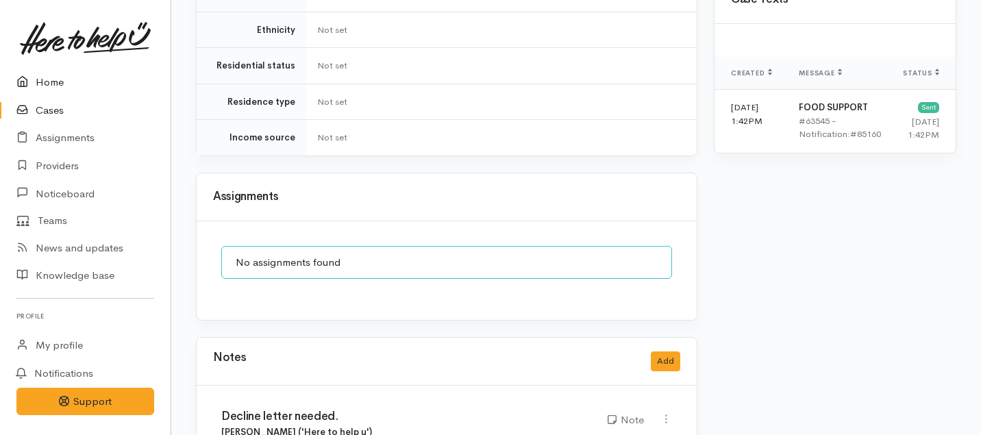
click at [54, 83] on link "Home" at bounding box center [85, 82] width 171 height 28
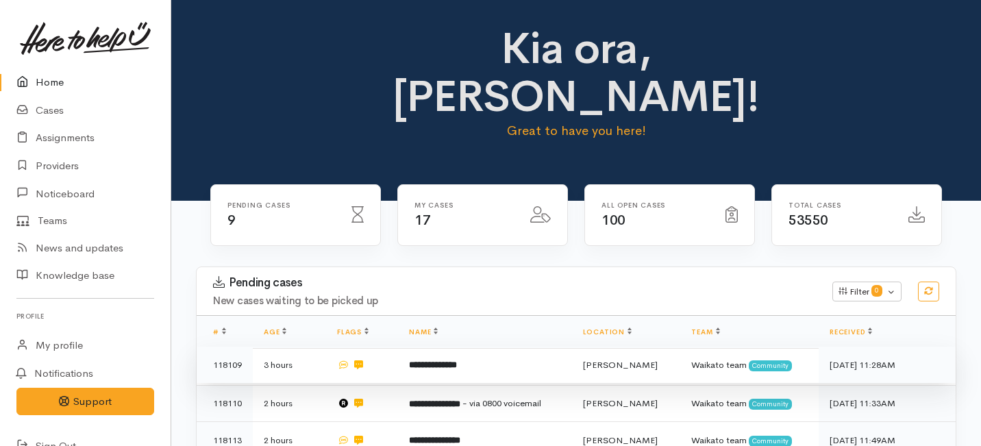
click at [411, 347] on td "**********" at bounding box center [484, 365] width 173 height 37
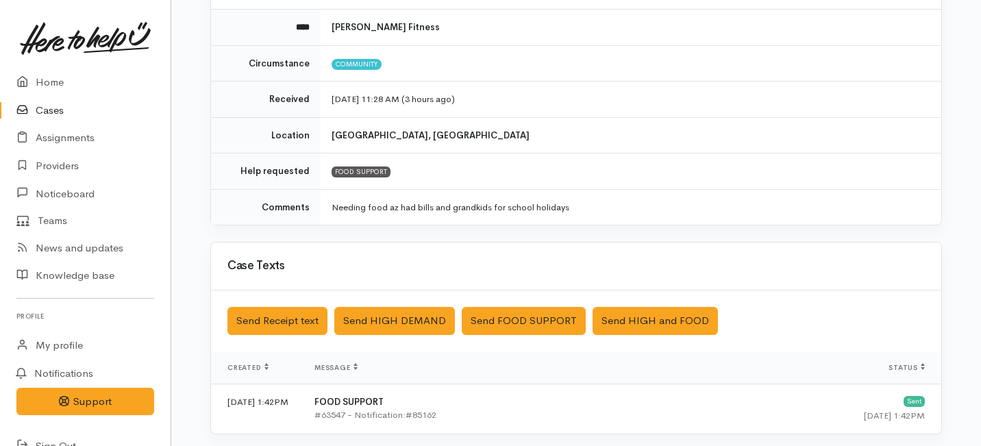
scroll to position [414, 0]
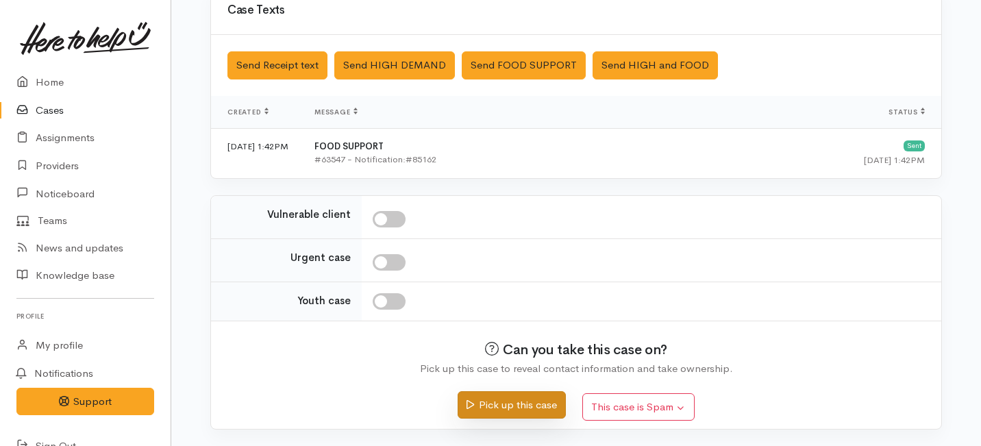
click at [482, 403] on button "Pick up this case" at bounding box center [512, 405] width 108 height 28
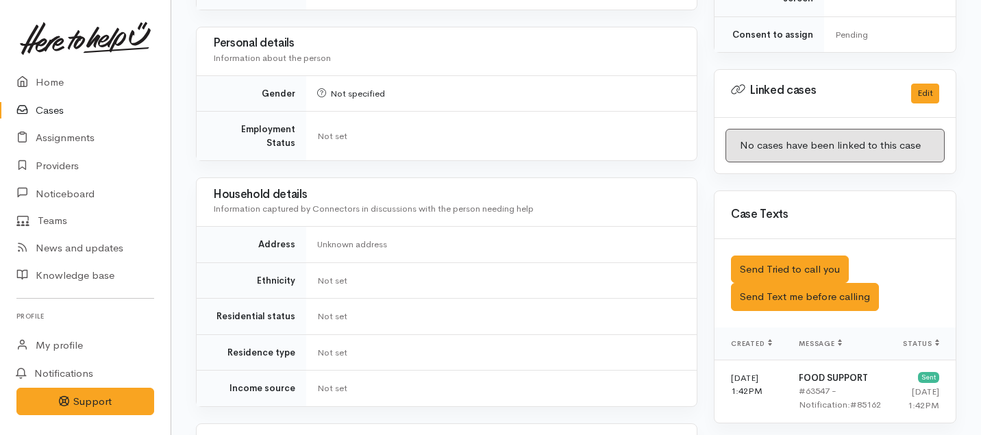
scroll to position [876, 0]
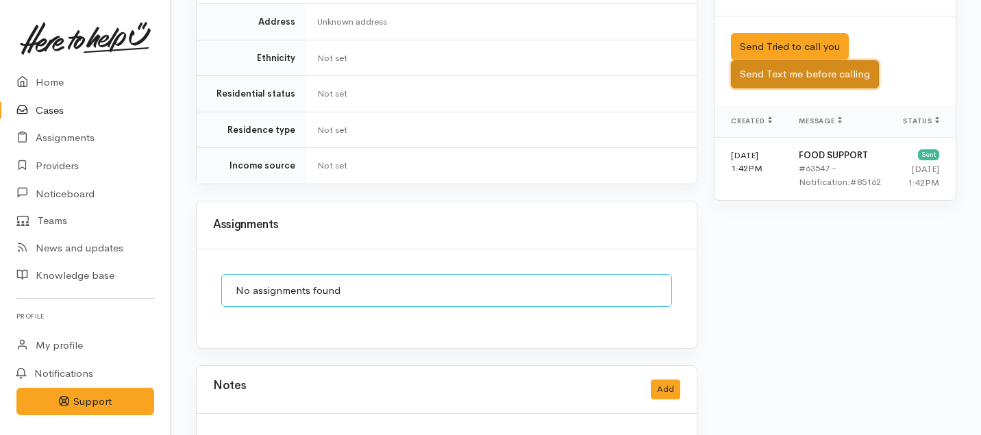
click at [774, 60] on button "Send Text me before calling" at bounding box center [805, 74] width 148 height 28
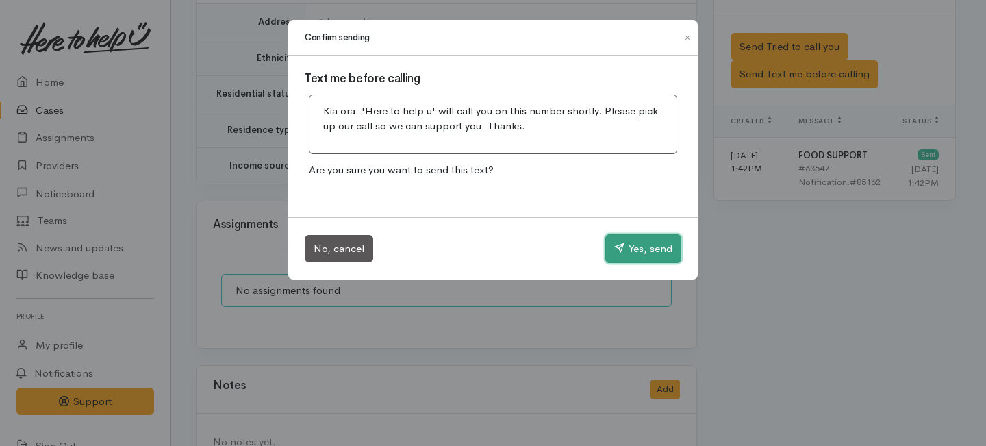
click at [621, 252] on icon "button" at bounding box center [619, 247] width 10 height 10
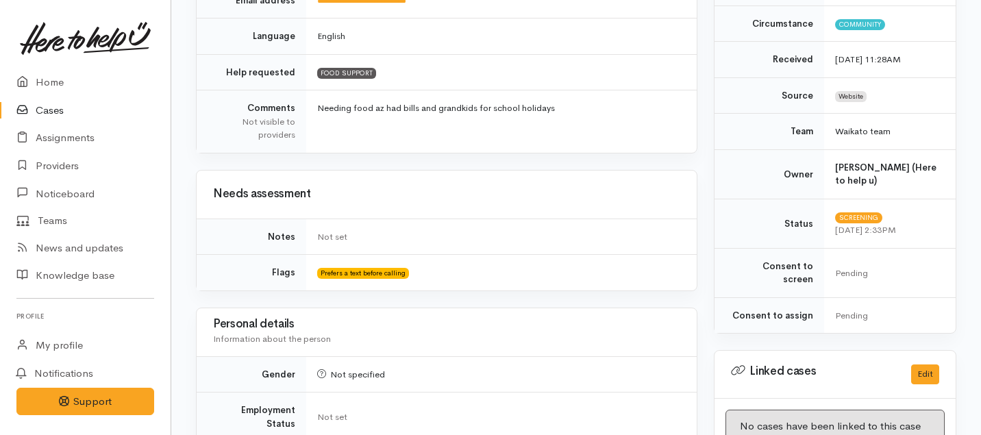
scroll to position [900, 0]
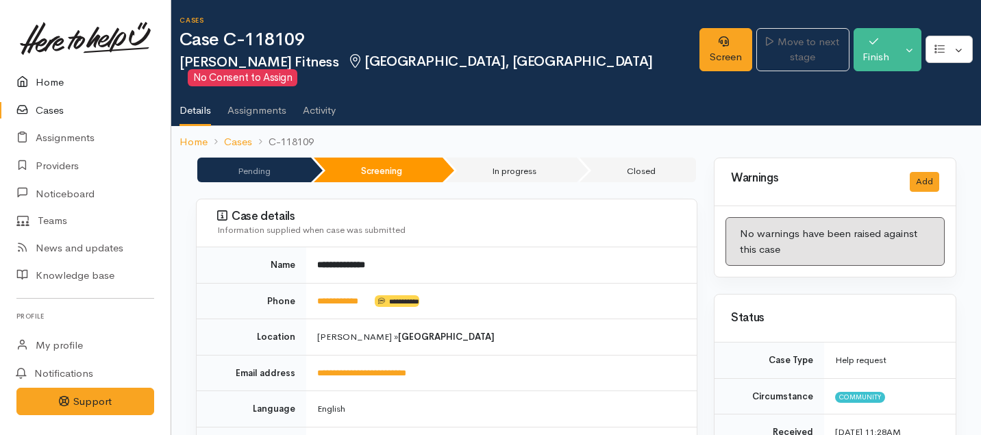
click at [50, 75] on link "Home" at bounding box center [85, 82] width 171 height 28
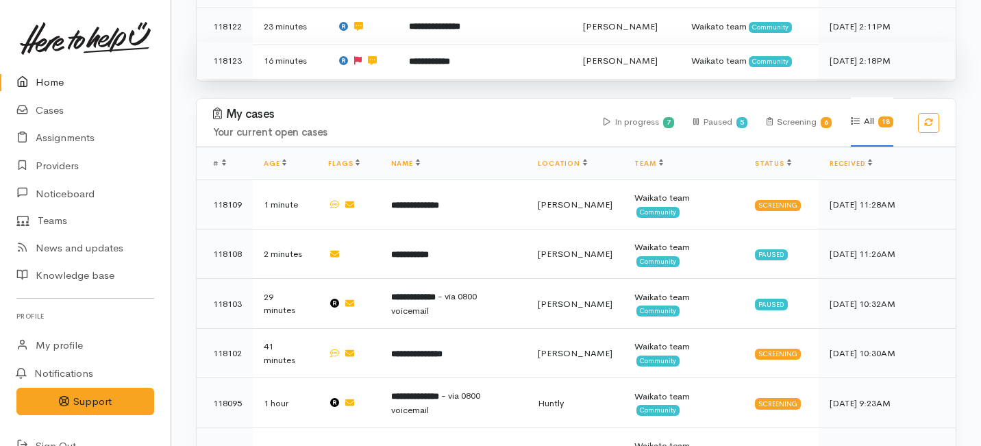
scroll to position [566, 0]
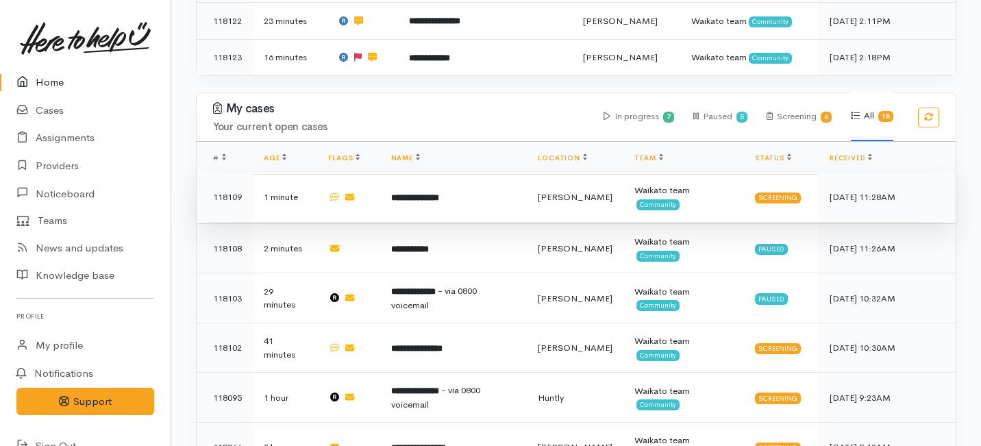
click at [377, 173] on td at bounding box center [348, 197] width 62 height 49
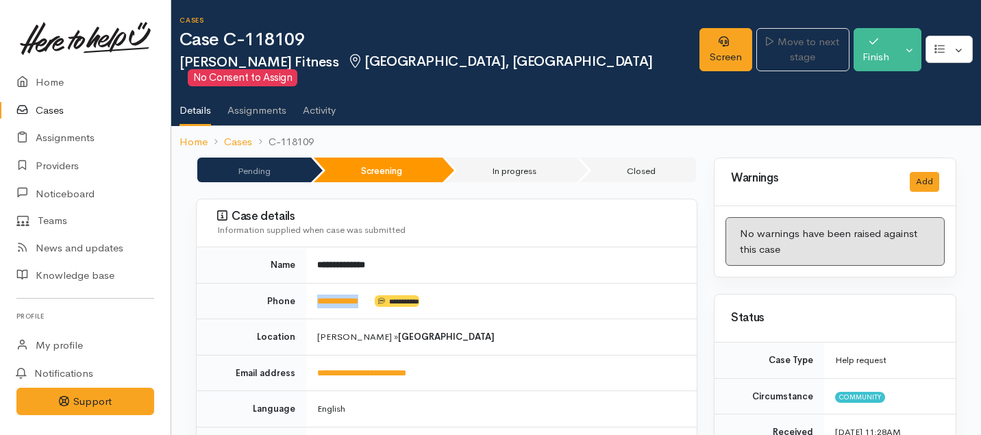
drag, startPoint x: 373, startPoint y: 286, endPoint x: 314, endPoint y: 282, distance: 59.1
click at [314, 283] on td "**********" at bounding box center [501, 301] width 390 height 36
copy link "**********"
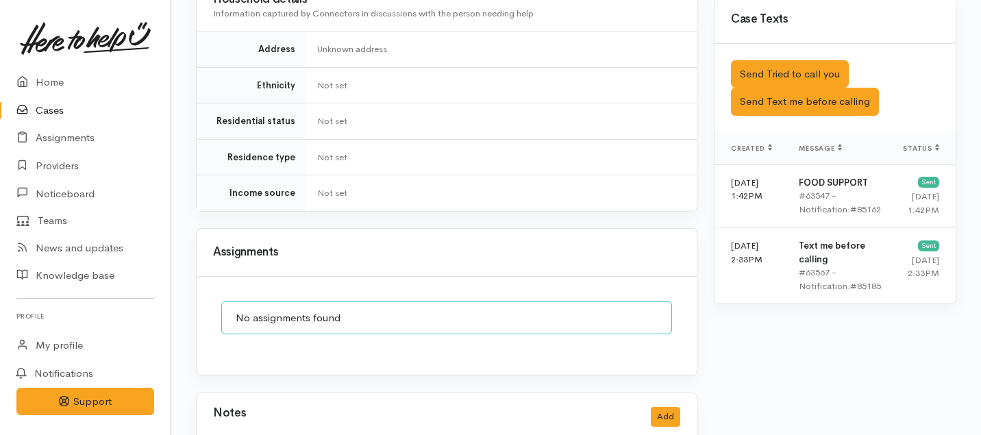
scroll to position [848, 0]
click at [764, 61] on button "Send Tried to call you" at bounding box center [790, 75] width 118 height 28
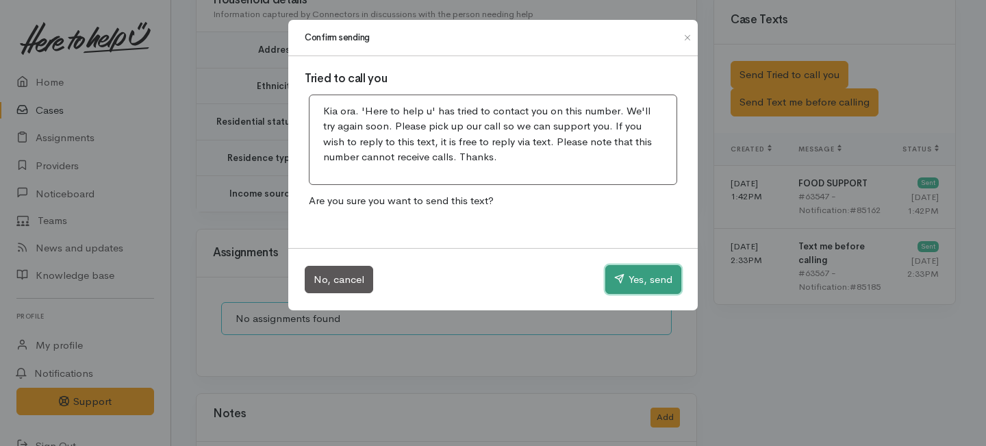
click at [636, 286] on button "Yes, send" at bounding box center [644, 279] width 76 height 29
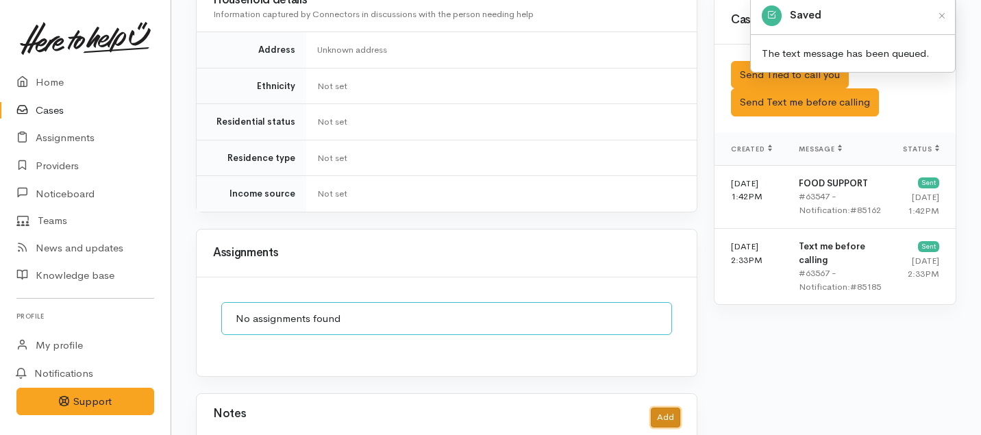
click at [663, 408] on button "Add" at bounding box center [665, 418] width 29 height 20
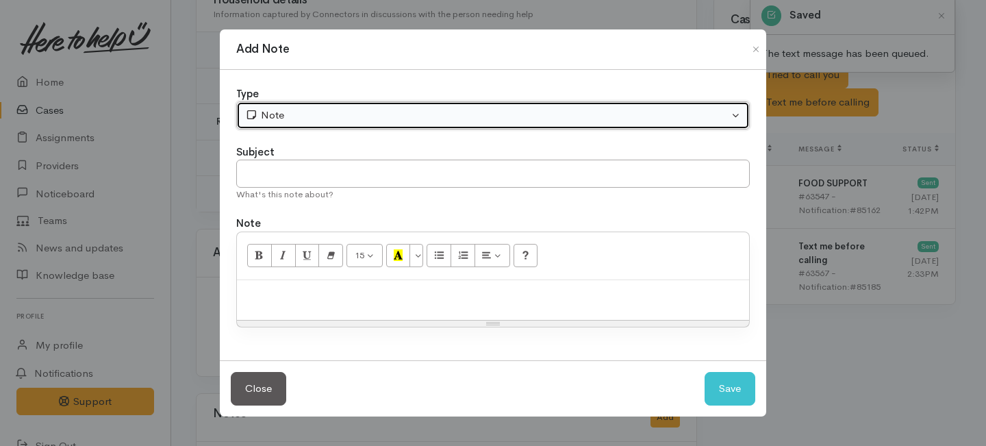
click at [405, 120] on div "Note" at bounding box center [487, 116] width 484 height 16
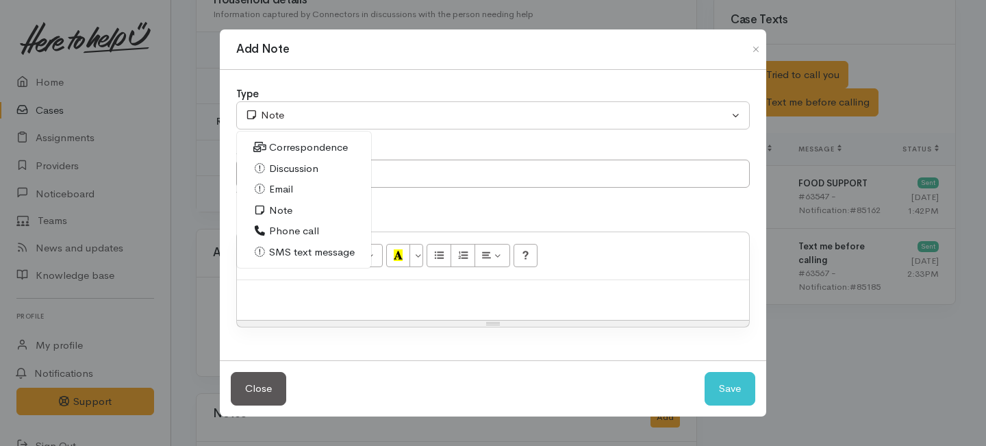
click at [288, 229] on span "Phone call" at bounding box center [294, 231] width 50 height 16
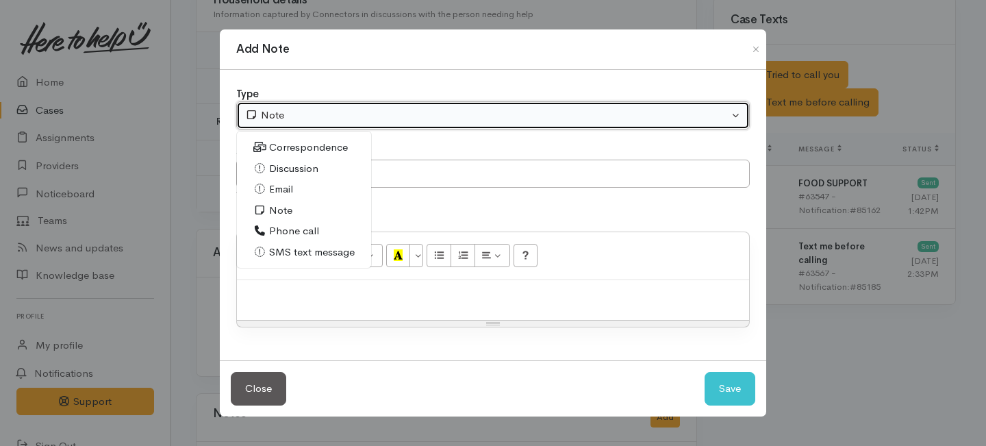
select select "3"
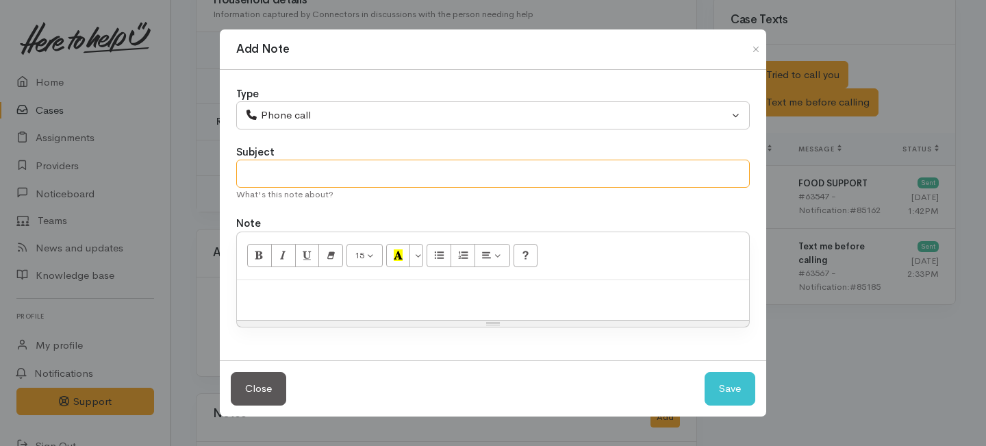
click at [286, 174] on input "text" at bounding box center [493, 174] width 514 height 28
type input "1st Attempt to contact"
click at [304, 305] on div at bounding box center [493, 300] width 512 height 40
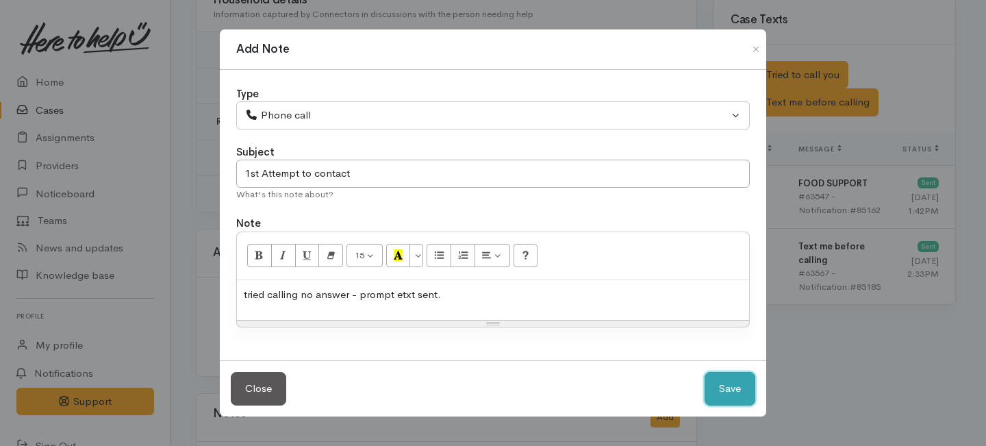
click at [735, 397] on button "Save" at bounding box center [730, 389] width 51 height 34
select select "1"
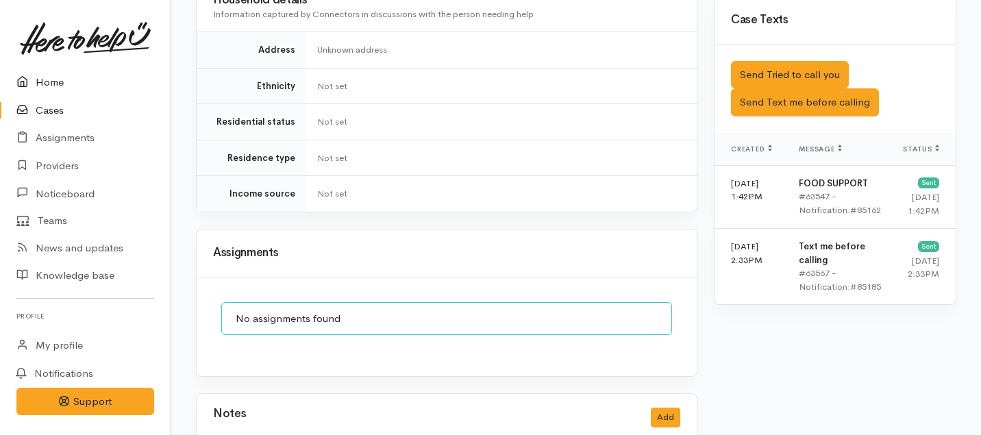
click at [51, 81] on link "Home" at bounding box center [85, 82] width 171 height 28
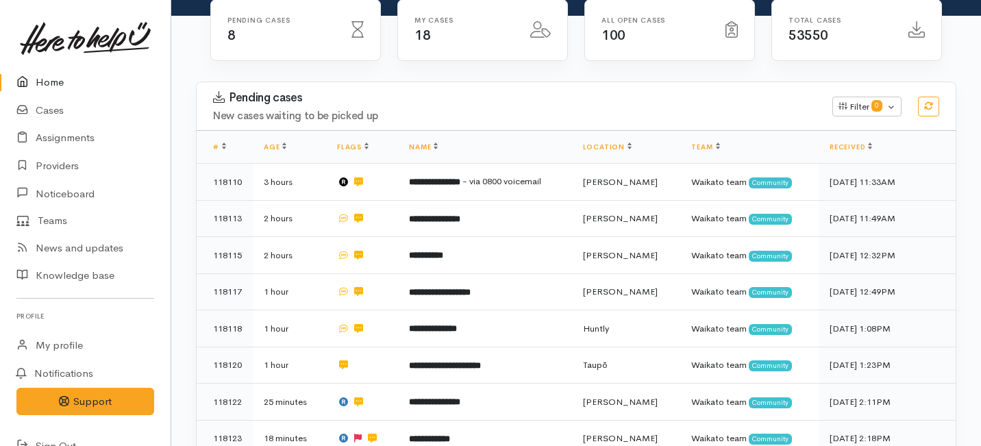
scroll to position [186, 0]
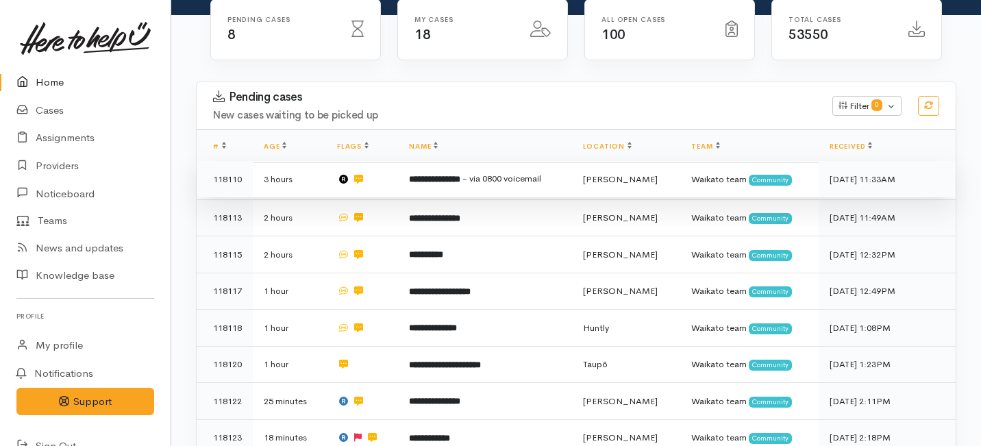
click at [398, 161] on td at bounding box center [362, 179] width 72 height 37
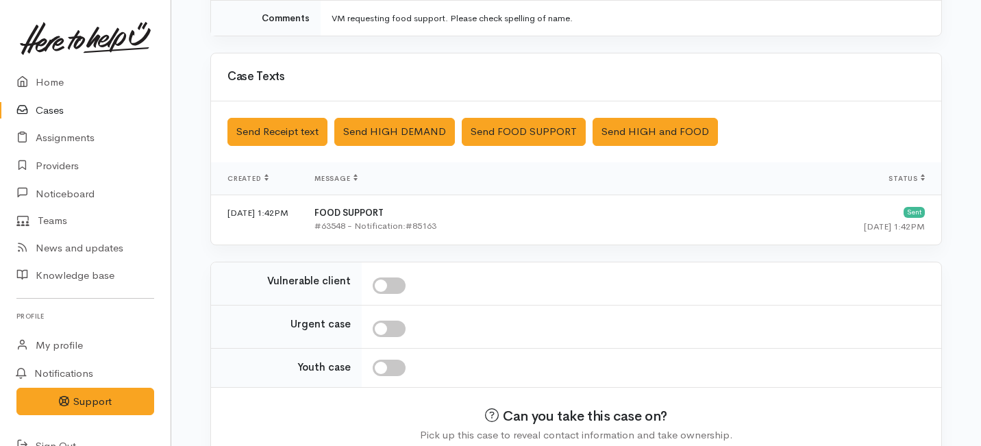
scroll to position [486, 0]
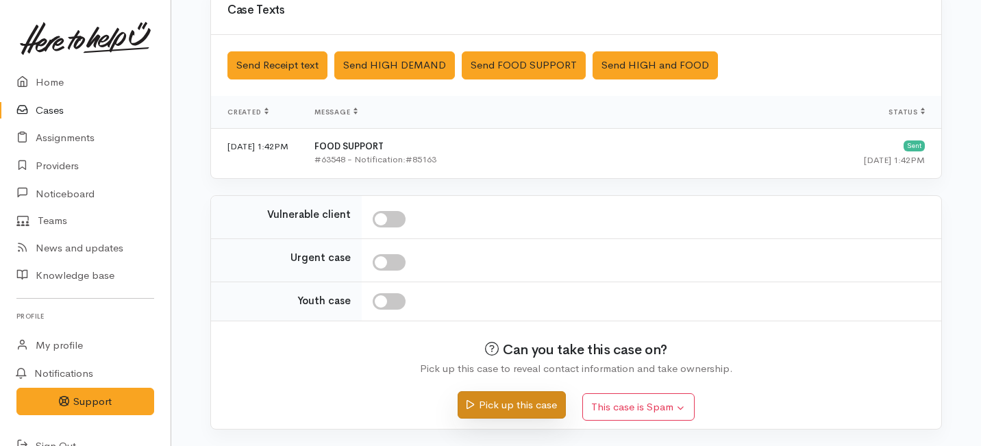
click at [505, 404] on button "Pick up this case" at bounding box center [512, 405] width 108 height 28
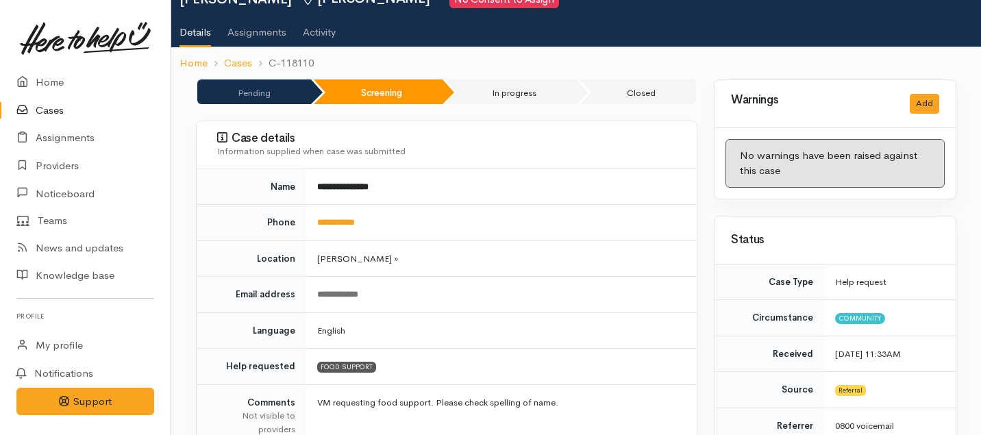
scroll to position [82, 0]
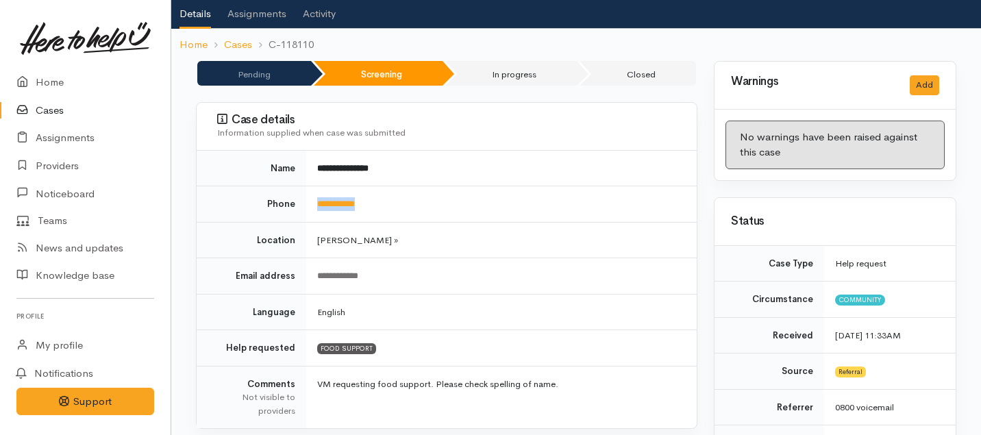
drag, startPoint x: 382, startPoint y: 202, endPoint x: 306, endPoint y: 204, distance: 76.1
click at [306, 204] on td "**********" at bounding box center [501, 204] width 390 height 36
copy link "**********"
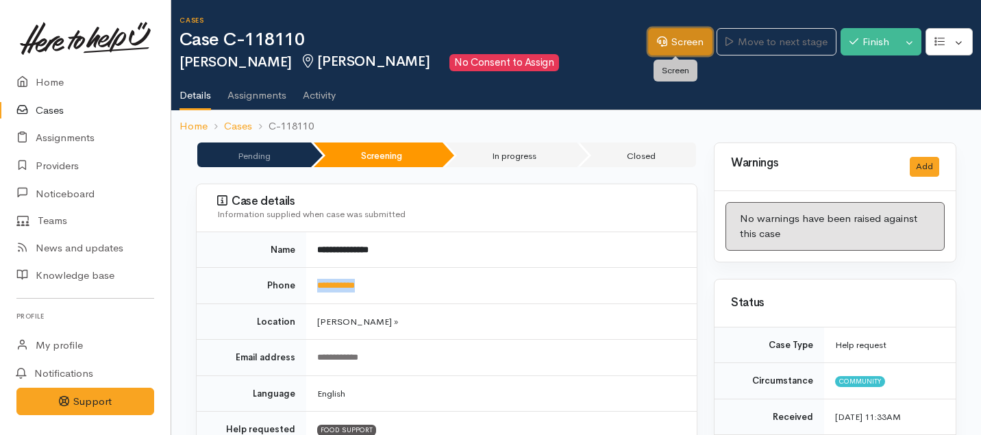
click at [672, 34] on link "Screen" at bounding box center [680, 42] width 64 height 28
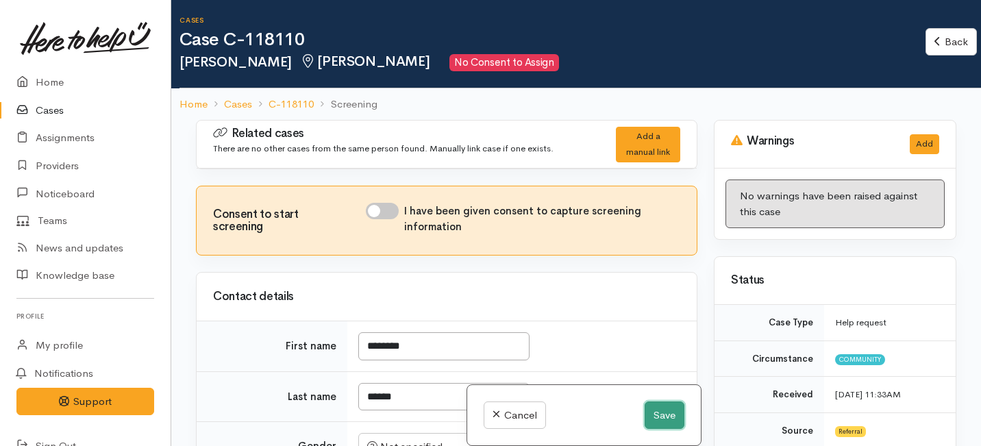
click at [677, 408] on button "Save" at bounding box center [665, 415] width 40 height 28
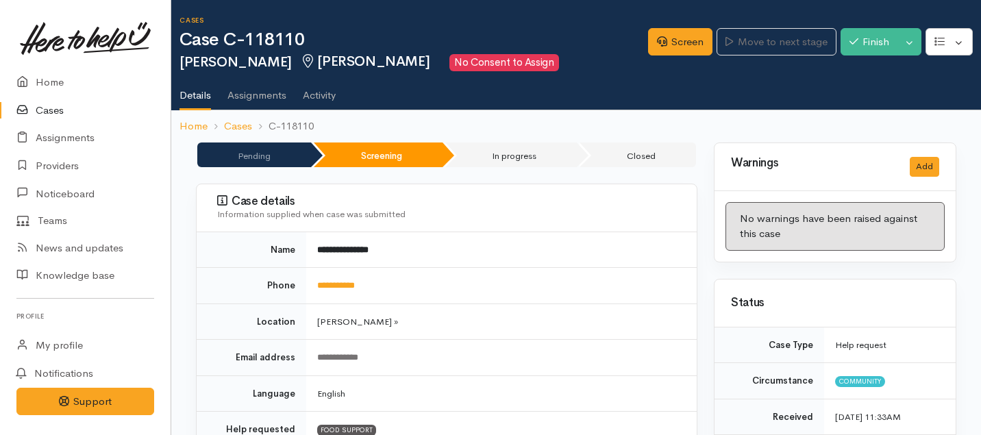
scroll to position [134, 0]
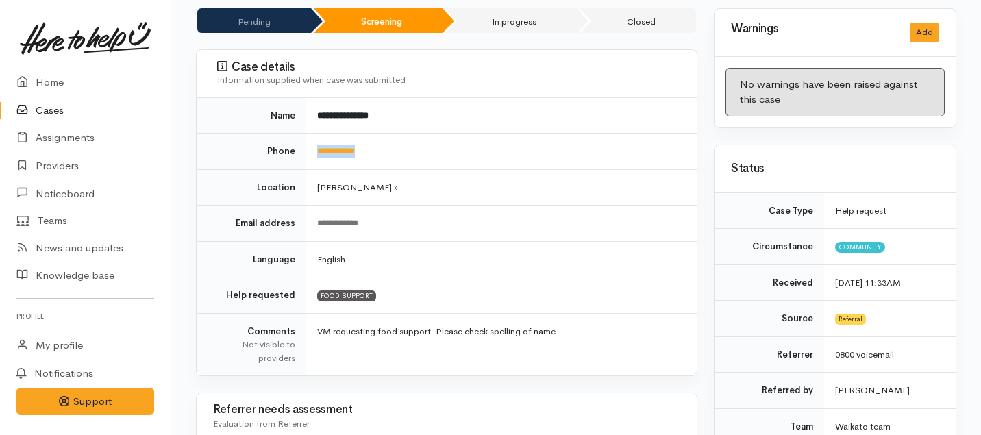
drag, startPoint x: 377, startPoint y: 152, endPoint x: 315, endPoint y: 152, distance: 62.3
click at [315, 152] on td "**********" at bounding box center [501, 152] width 390 height 36
copy link "**********"
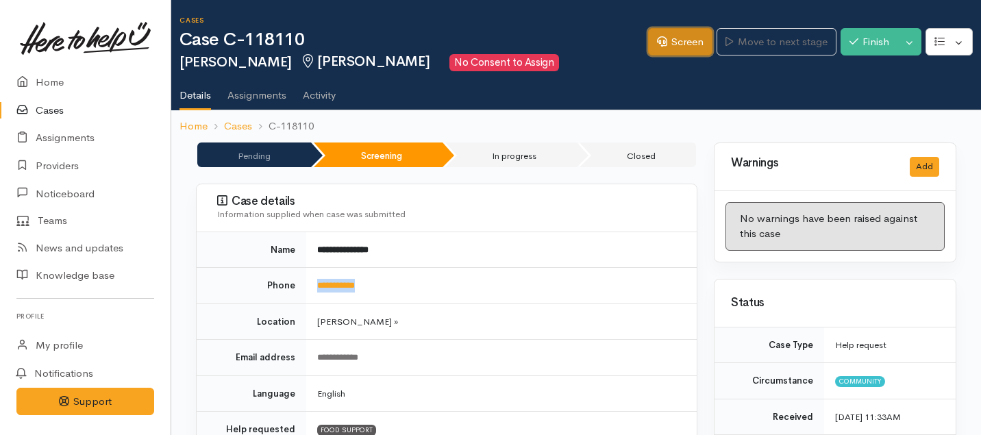
click at [675, 43] on link "Screen" at bounding box center [680, 42] width 64 height 28
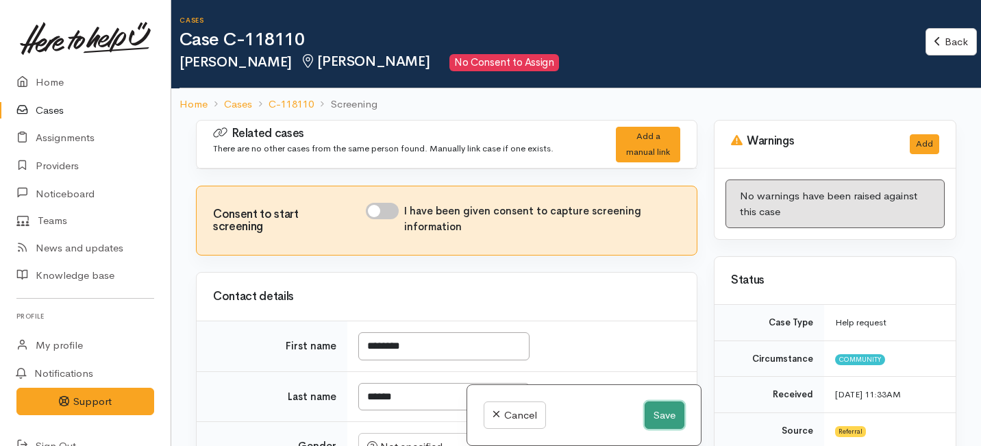
click at [664, 413] on button "Save" at bounding box center [665, 415] width 40 height 28
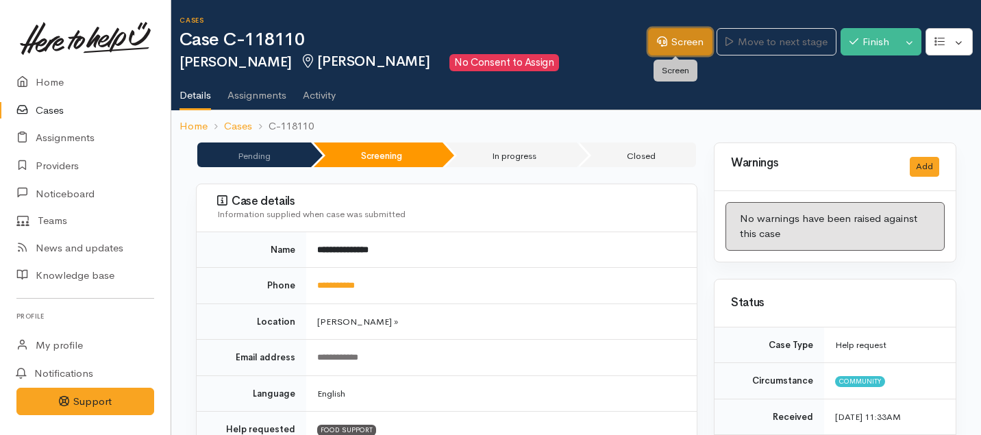
click at [664, 53] on link "Screen" at bounding box center [680, 42] width 64 height 28
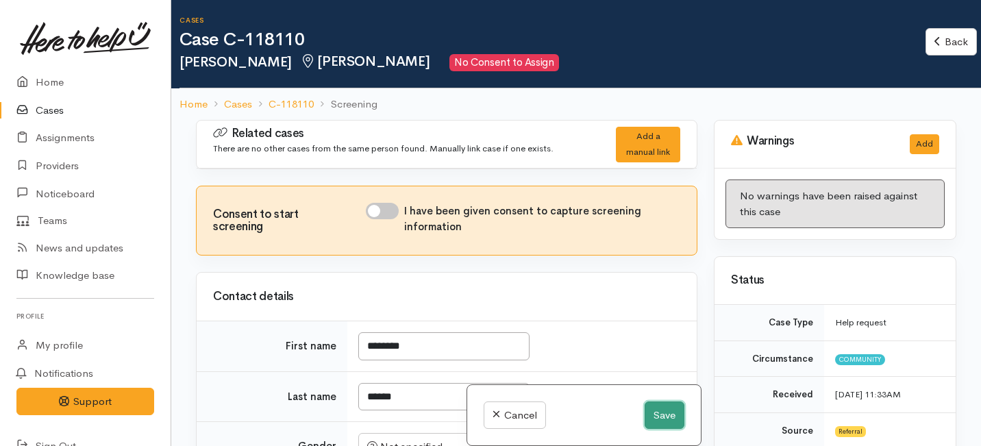
click at [662, 423] on button "Save" at bounding box center [665, 415] width 40 height 28
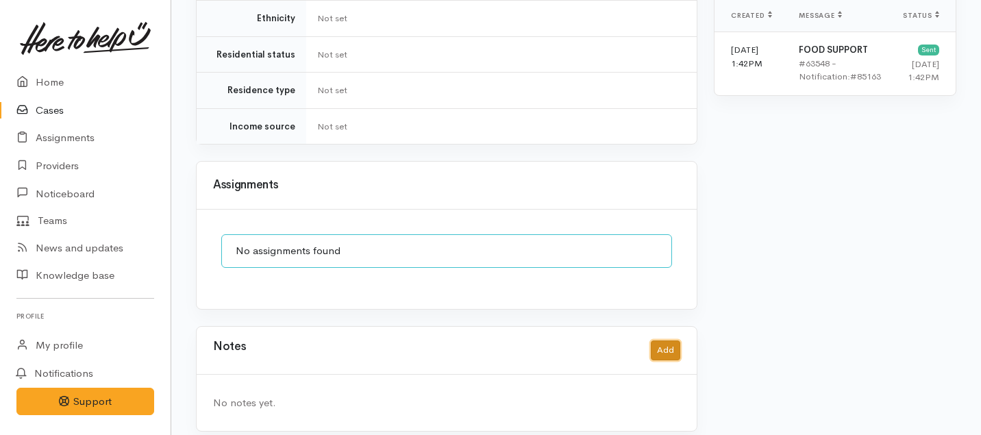
click at [668, 340] on button "Add" at bounding box center [665, 350] width 29 height 20
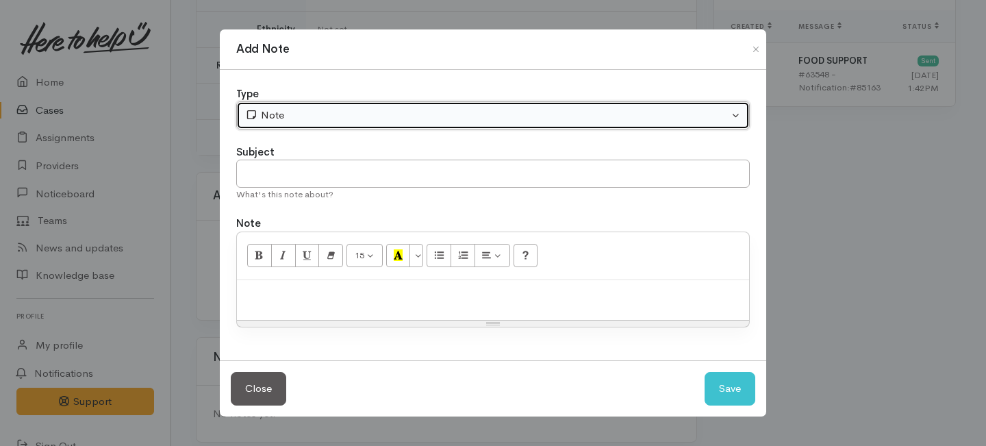
click at [323, 125] on button "Note" at bounding box center [493, 115] width 514 height 28
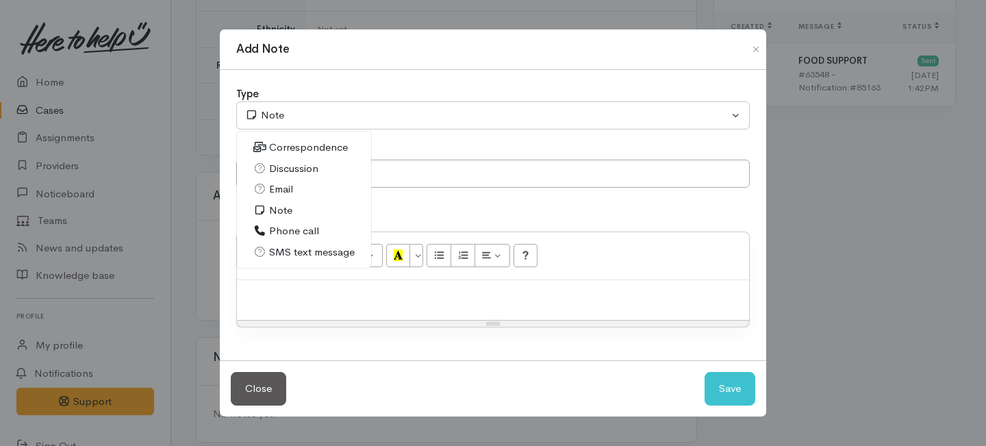
click at [284, 227] on span "Phone call" at bounding box center [294, 231] width 50 height 16
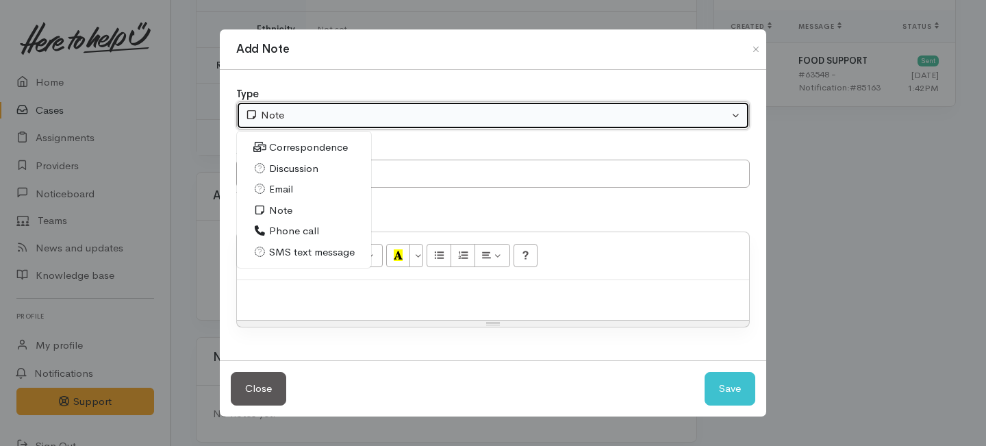
select select "3"
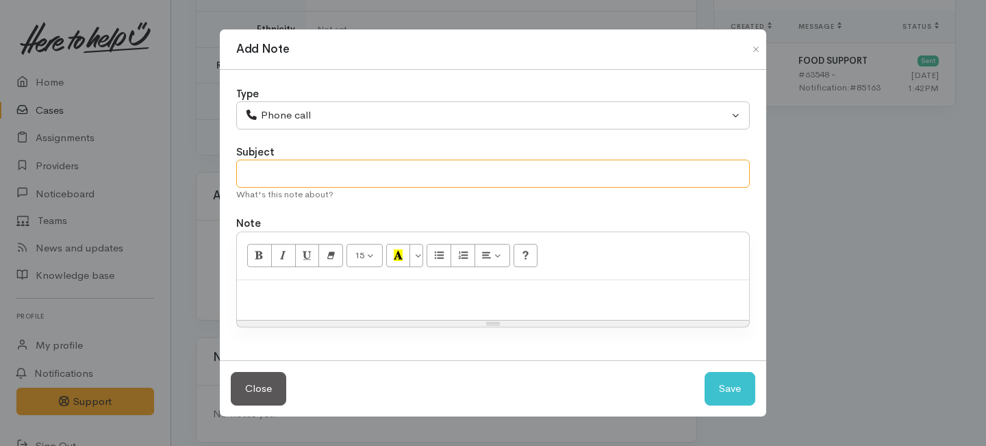
click at [286, 177] on input "text" at bounding box center [493, 174] width 514 height 28
type input "Decline letter needed"
click at [312, 290] on p at bounding box center [493, 295] width 499 height 16
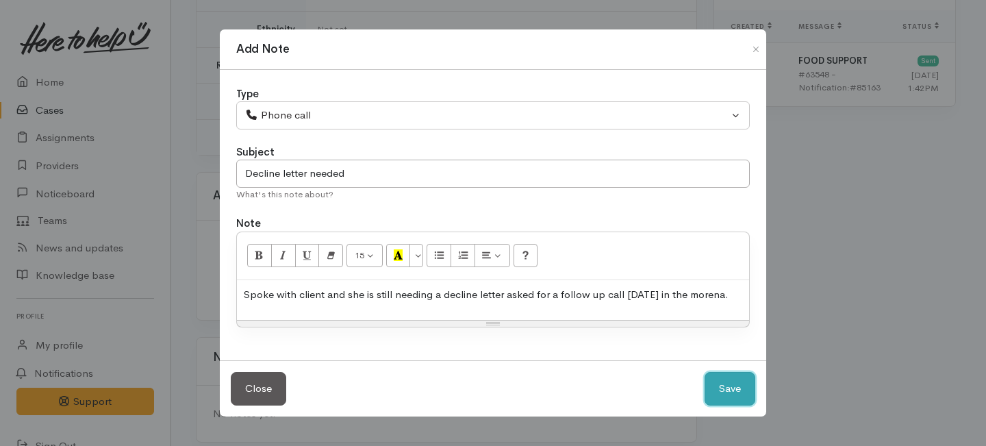
click at [719, 379] on button "Save" at bounding box center [730, 389] width 51 height 34
select select "1"
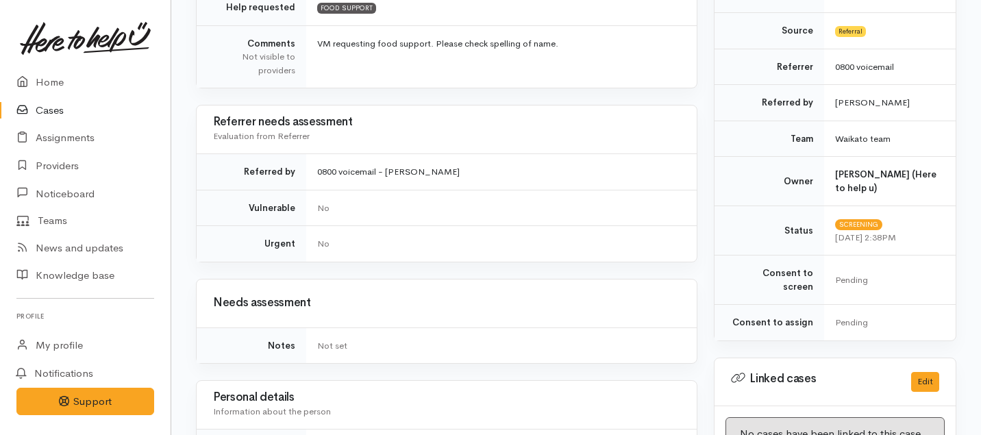
scroll to position [0, 0]
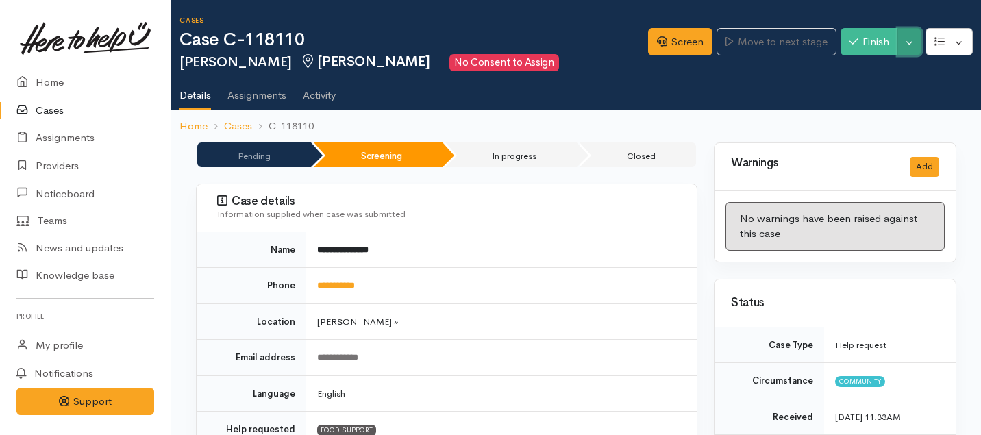
click at [903, 40] on button "Toggle Dropdown" at bounding box center [909, 42] width 24 height 28
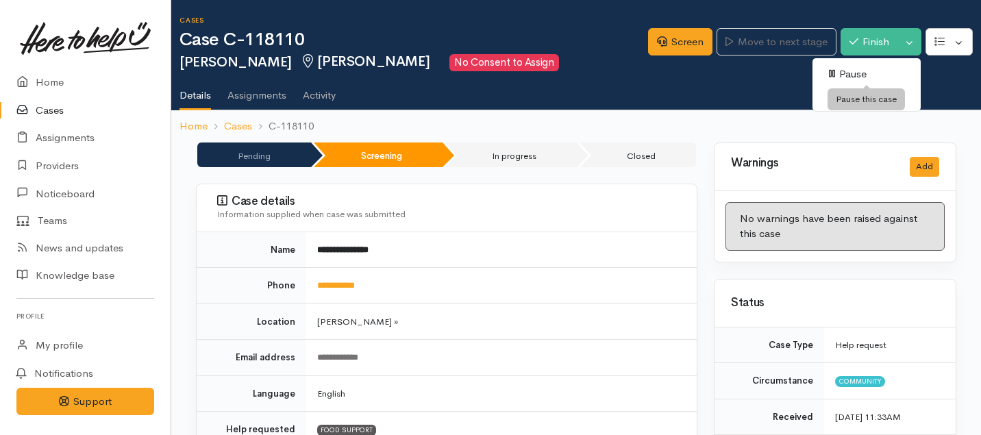
click at [843, 73] on link "Pause" at bounding box center [866, 74] width 108 height 21
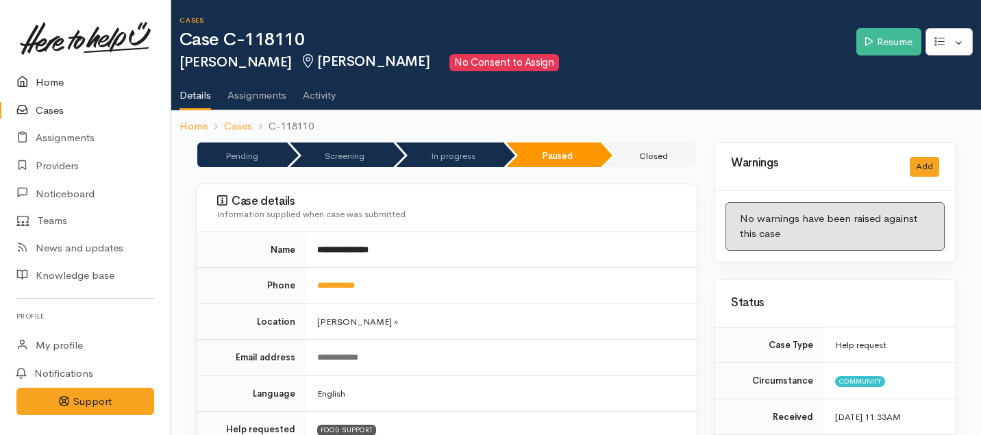
click at [61, 82] on link "Home" at bounding box center [85, 82] width 171 height 28
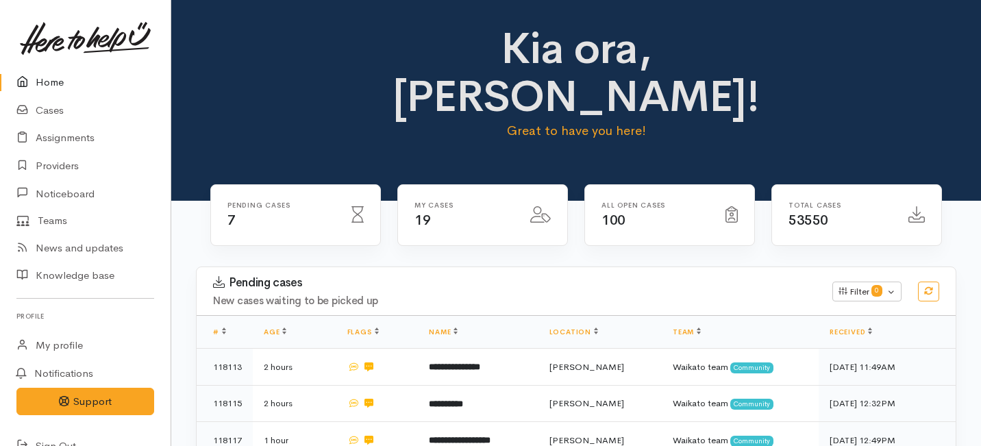
scroll to position [124, 0]
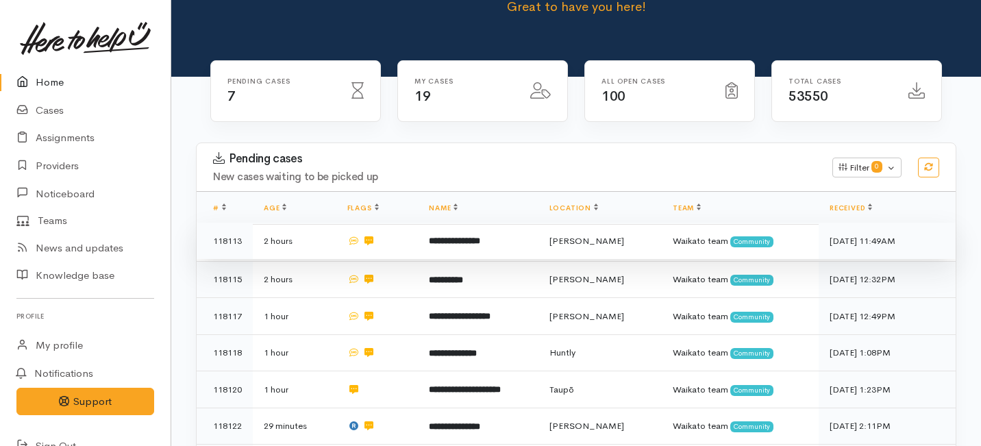
click at [467, 223] on td "**********" at bounding box center [478, 241] width 120 height 37
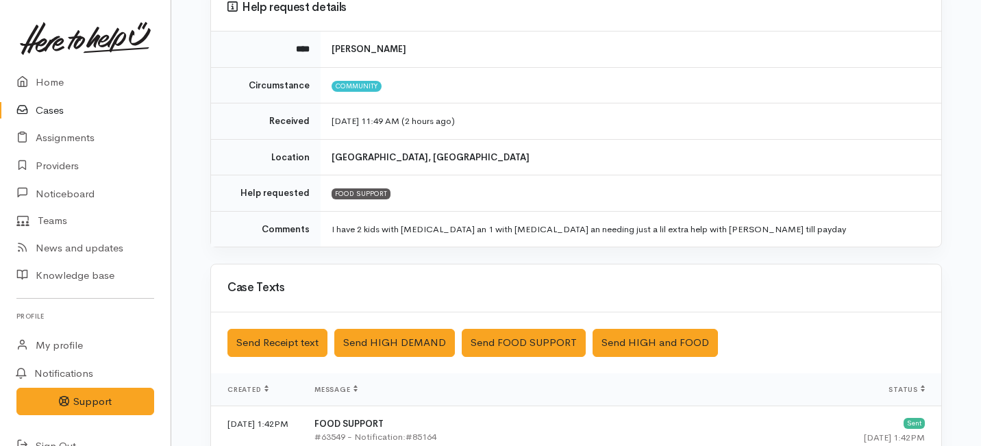
scroll to position [138, 0]
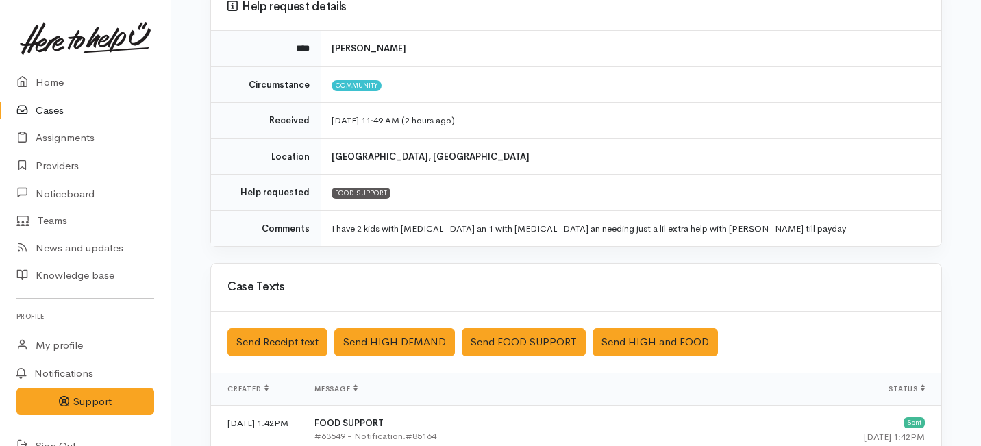
click at [335, 238] on td "I have 2 kids with [MEDICAL_DATA] an 1 with [MEDICAL_DATA] an needing just a li…" at bounding box center [631, 228] width 621 height 36
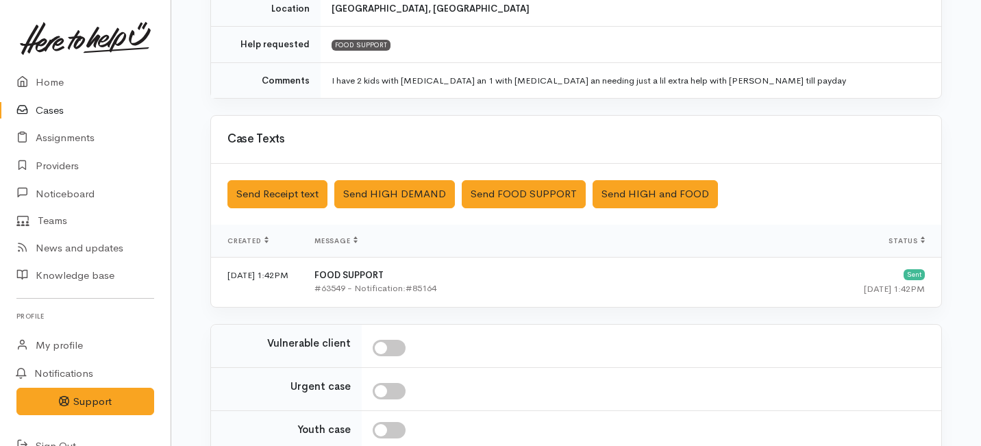
scroll to position [0, 0]
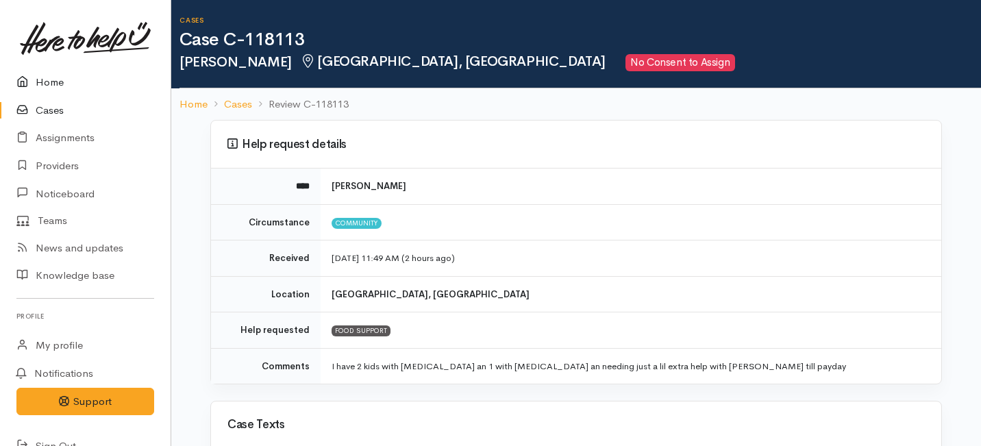
click at [53, 79] on link "Home" at bounding box center [85, 82] width 171 height 28
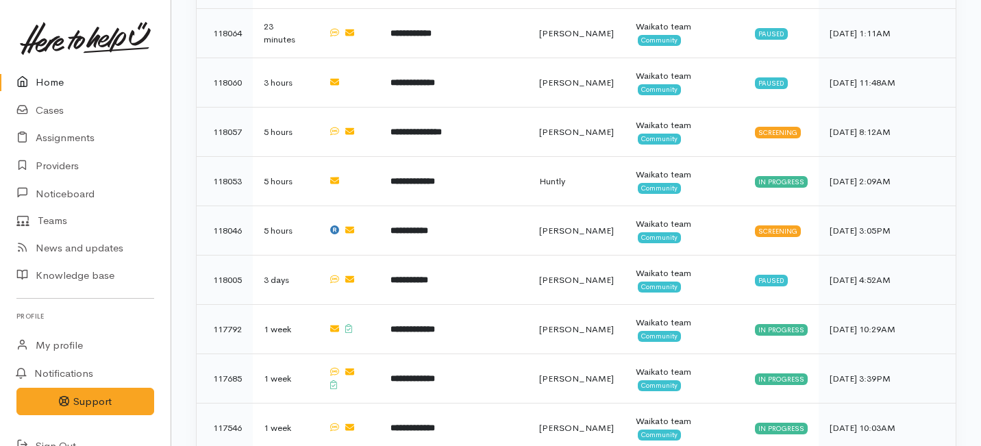
scroll to position [1132, 0]
